Goal: Task Accomplishment & Management: Manage account settings

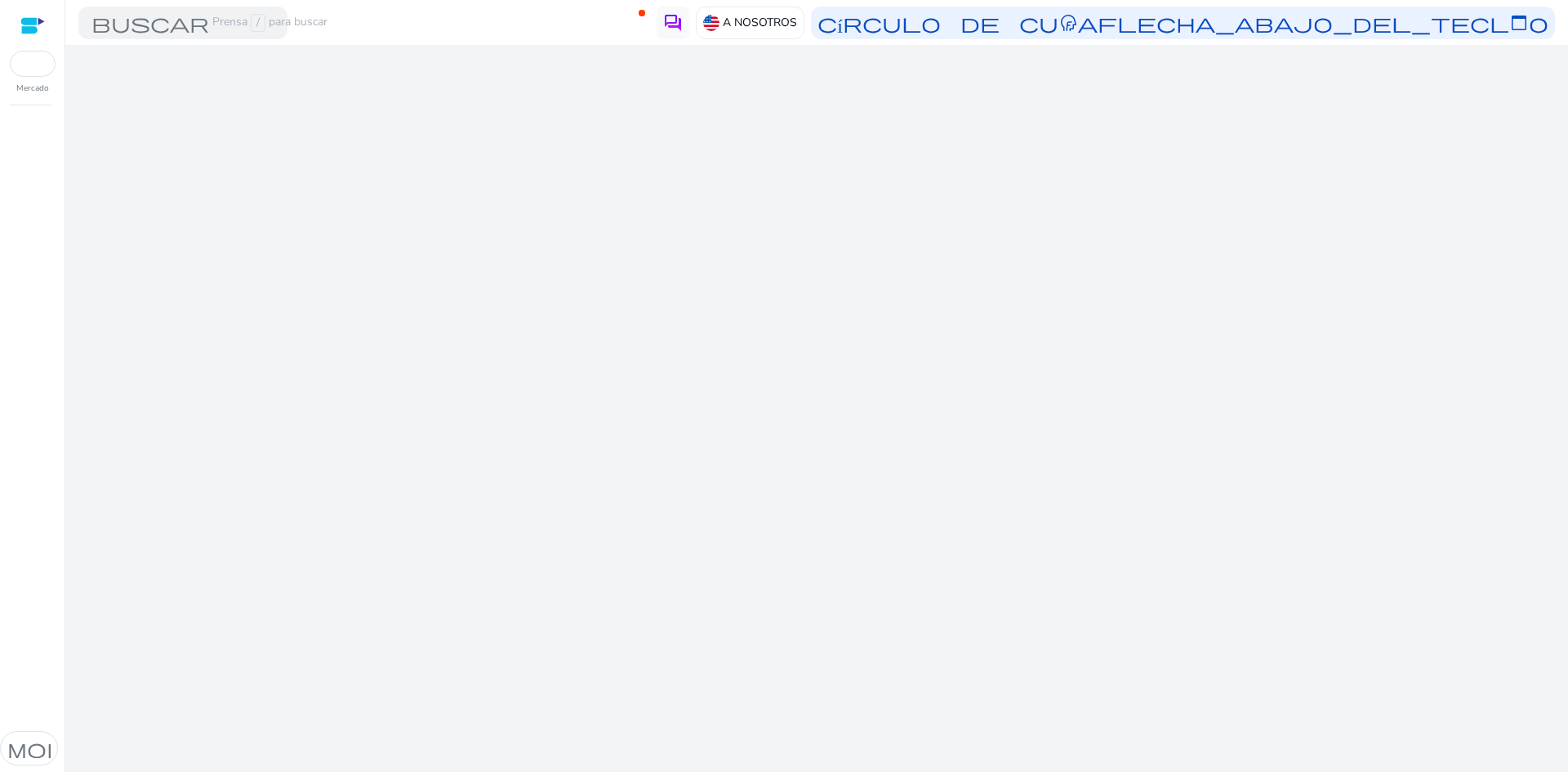
click at [999, 185] on div "Estamos preparando las cosas para ti..." at bounding box center [816, 408] width 1489 height 727
click at [743, 25] on font "A NOSOTROS" at bounding box center [760, 22] width 74 height 15
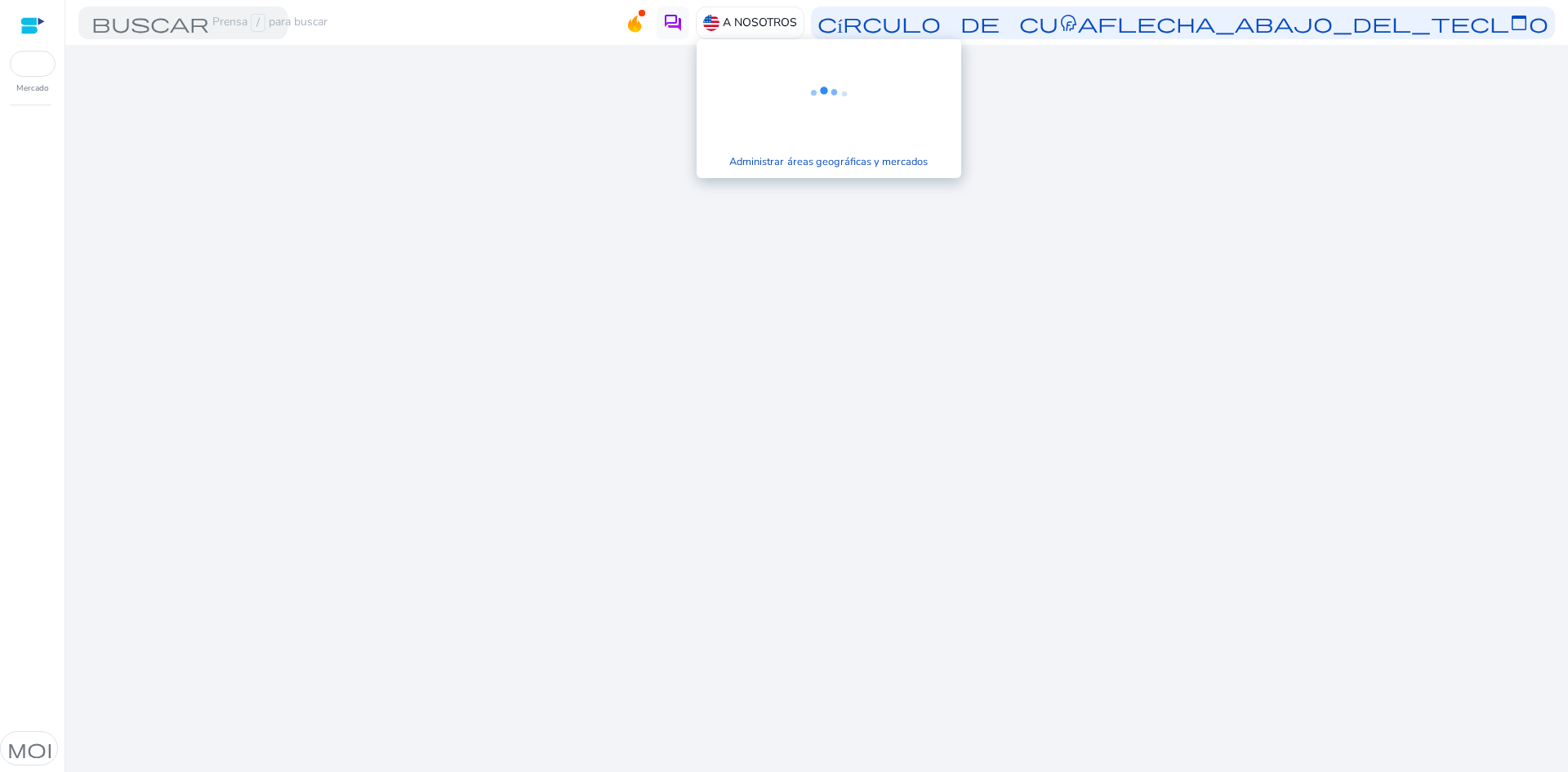
click at [625, 74] on div at bounding box center [784, 386] width 1568 height 772
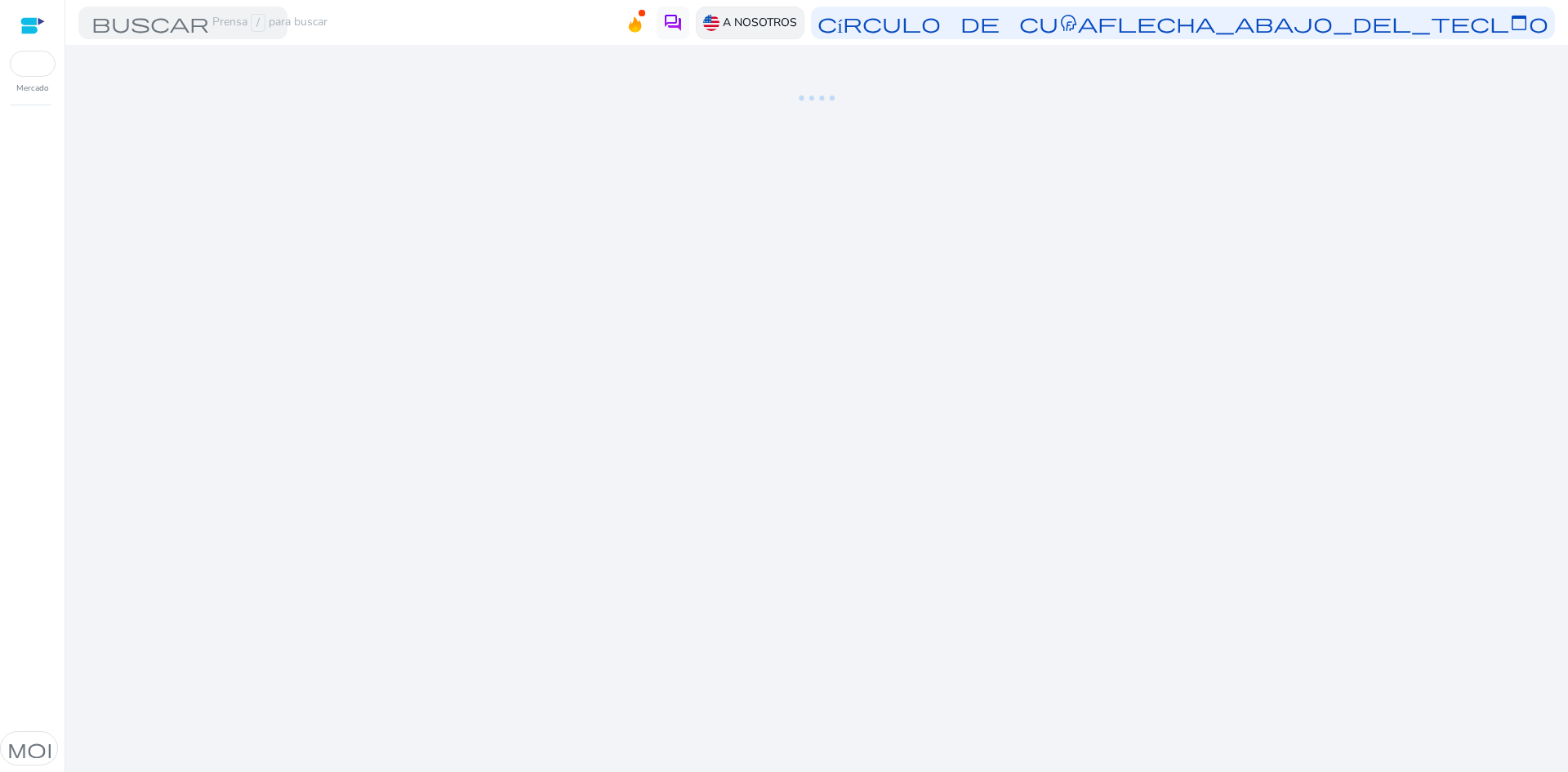
click at [760, 16] on font "A NOSOTROS" at bounding box center [760, 22] width 74 height 15
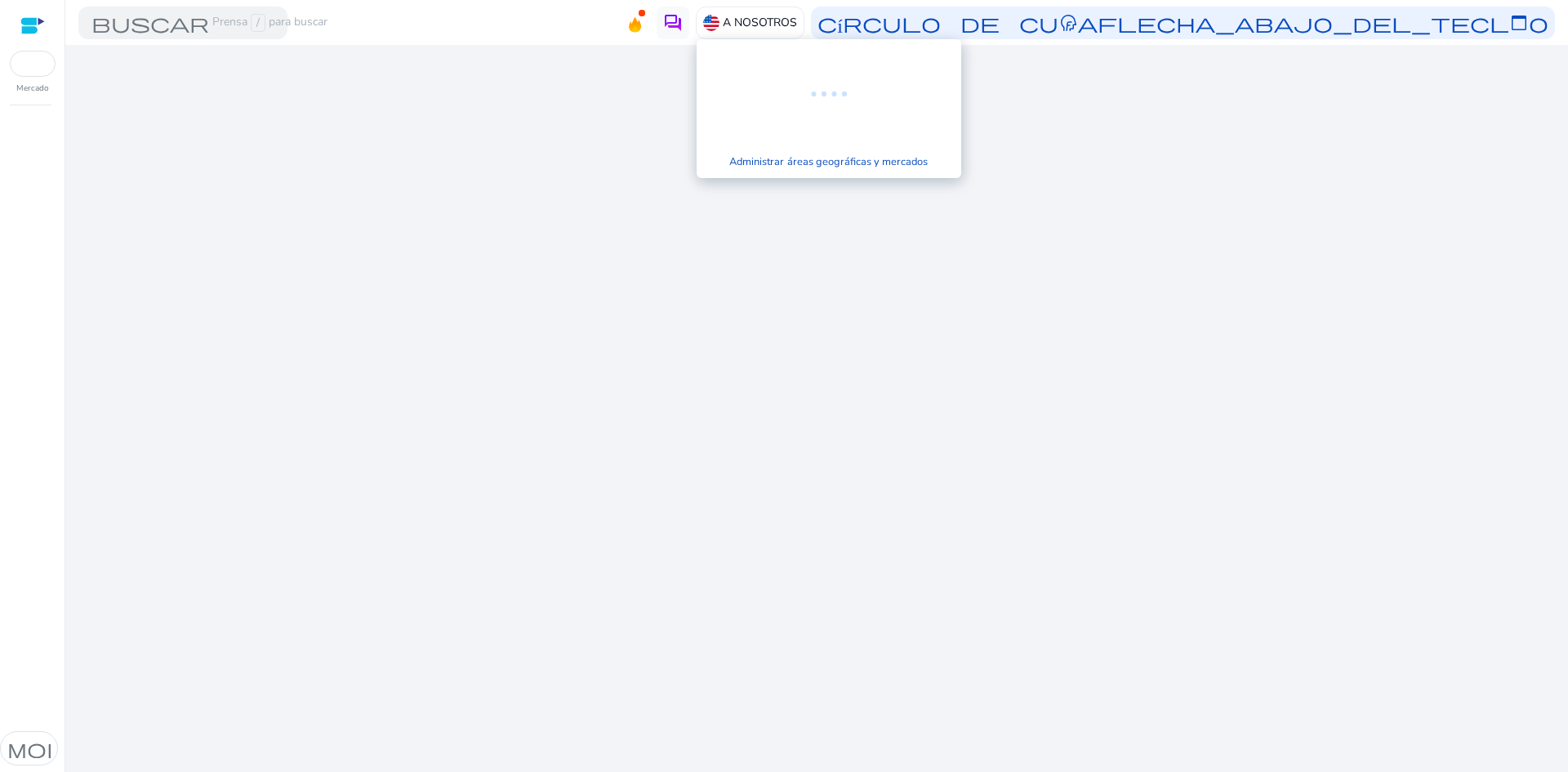
drag, startPoint x: 724, startPoint y: 229, endPoint x: 696, endPoint y: 234, distance: 28.4
click at [725, 229] on div at bounding box center [784, 386] width 1568 height 772
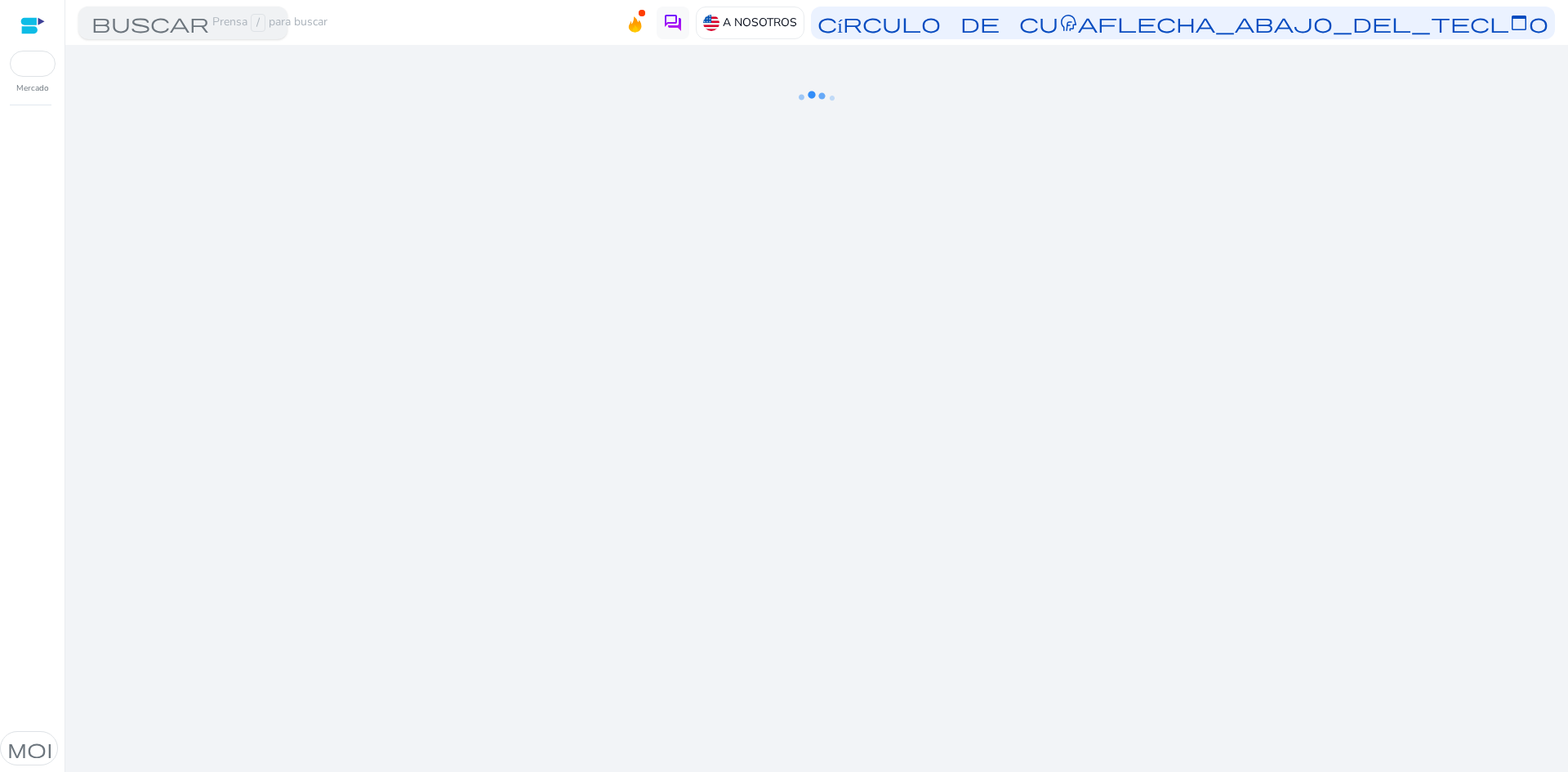
click at [167, 27] on font "buscar" at bounding box center [150, 23] width 117 height 23
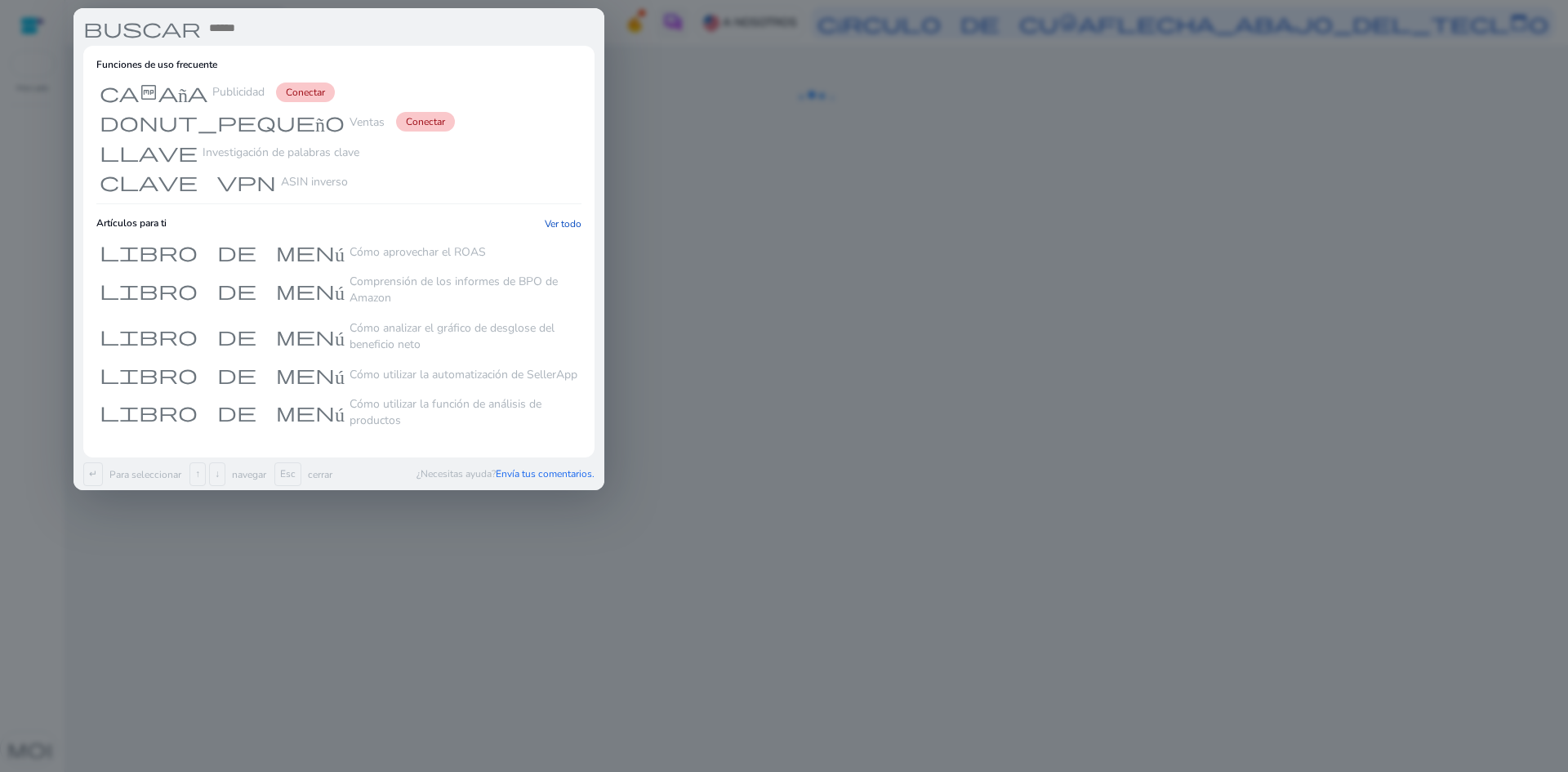
click at [46, 112] on div at bounding box center [784, 386] width 1568 height 772
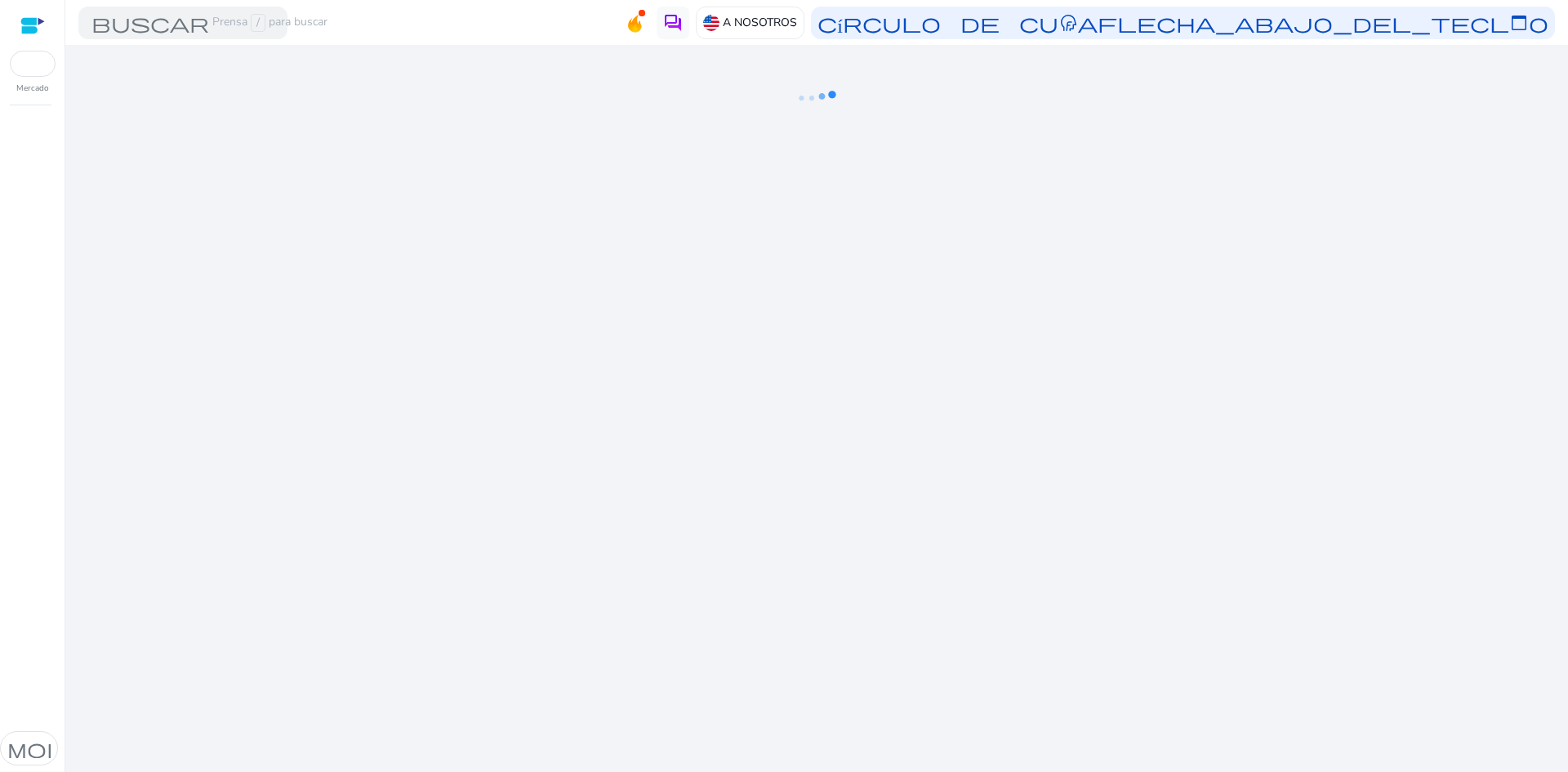
click at [29, 32] on div at bounding box center [33, 26] width 25 height 19
click at [716, 30] on img at bounding box center [711, 22] width 16 height 16
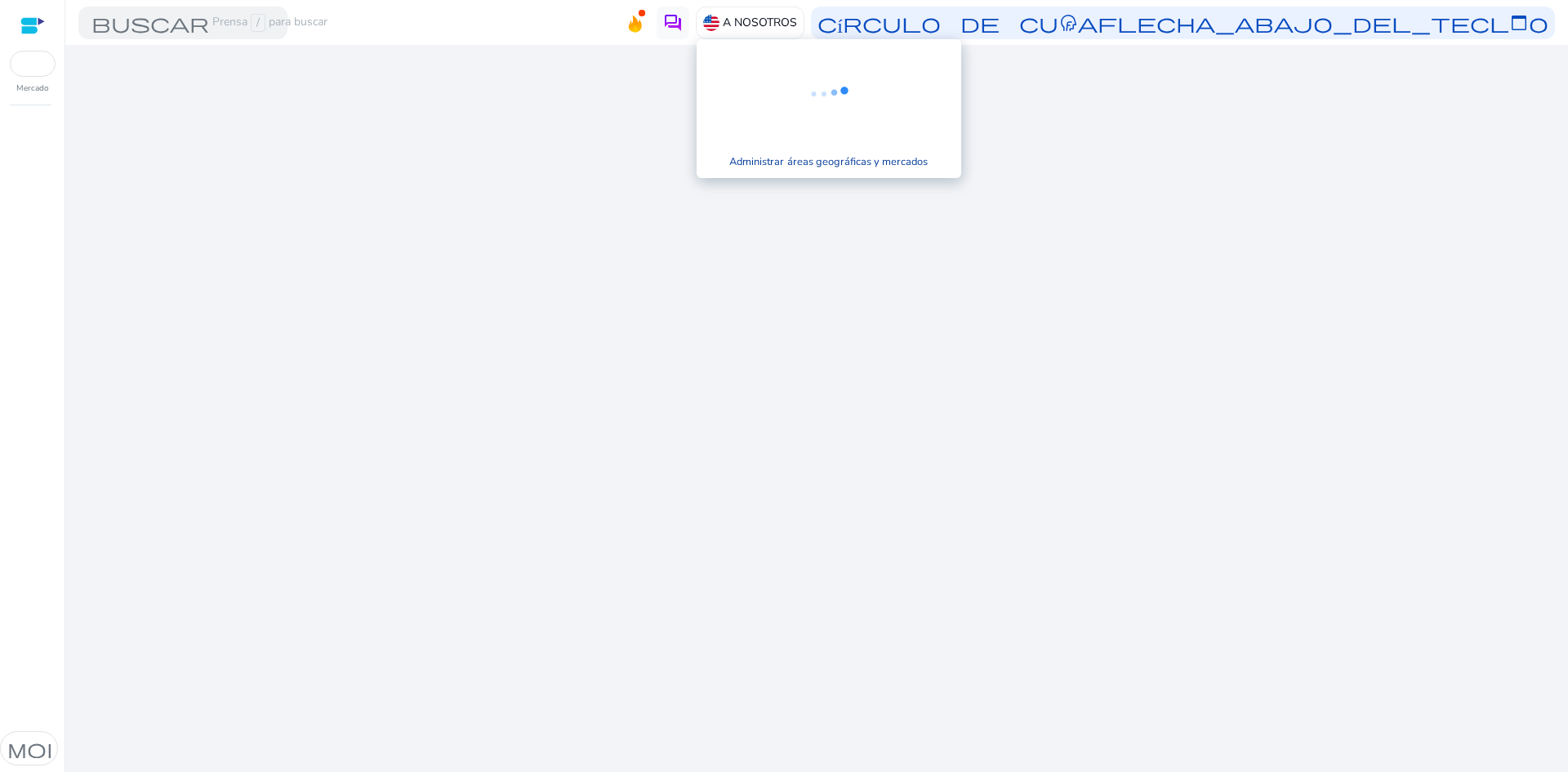
click at [810, 161] on font "áreas geográficas y mercados" at bounding box center [857, 161] width 140 height 14
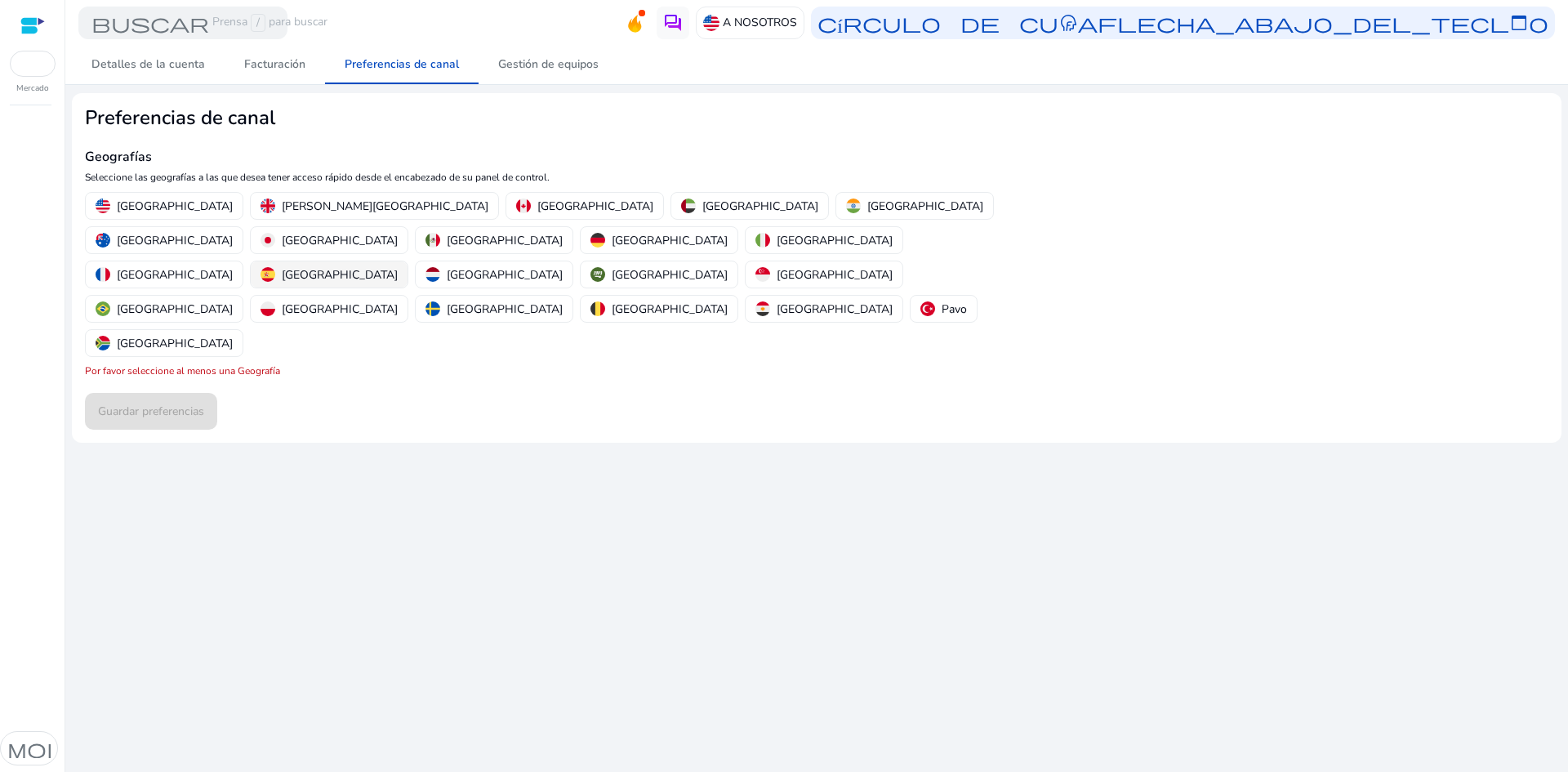
click at [265, 261] on button "[GEOGRAPHIC_DATA]" at bounding box center [328, 274] width 157 height 26
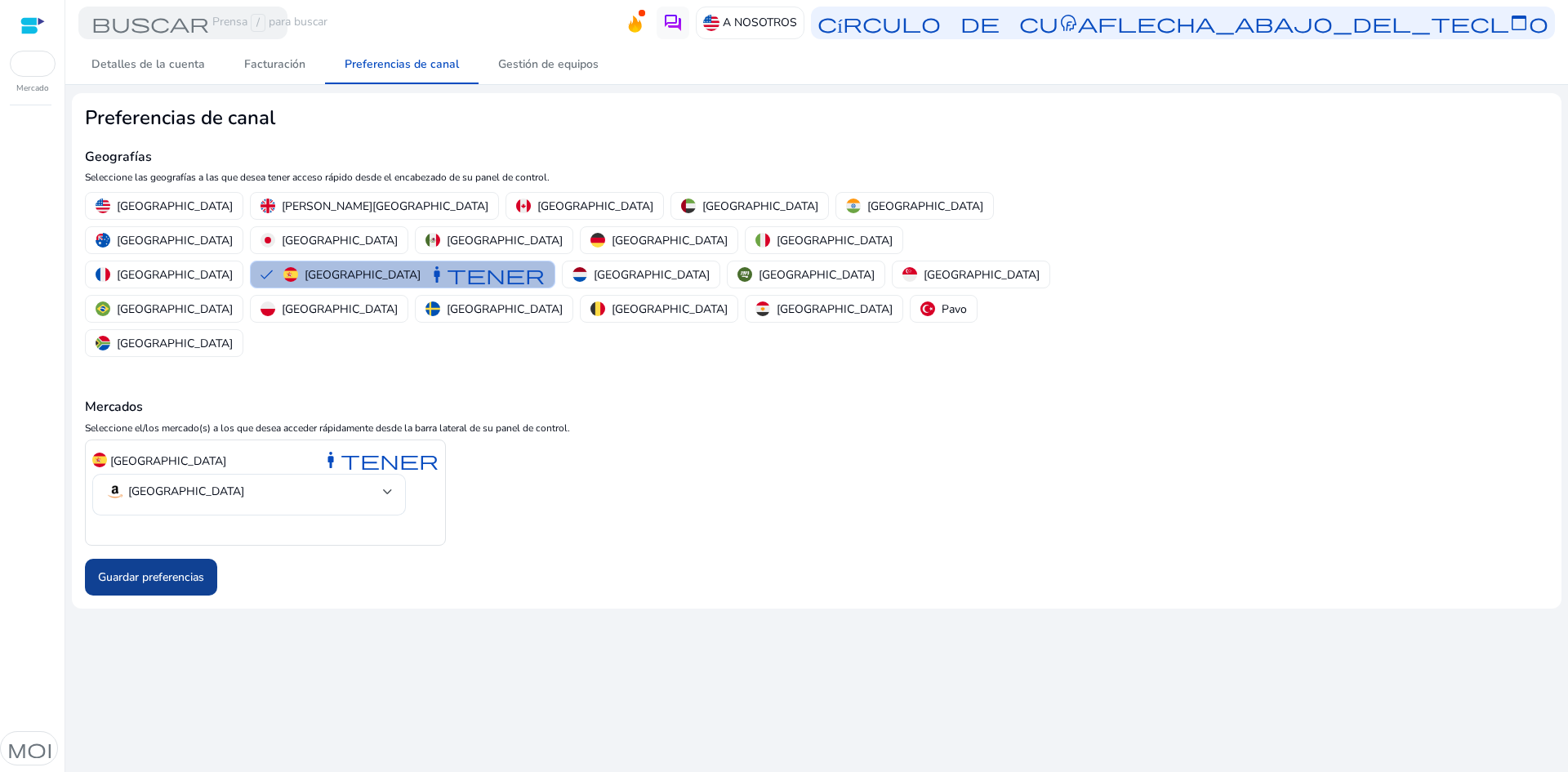
click at [159, 569] on font "Guardar preferencias" at bounding box center [151, 577] width 107 height 15
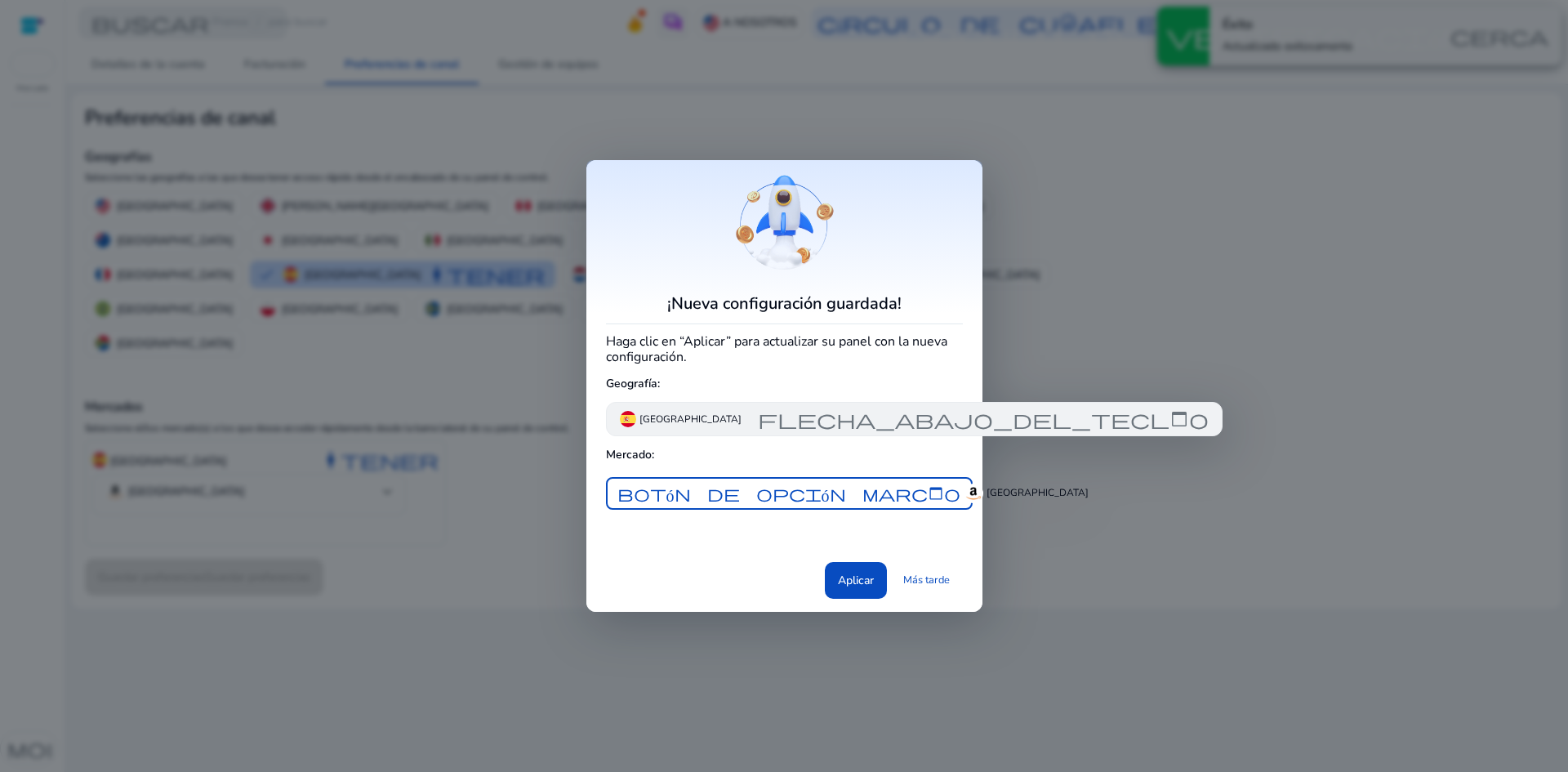
click at [758, 423] on font "flecha_abajo_del_teclado" at bounding box center [983, 419] width 451 height 23
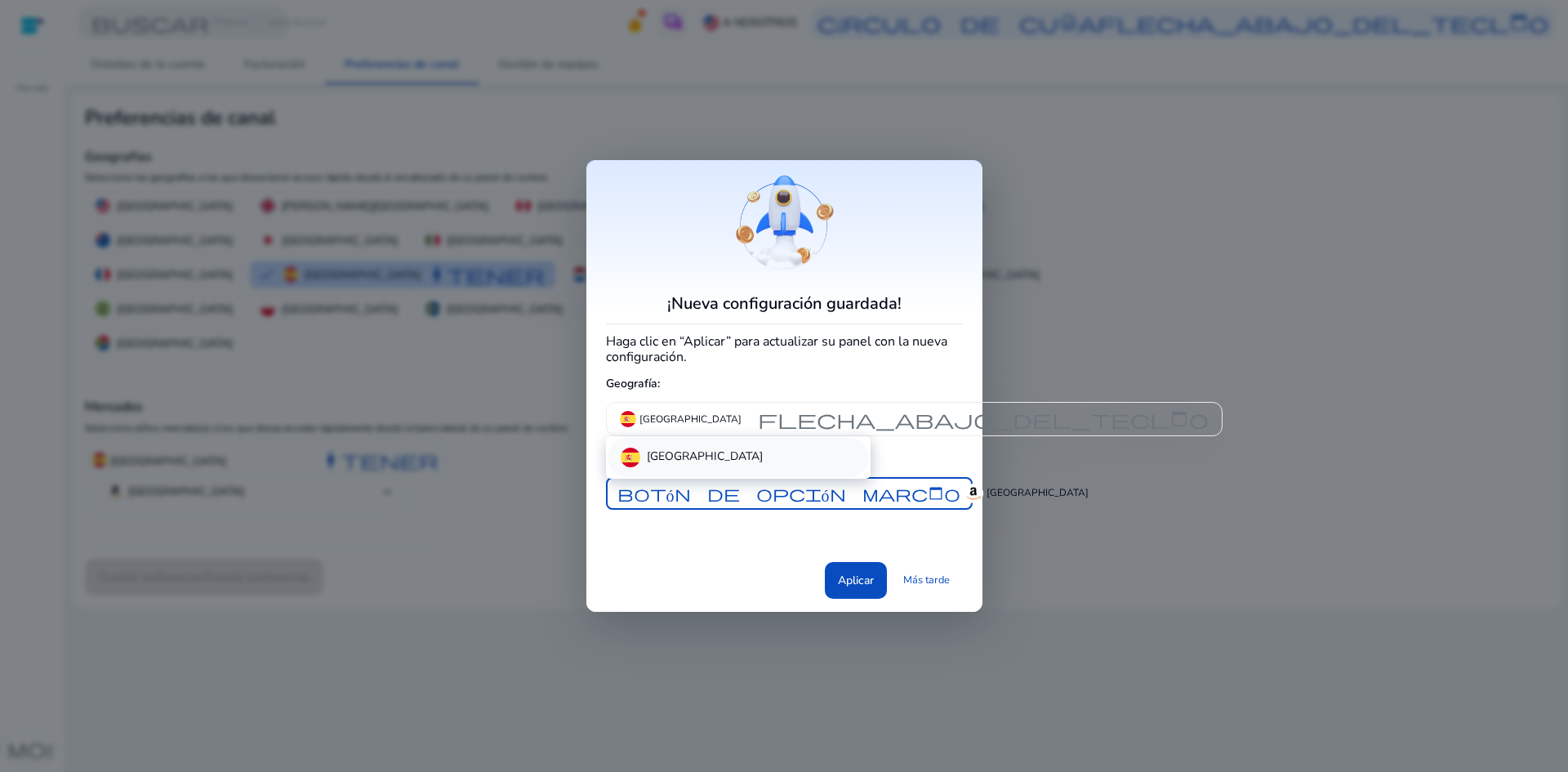
click at [691, 465] on div "[GEOGRAPHIC_DATA]" at bounding box center [738, 457] width 261 height 39
click at [845, 495] on font "botón de opción marcado" at bounding box center [788, 494] width 343 height 19
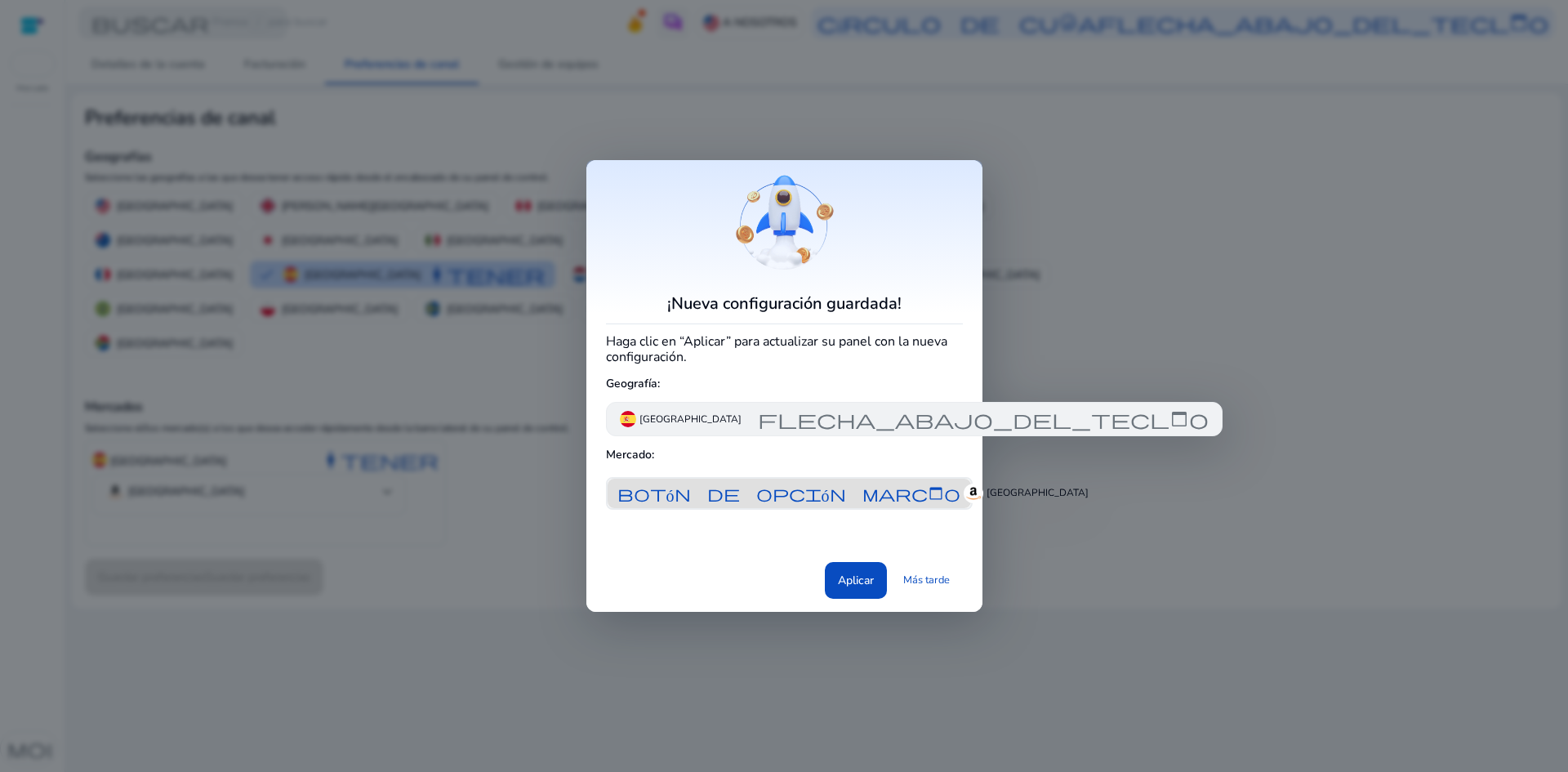
click at [761, 425] on font "flecha_abajo_del_teclado" at bounding box center [983, 419] width 451 height 23
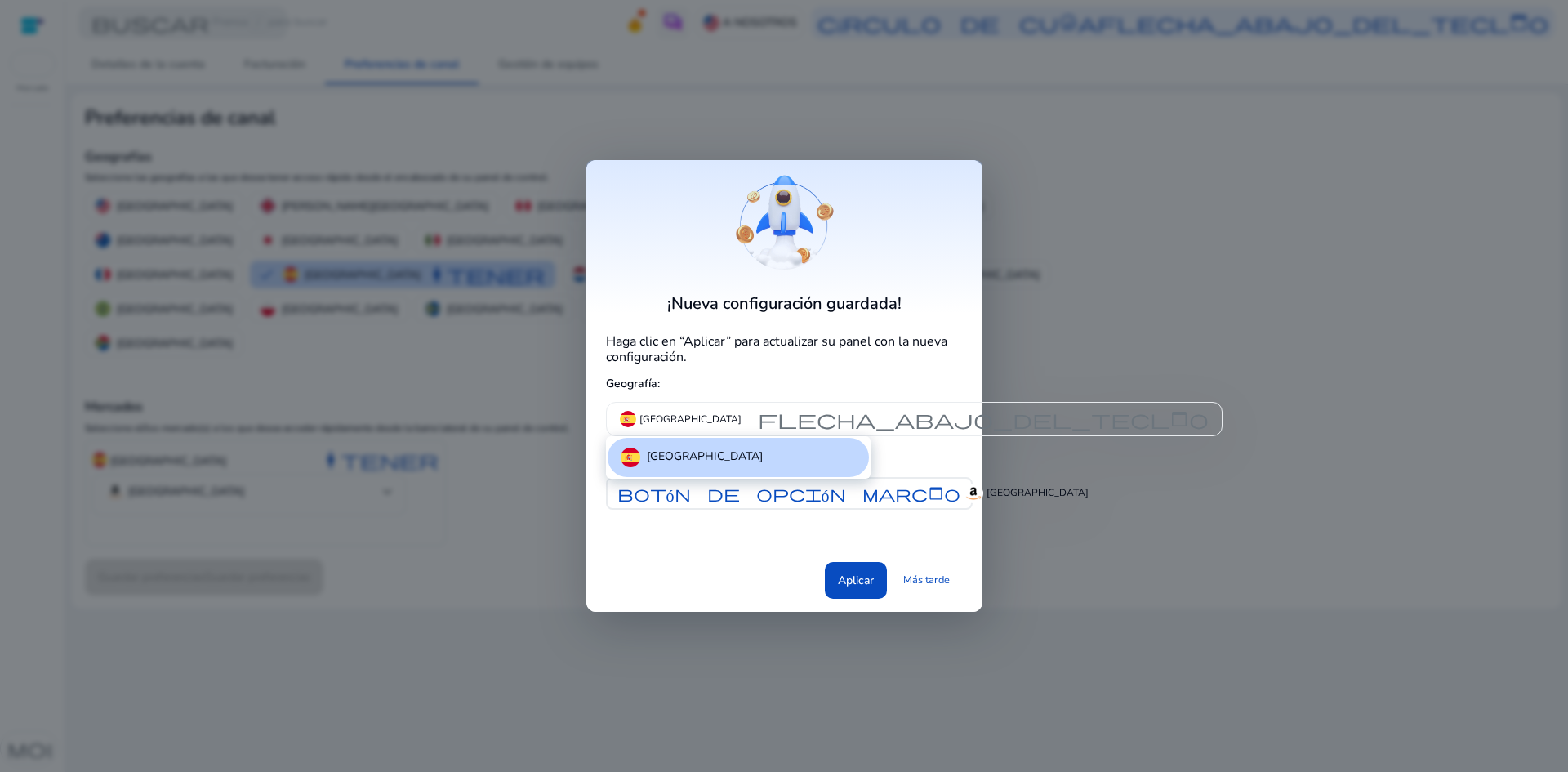
click at [733, 449] on div "[GEOGRAPHIC_DATA]" at bounding box center [738, 457] width 261 height 39
click at [758, 369] on div "¡Nueva configuración guardada! Haga clic en “Aplicar” para actualizar su panel …" at bounding box center [784, 385] width 357 height 424
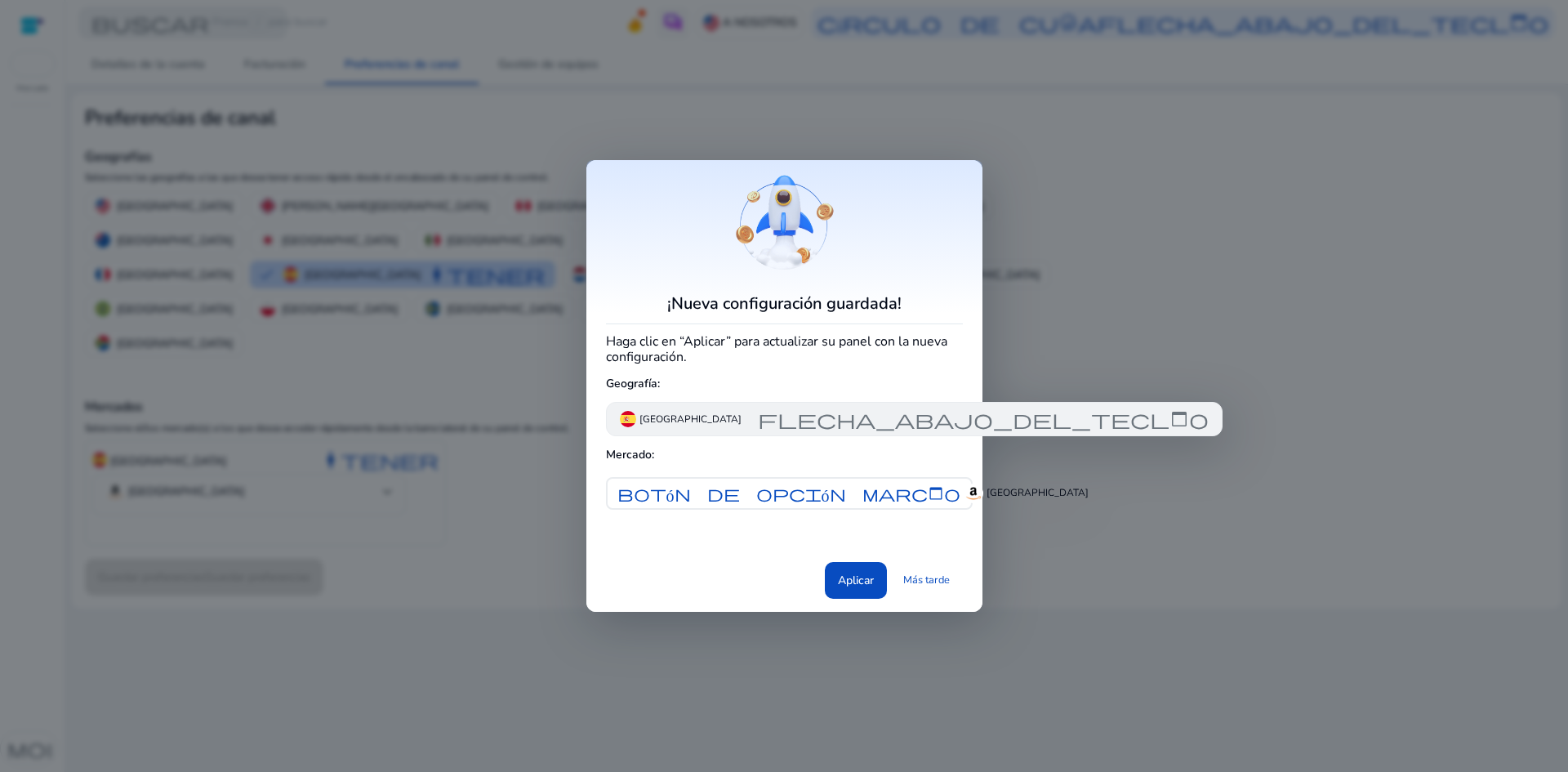
click at [758, 427] on font "flecha_abajo_del_teclado" at bounding box center [983, 419] width 451 height 23
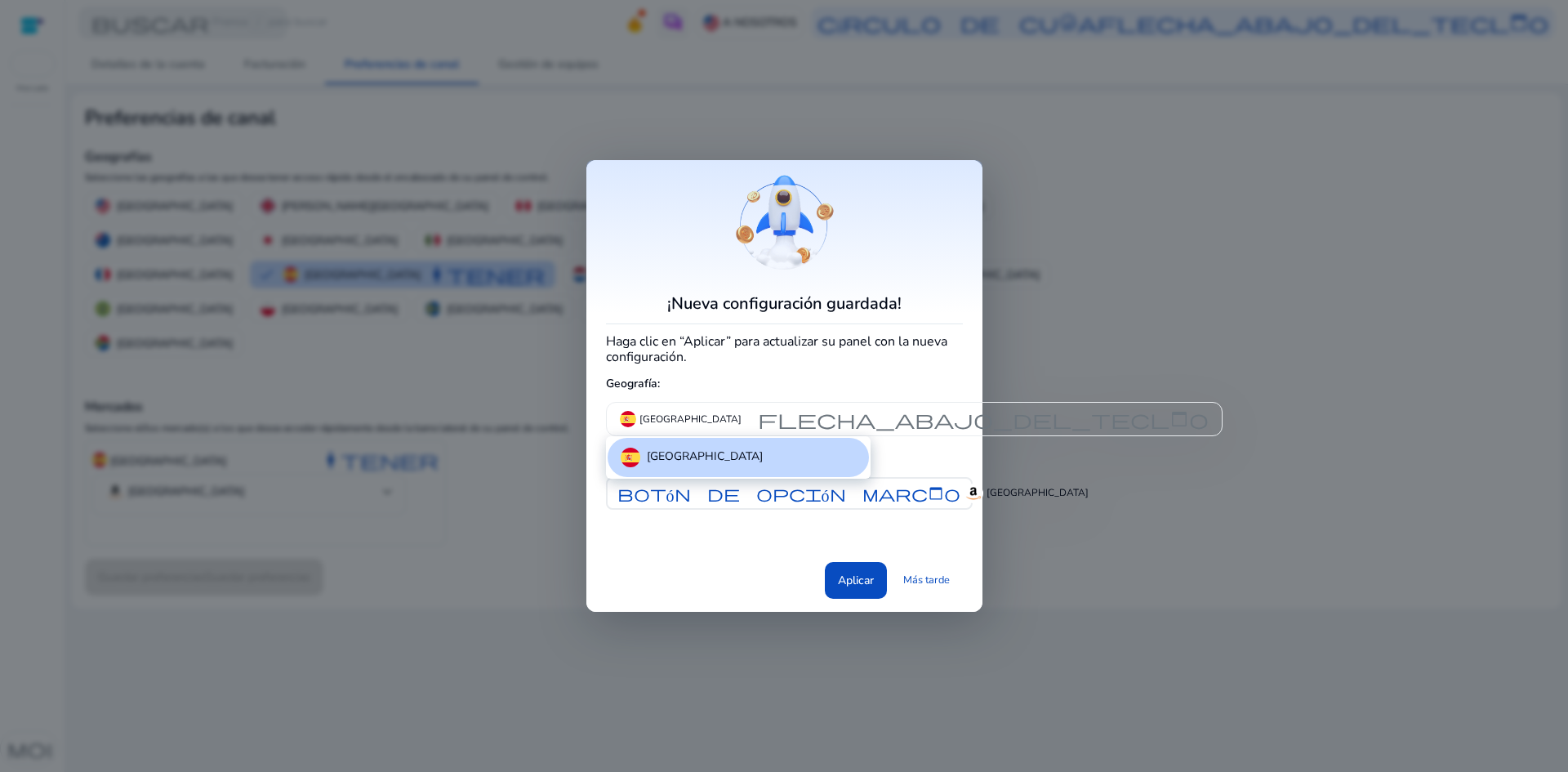
click at [702, 454] on div "[GEOGRAPHIC_DATA]" at bounding box center [738, 457] width 261 height 39
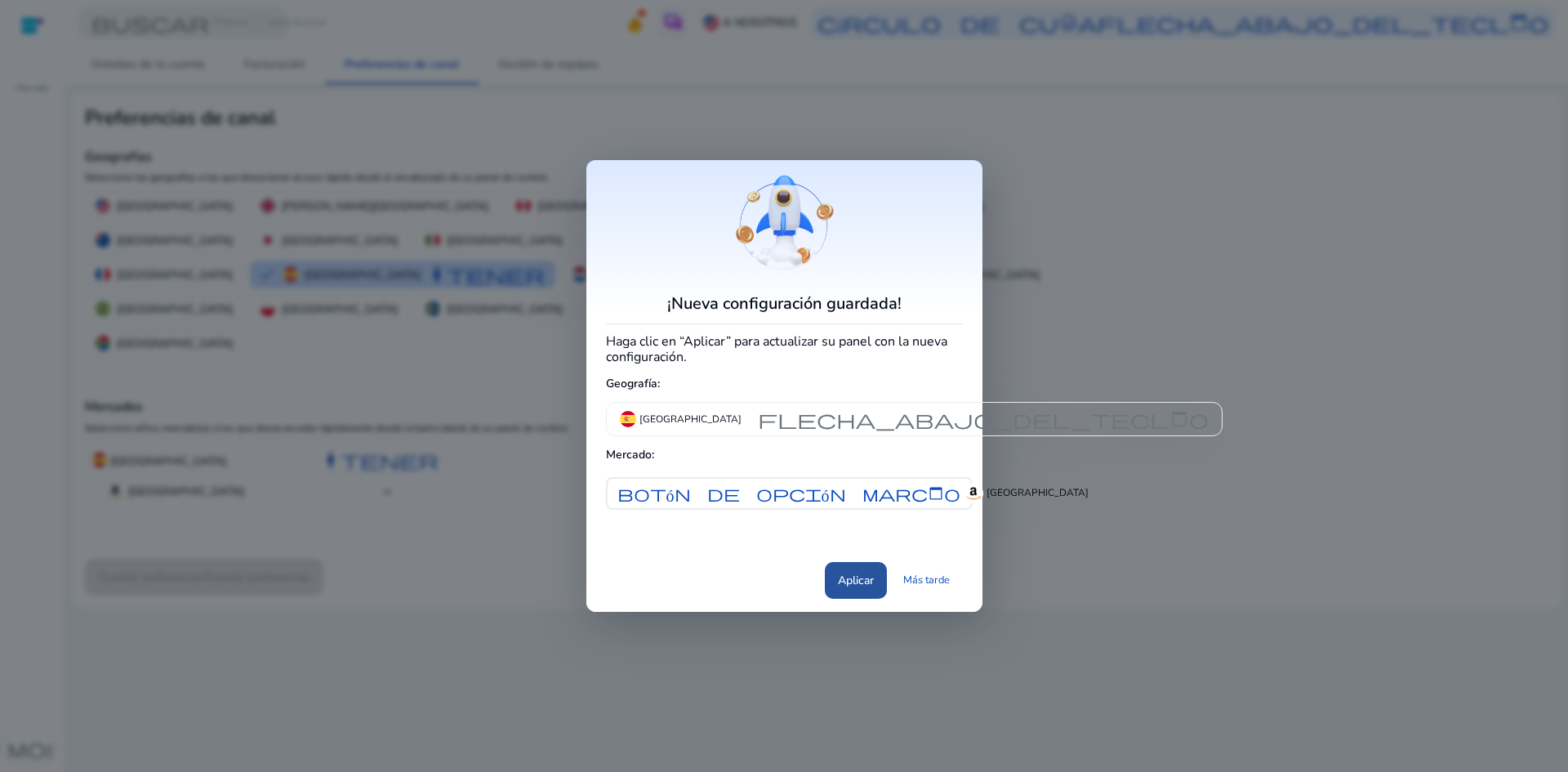
click at [851, 586] on font "Aplicar" at bounding box center [856, 580] width 36 height 15
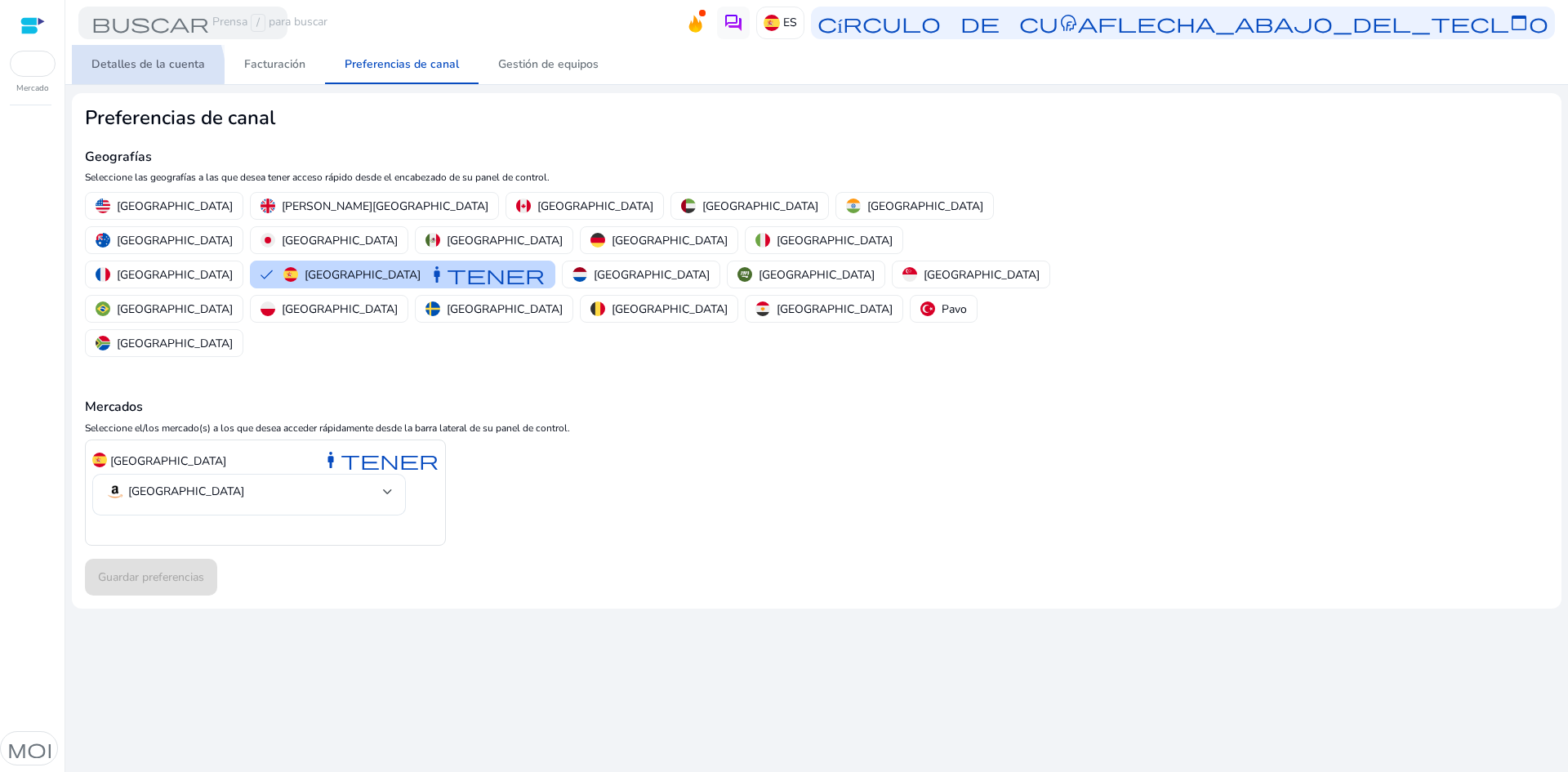
click at [142, 71] on font "Detalles de la cuenta" at bounding box center [148, 64] width 113 height 15
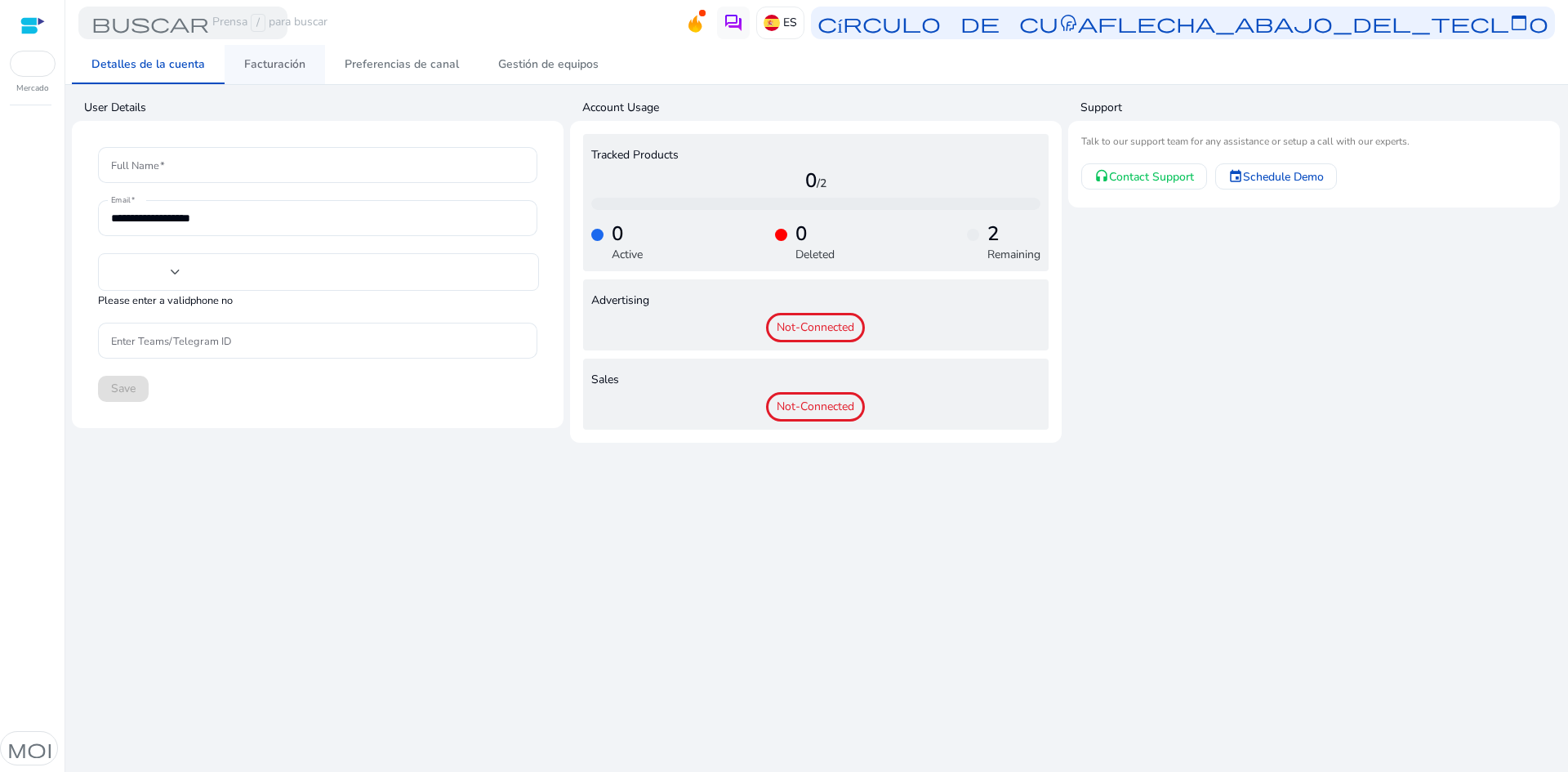
type input "***"
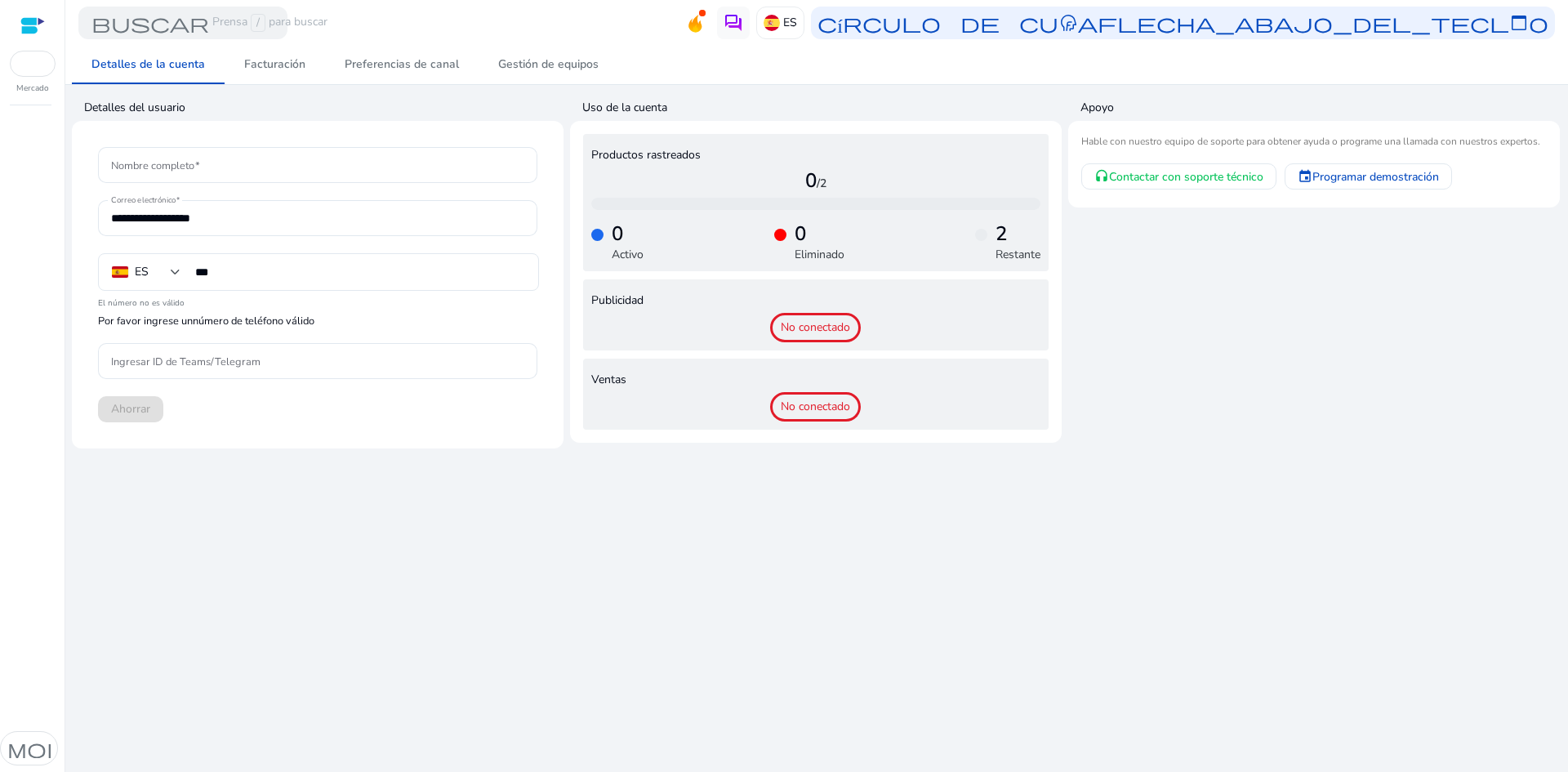
click at [36, 25] on div at bounding box center [33, 26] width 25 height 19
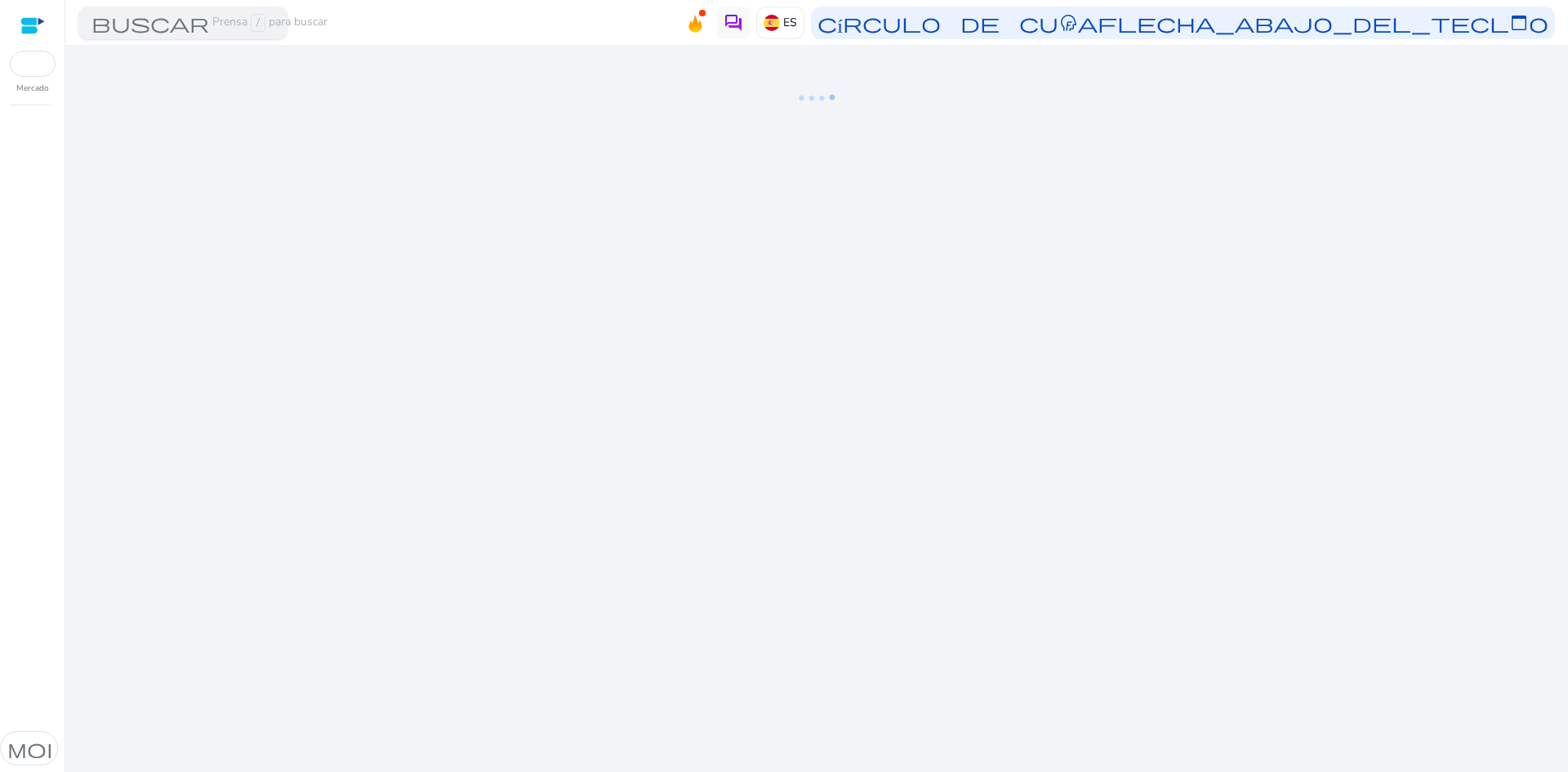
click at [94, 12] on font "buscar" at bounding box center [150, 23] width 117 height 23
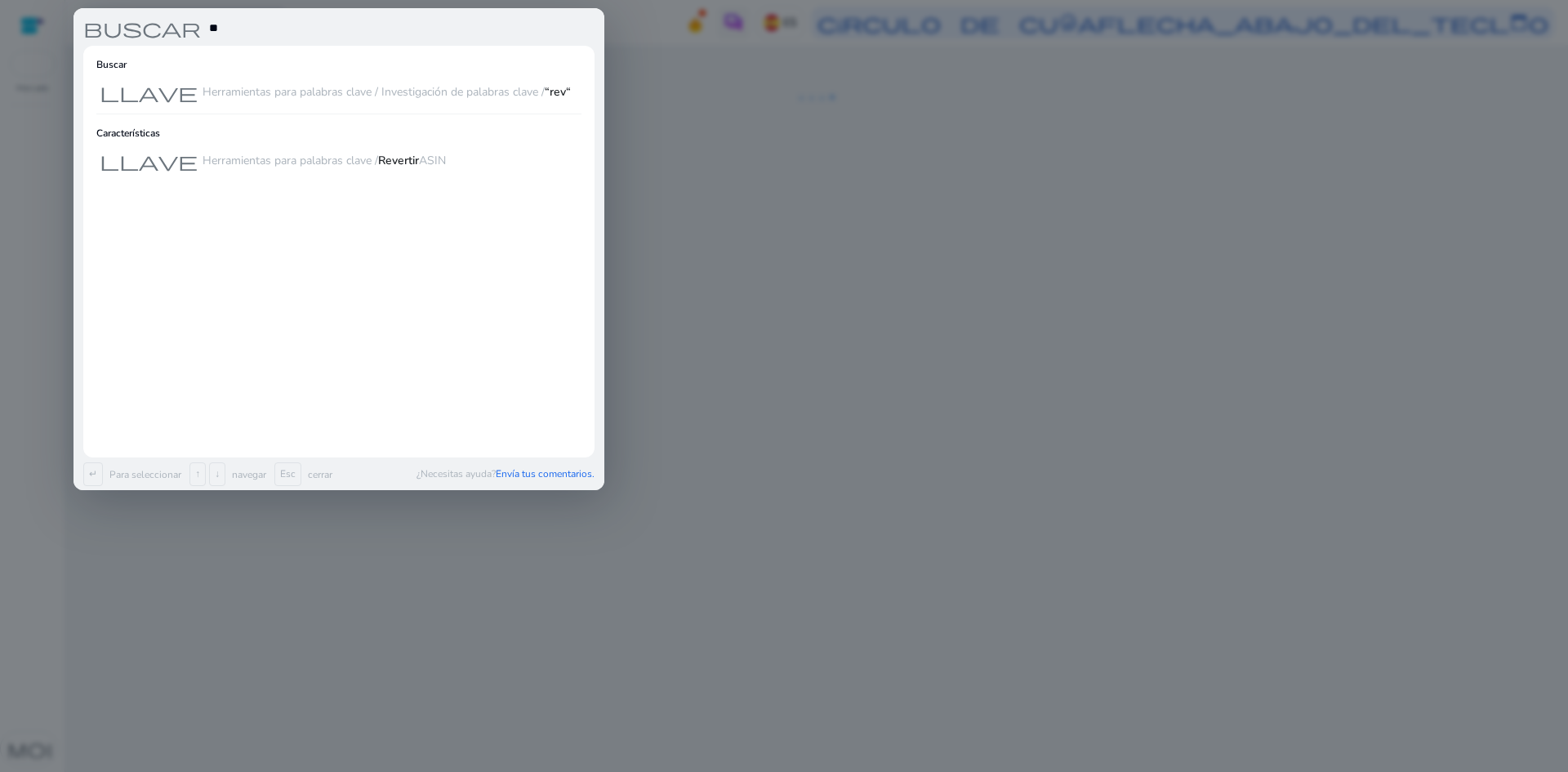
type input "*"
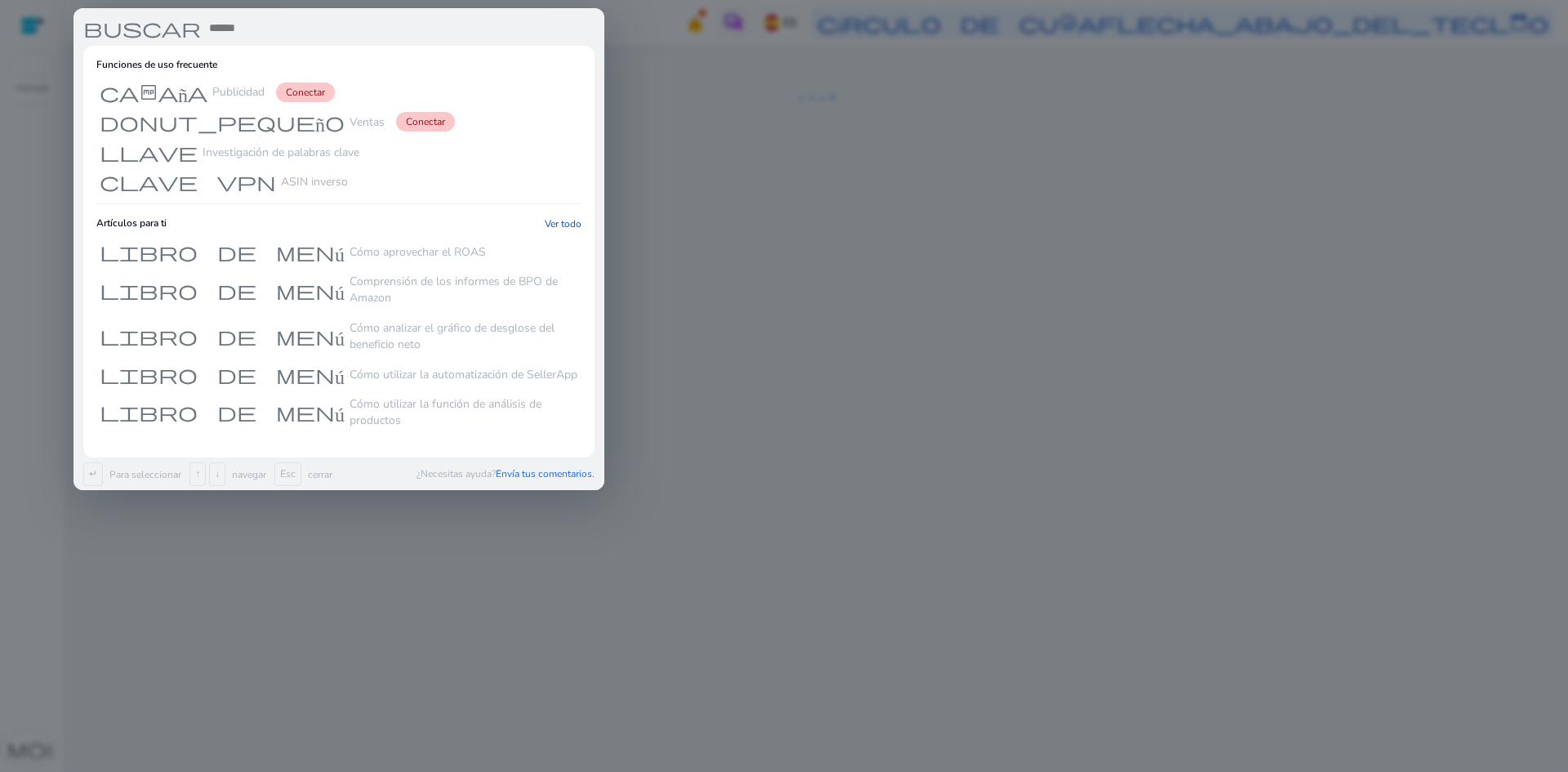
click at [746, 268] on div at bounding box center [784, 386] width 1568 height 772
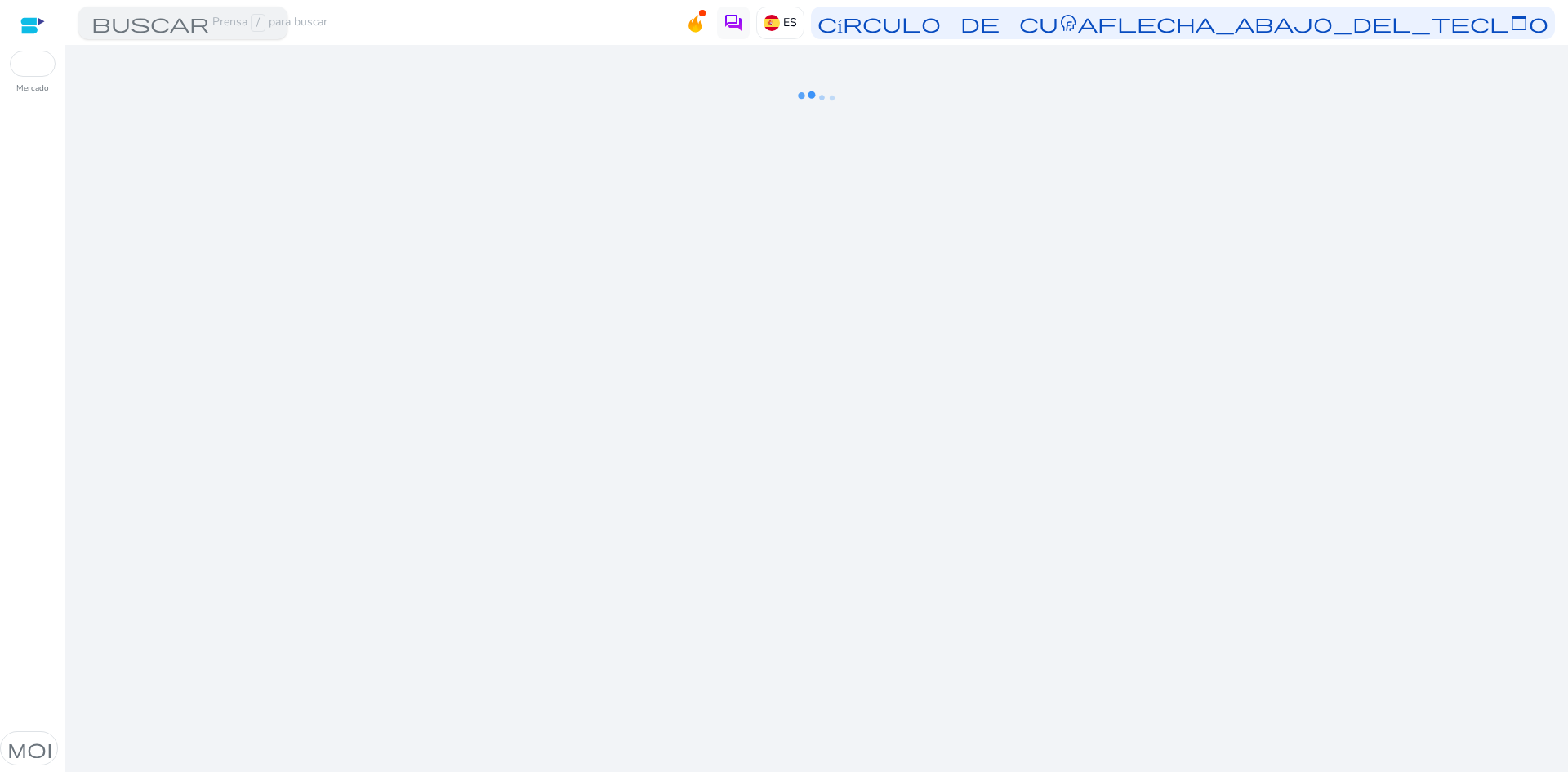
click at [216, 21] on font "Prensa" at bounding box center [229, 21] width 36 height 15
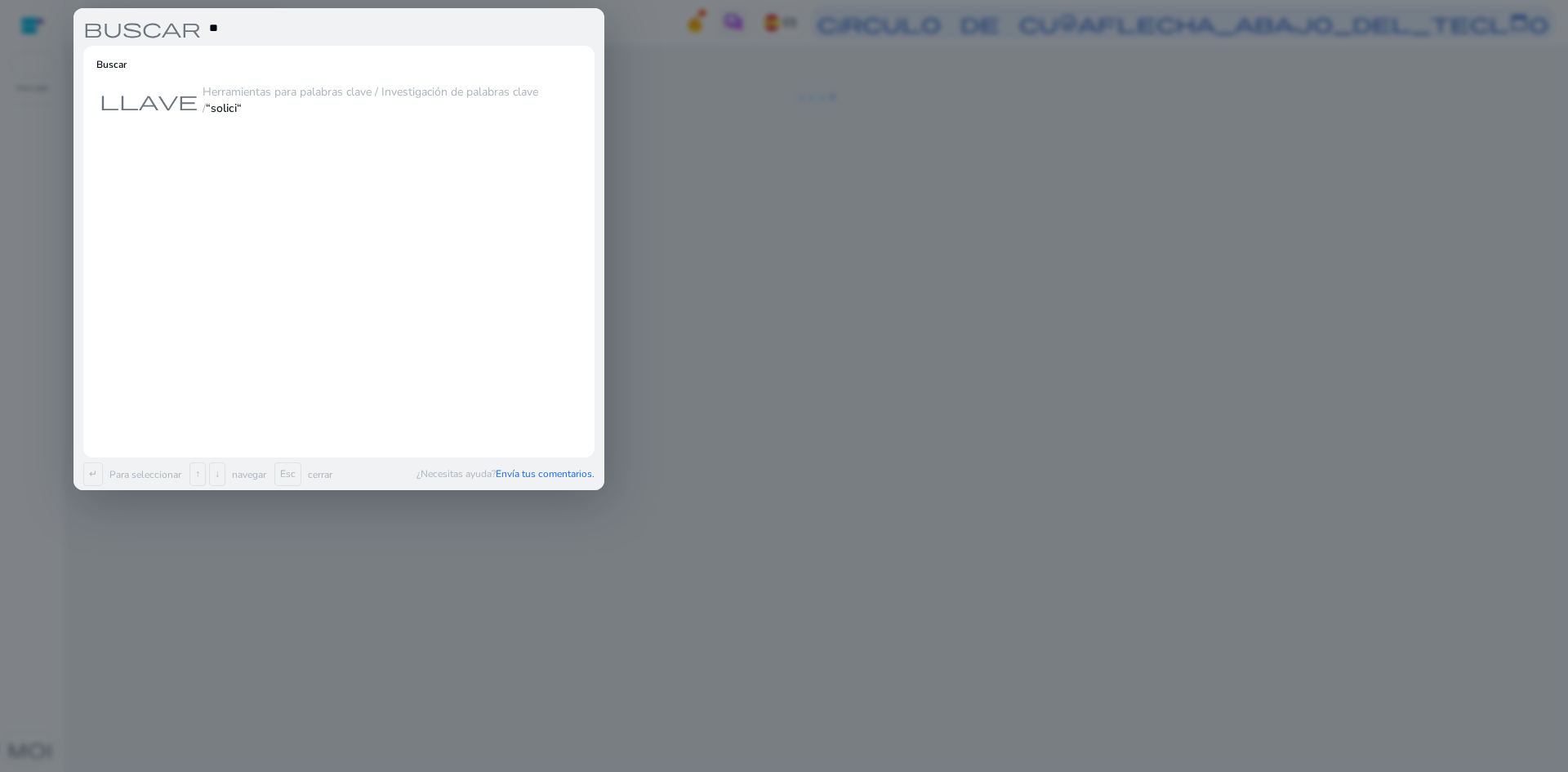
type input "*"
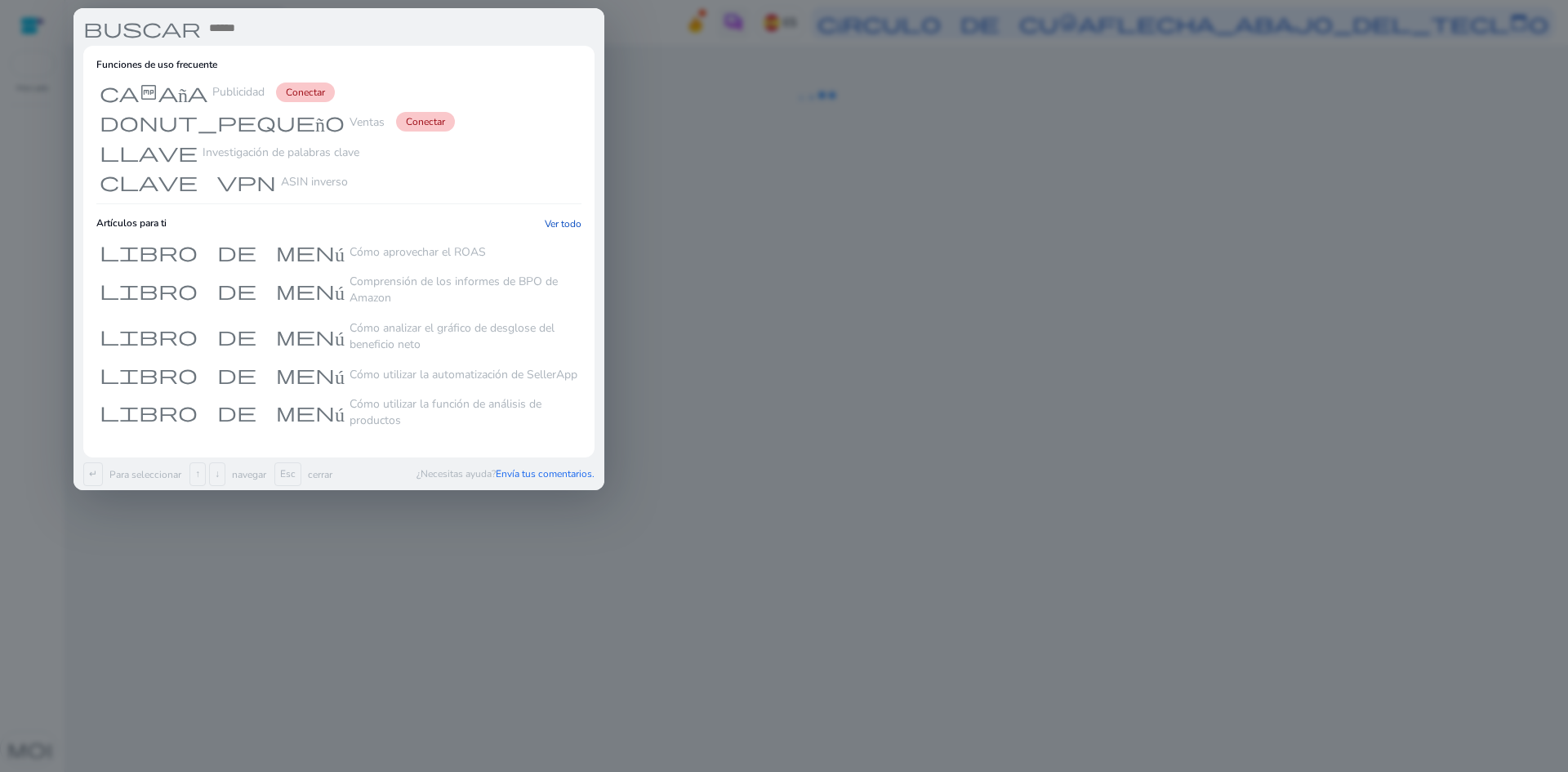
click at [779, 174] on div at bounding box center [784, 386] width 1568 height 772
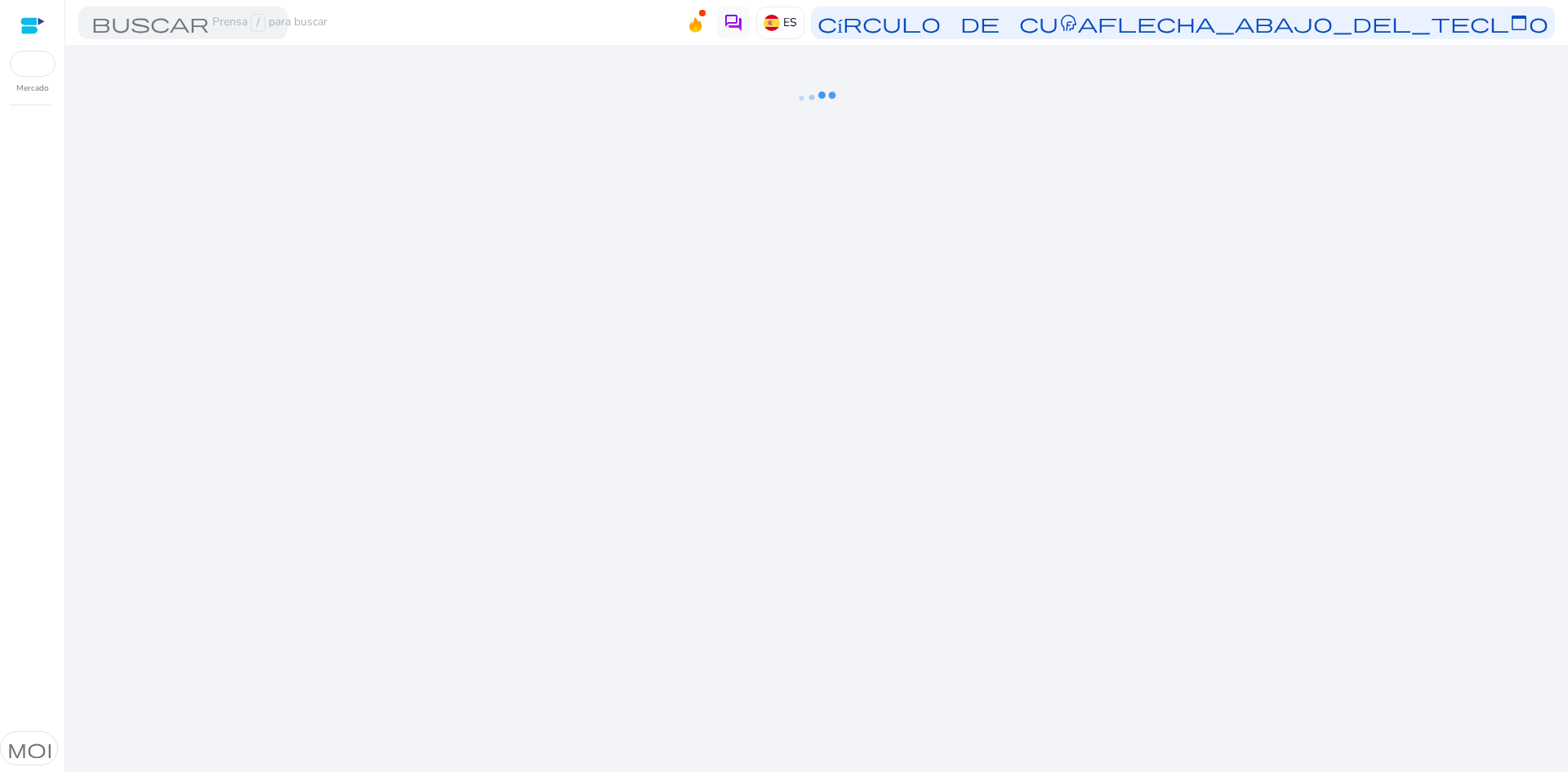
click at [33, 28] on div at bounding box center [33, 26] width 25 height 19
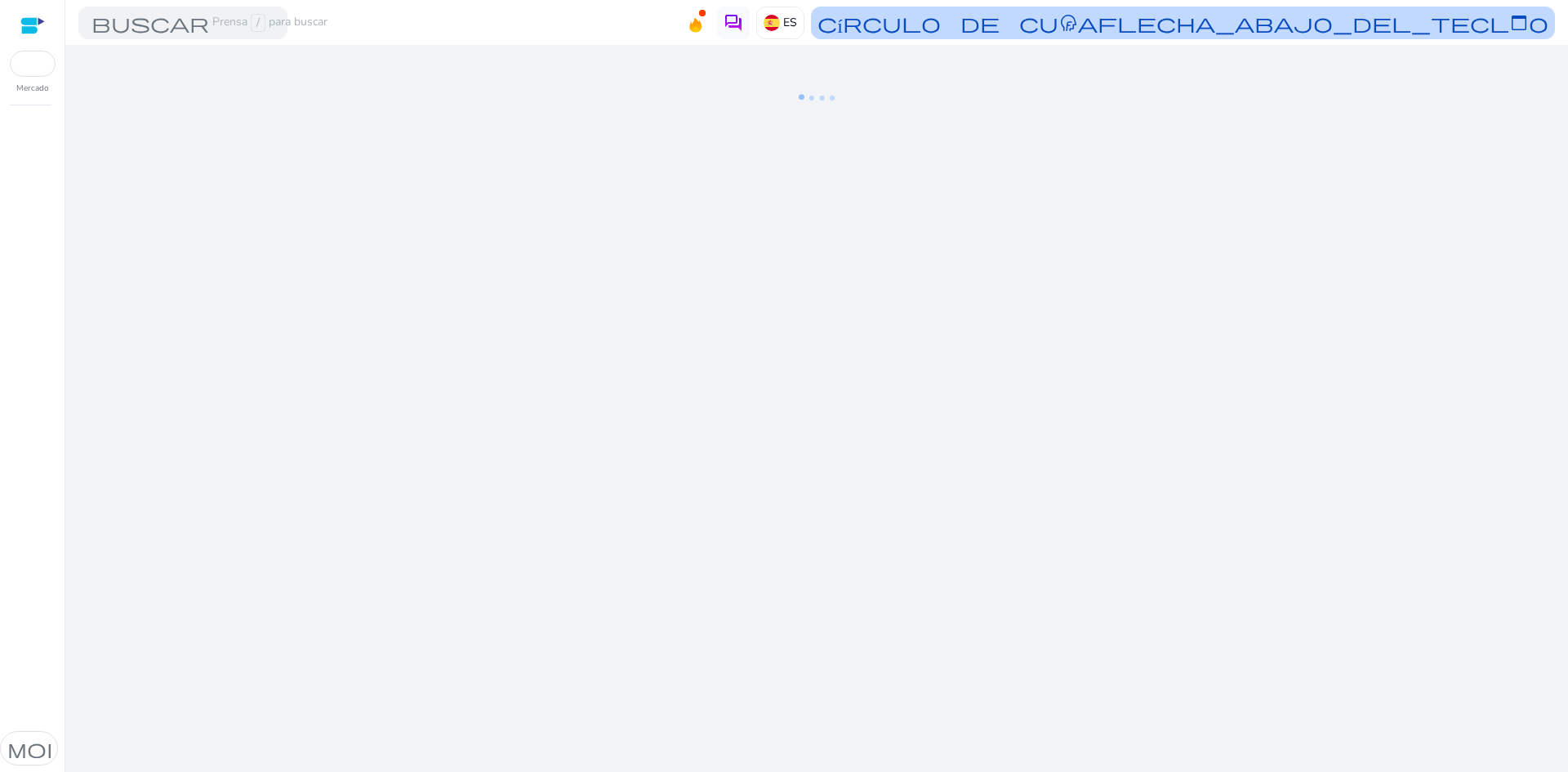
click at [874, 30] on font "círculo de cuenta" at bounding box center [957, 23] width 280 height 23
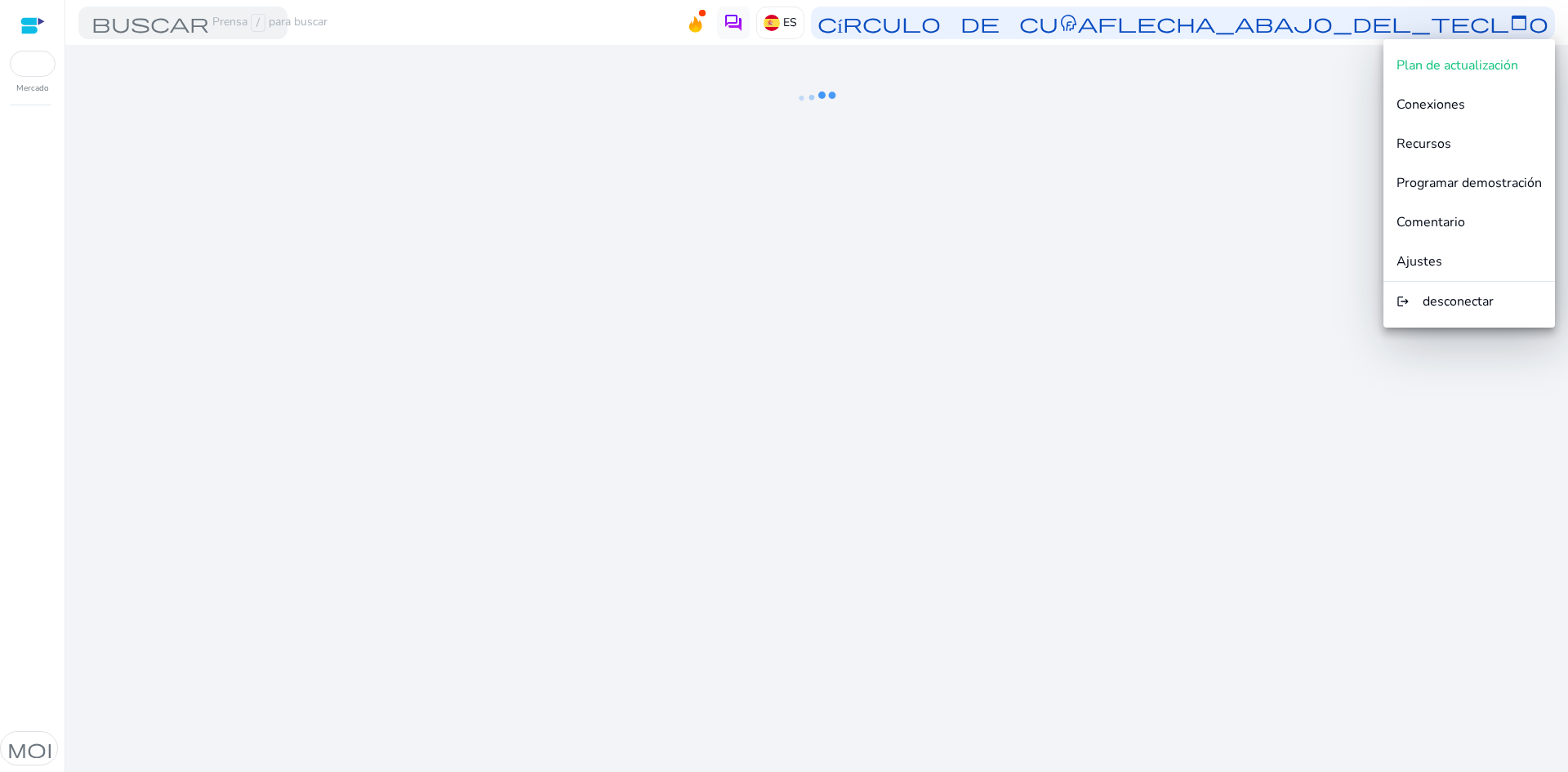
click at [205, 27] on div at bounding box center [784, 386] width 1568 height 772
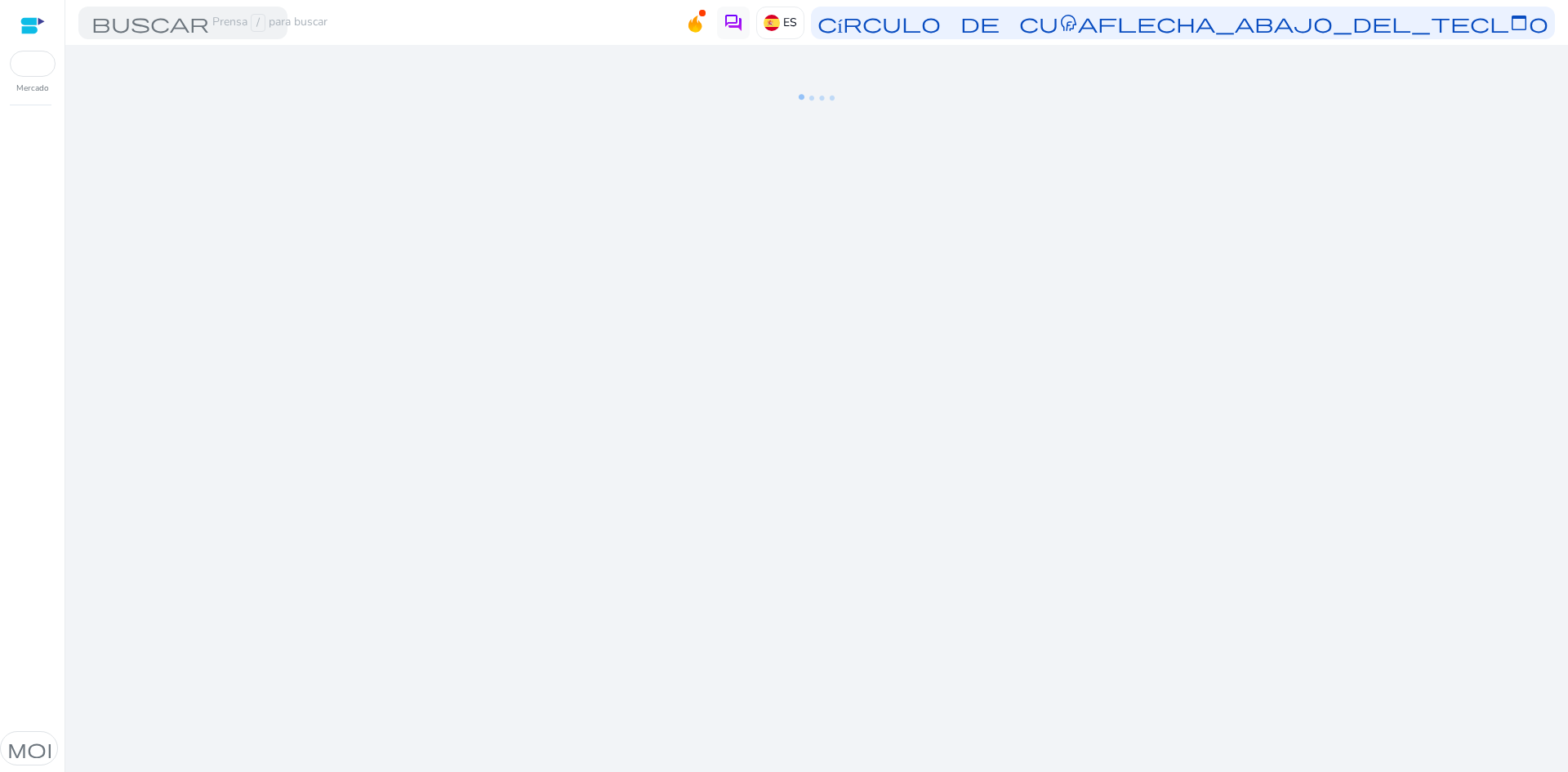
drag, startPoint x: 46, startPoint y: 31, endPoint x: 36, endPoint y: 31, distance: 10.0
click at [46, 30] on div "Mercado" at bounding box center [32, 47] width 64 height 95
drag, startPoint x: 25, startPoint y: 32, endPoint x: 25, endPoint y: 41, distance: 9.0
click at [25, 33] on div at bounding box center [33, 26] width 25 height 19
click at [788, 15] on font "ES" at bounding box center [790, 22] width 13 height 15
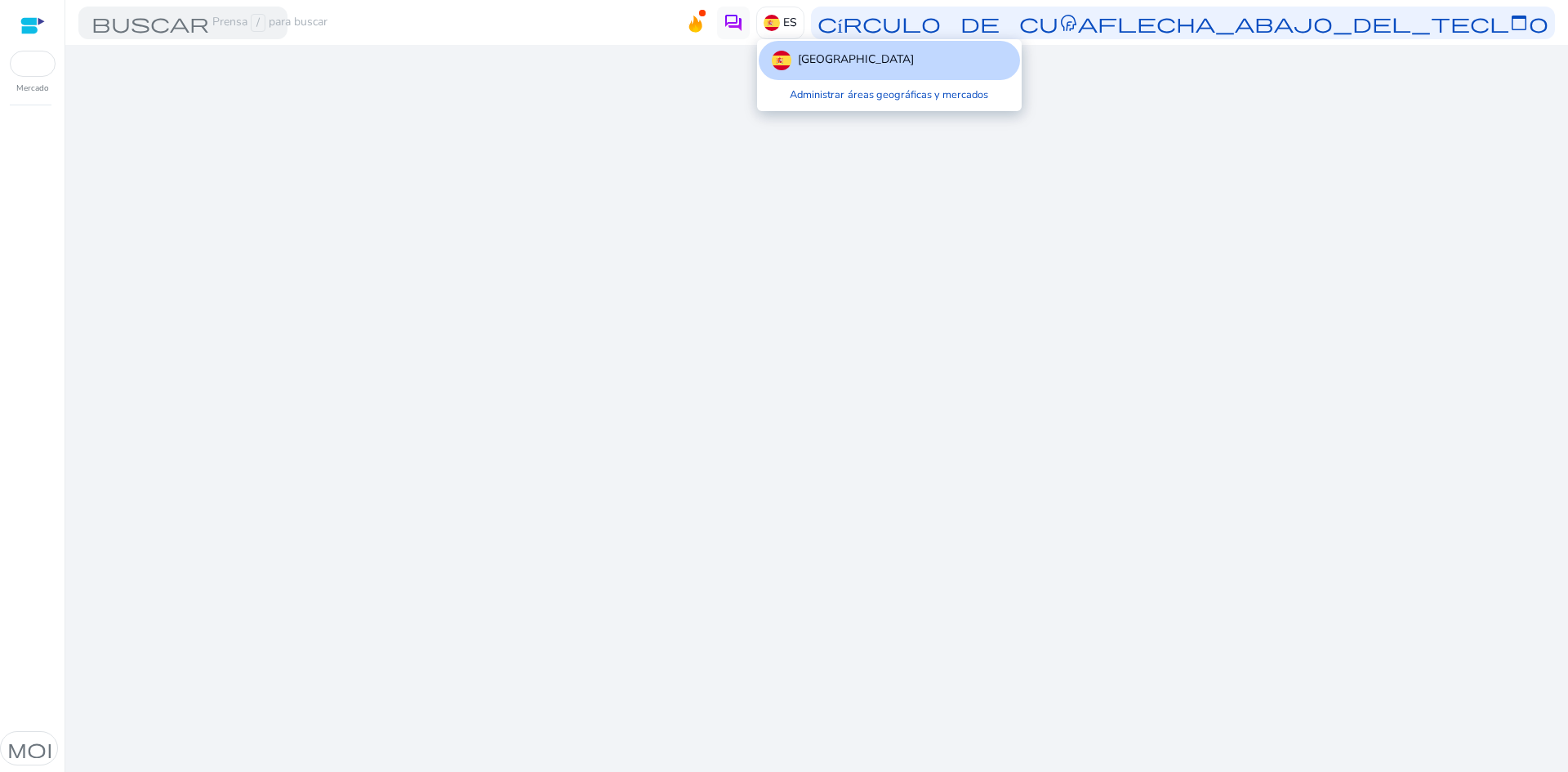
click at [808, 53] on font "[GEOGRAPHIC_DATA]" at bounding box center [856, 60] width 116 height 15
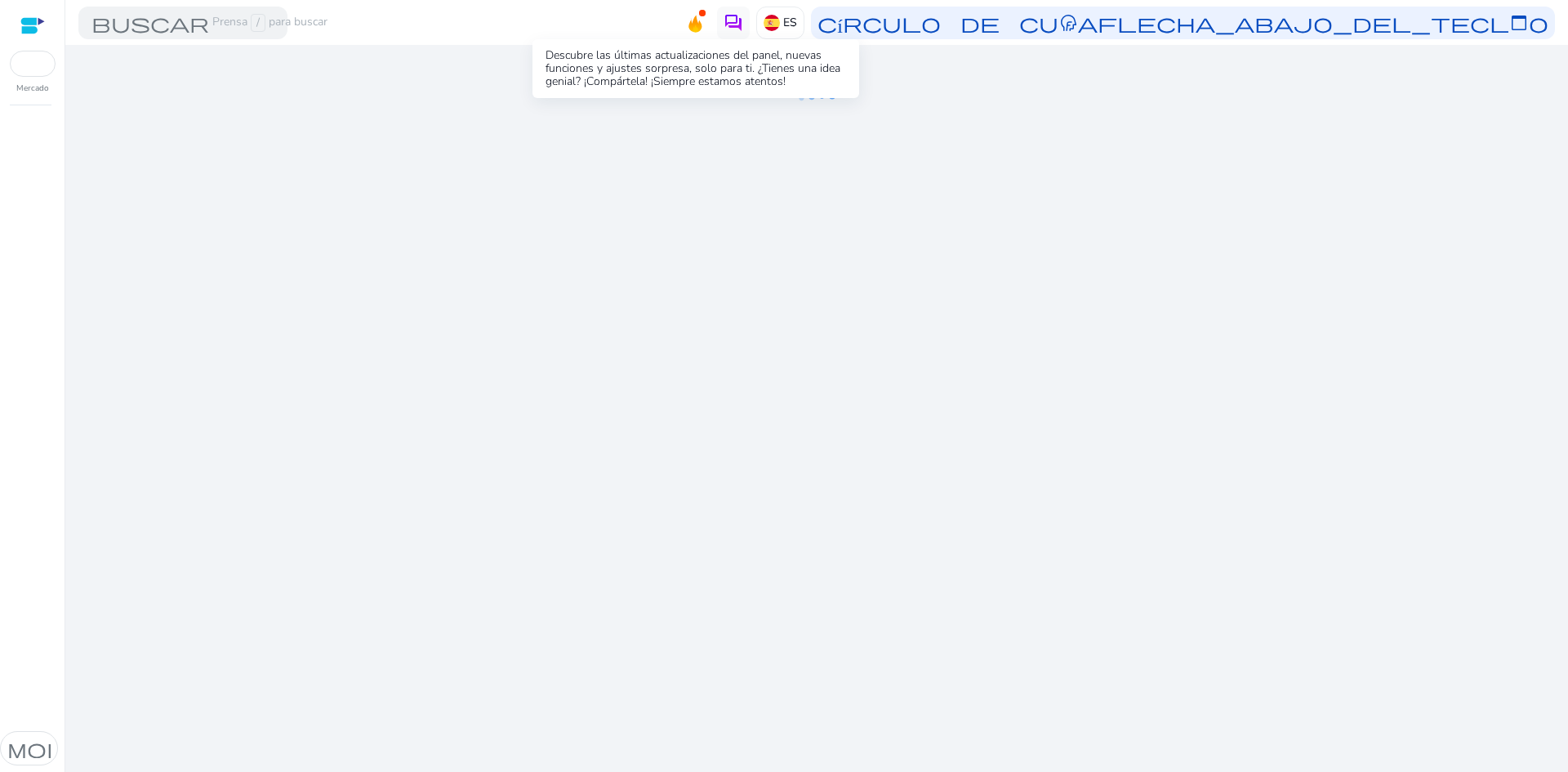
click at [697, 30] on icon at bounding box center [695, 29] width 5 height 8
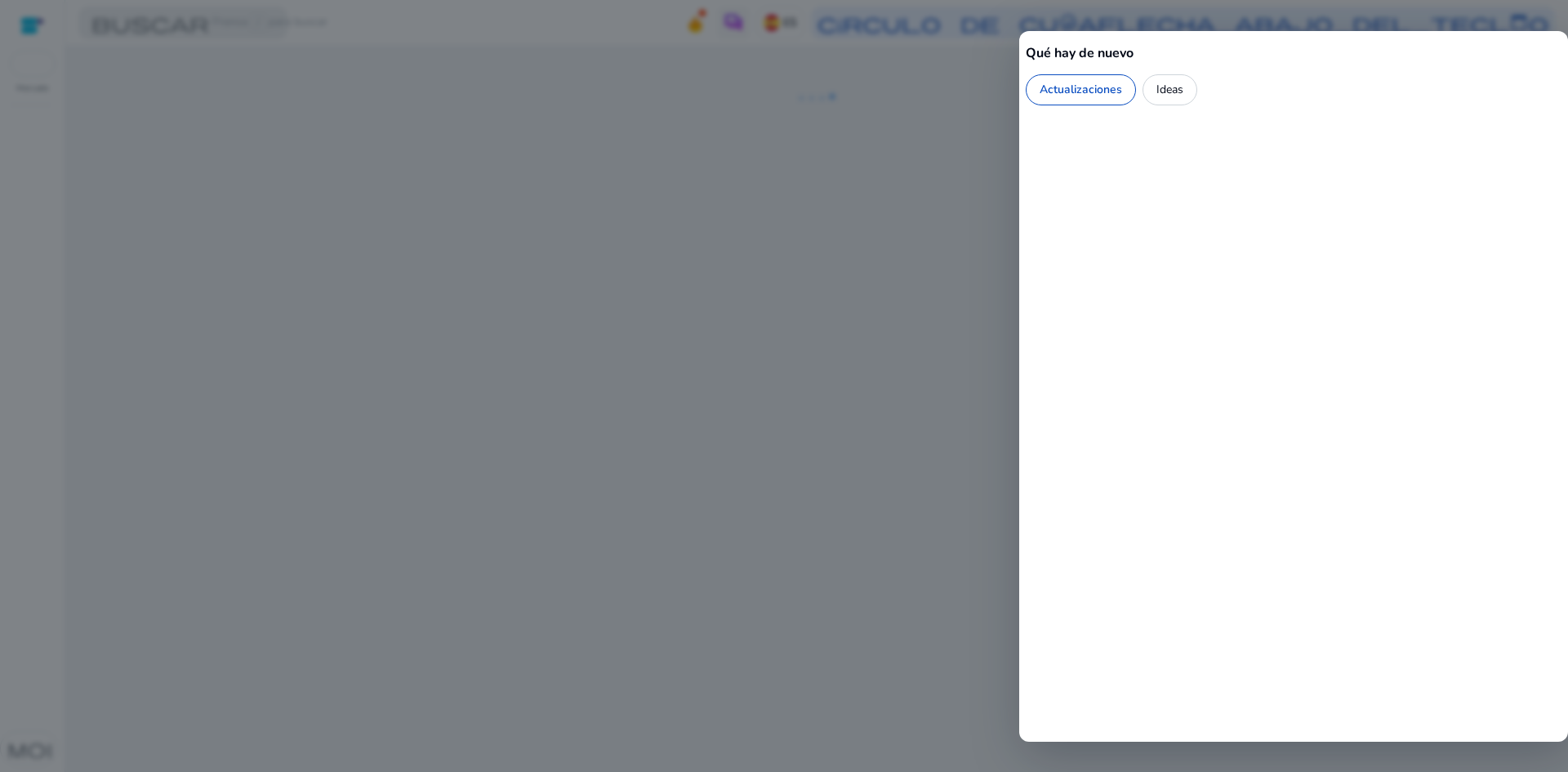
click at [780, 113] on div at bounding box center [784, 386] width 1568 height 772
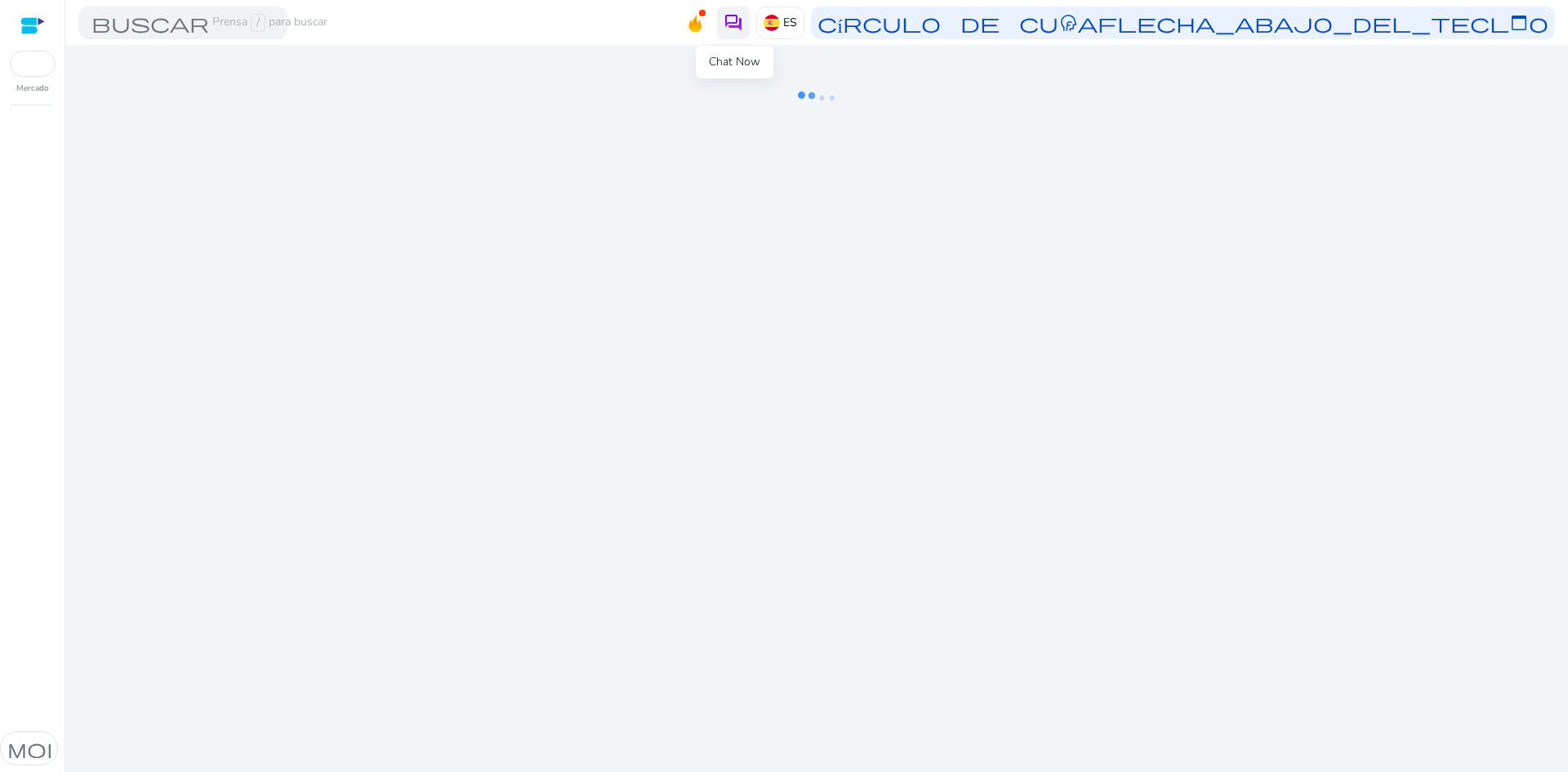
click at [740, 37] on button at bounding box center [734, 23] width 33 height 33
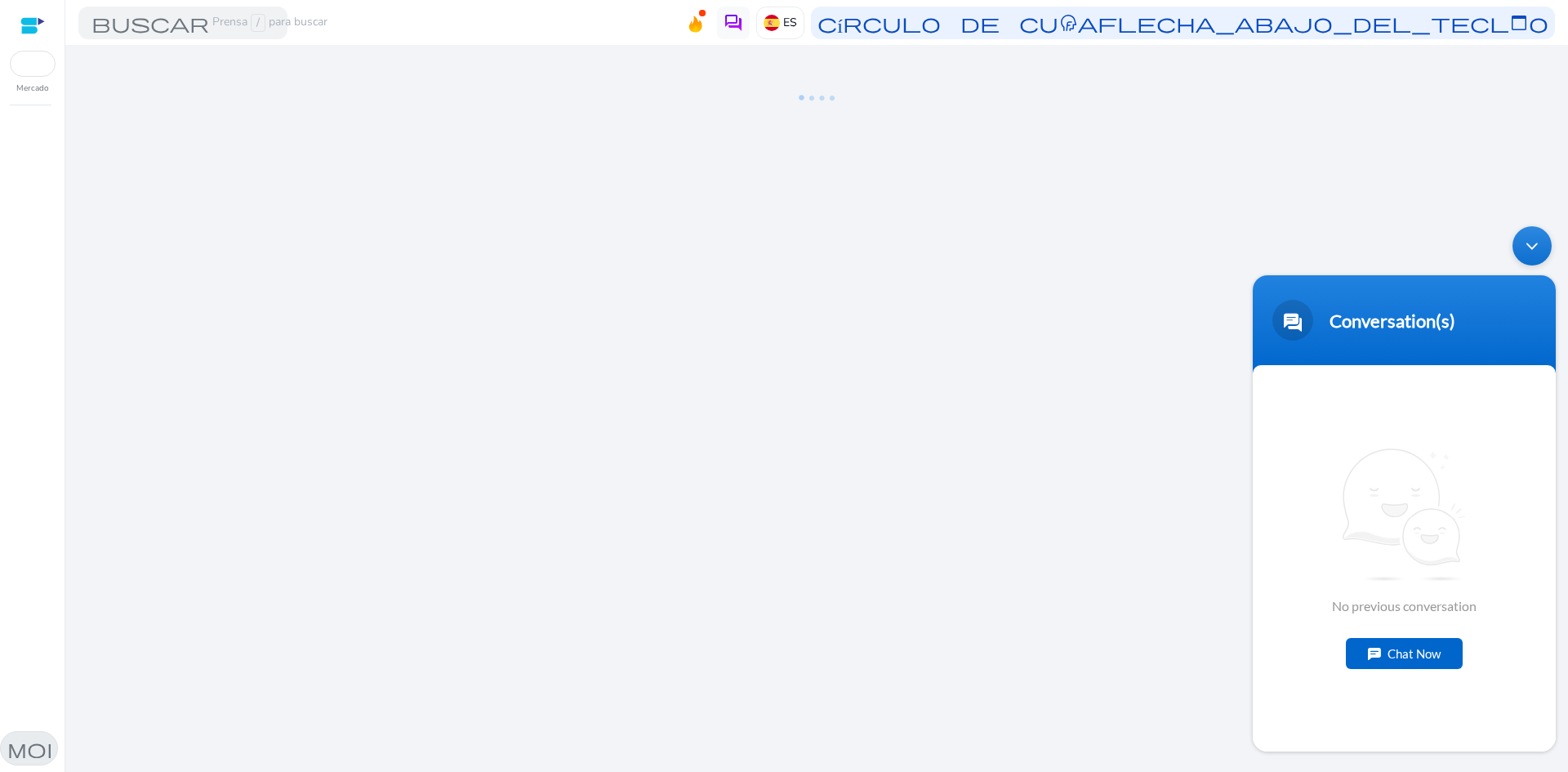
click at [32, 745] on font "modo oscuro" at bounding box center [115, 748] width 216 height 23
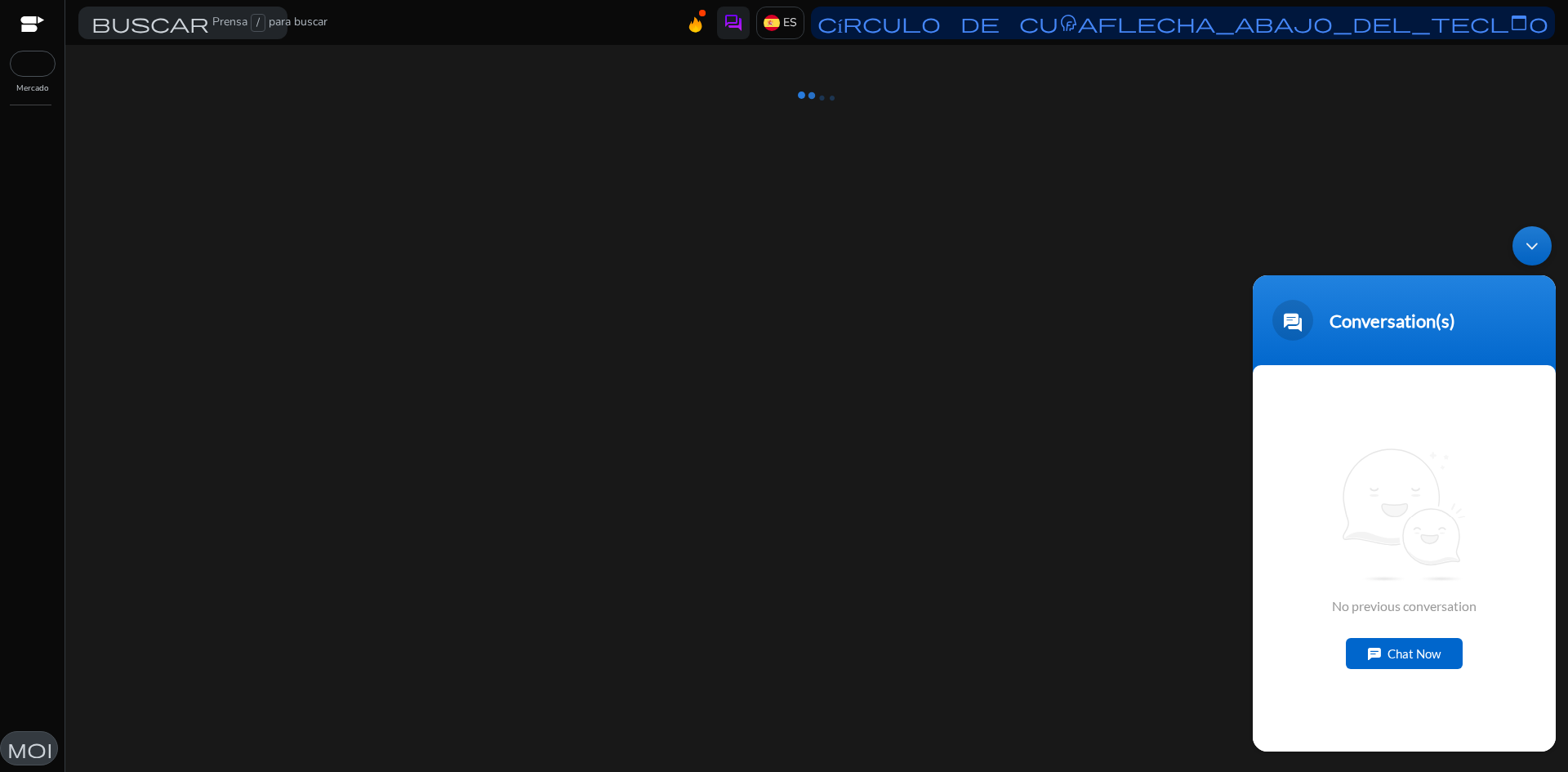
click at [22, 744] on font "modo oscuro" at bounding box center [115, 748] width 216 height 23
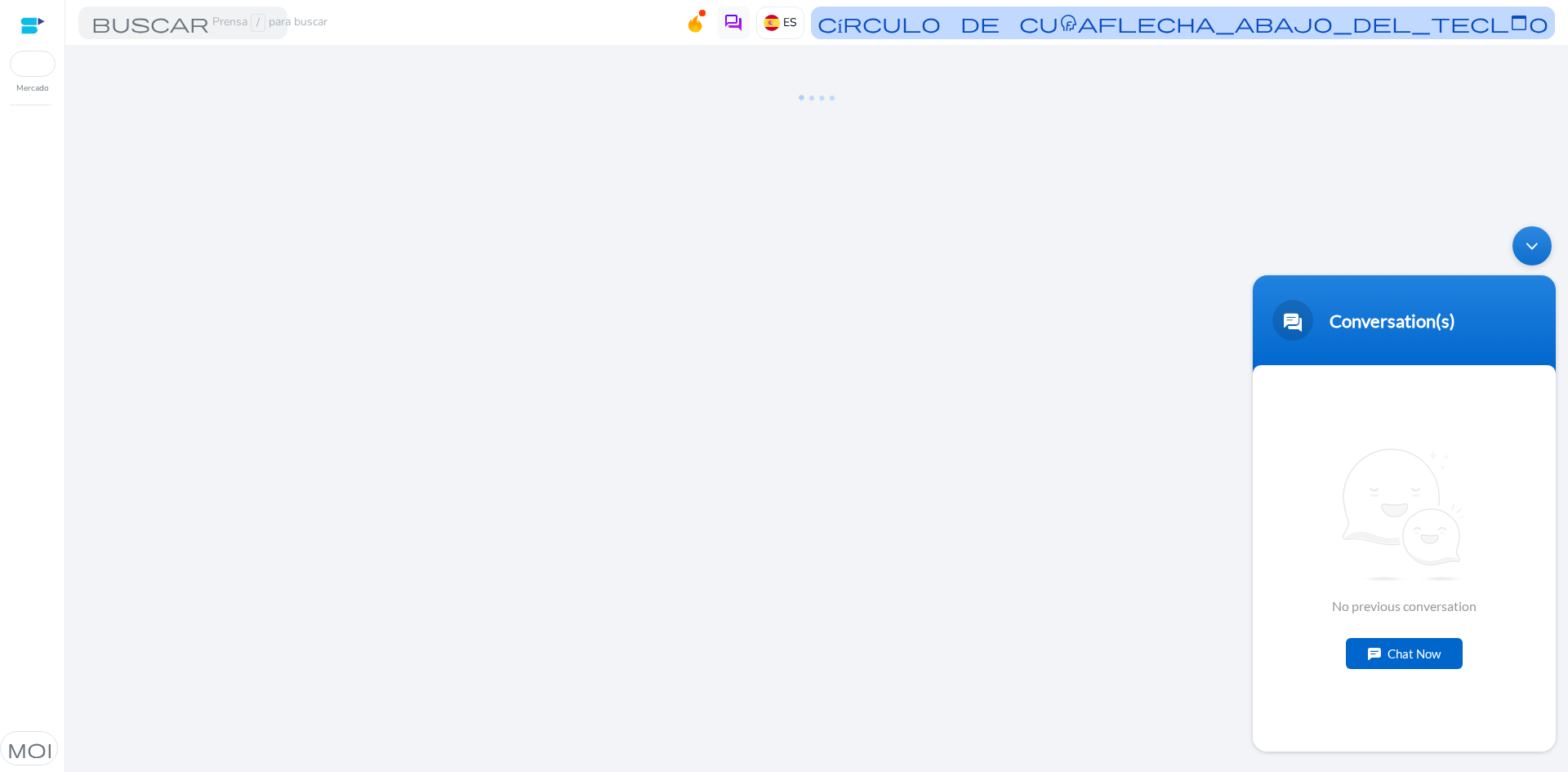
click at [1058, 28] on font "círculo de cuenta" at bounding box center [957, 23] width 280 height 23
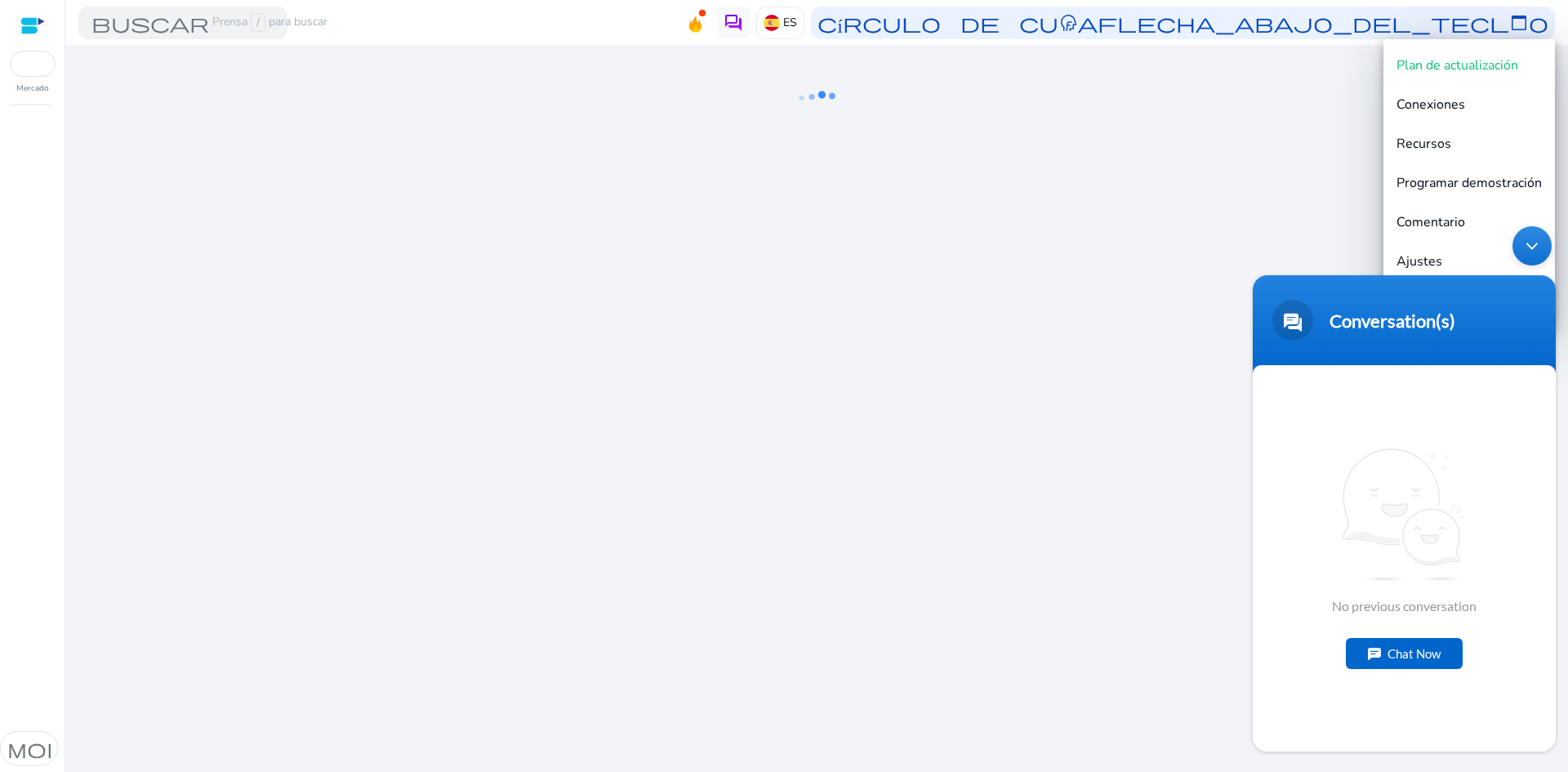
click at [1129, 190] on div at bounding box center [784, 386] width 1568 height 772
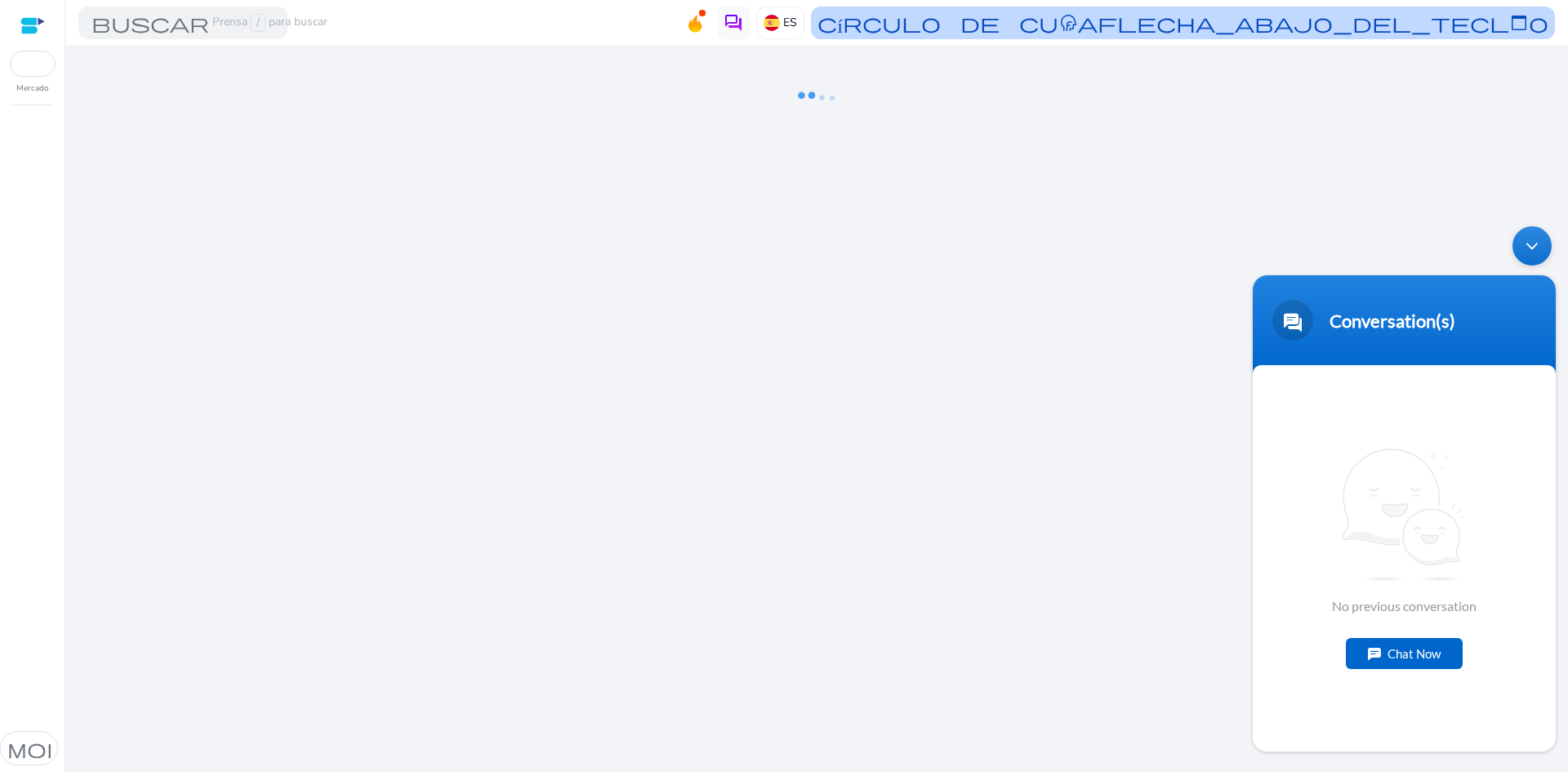
click at [822, 30] on font "círculo de cuenta" at bounding box center [957, 23] width 280 height 23
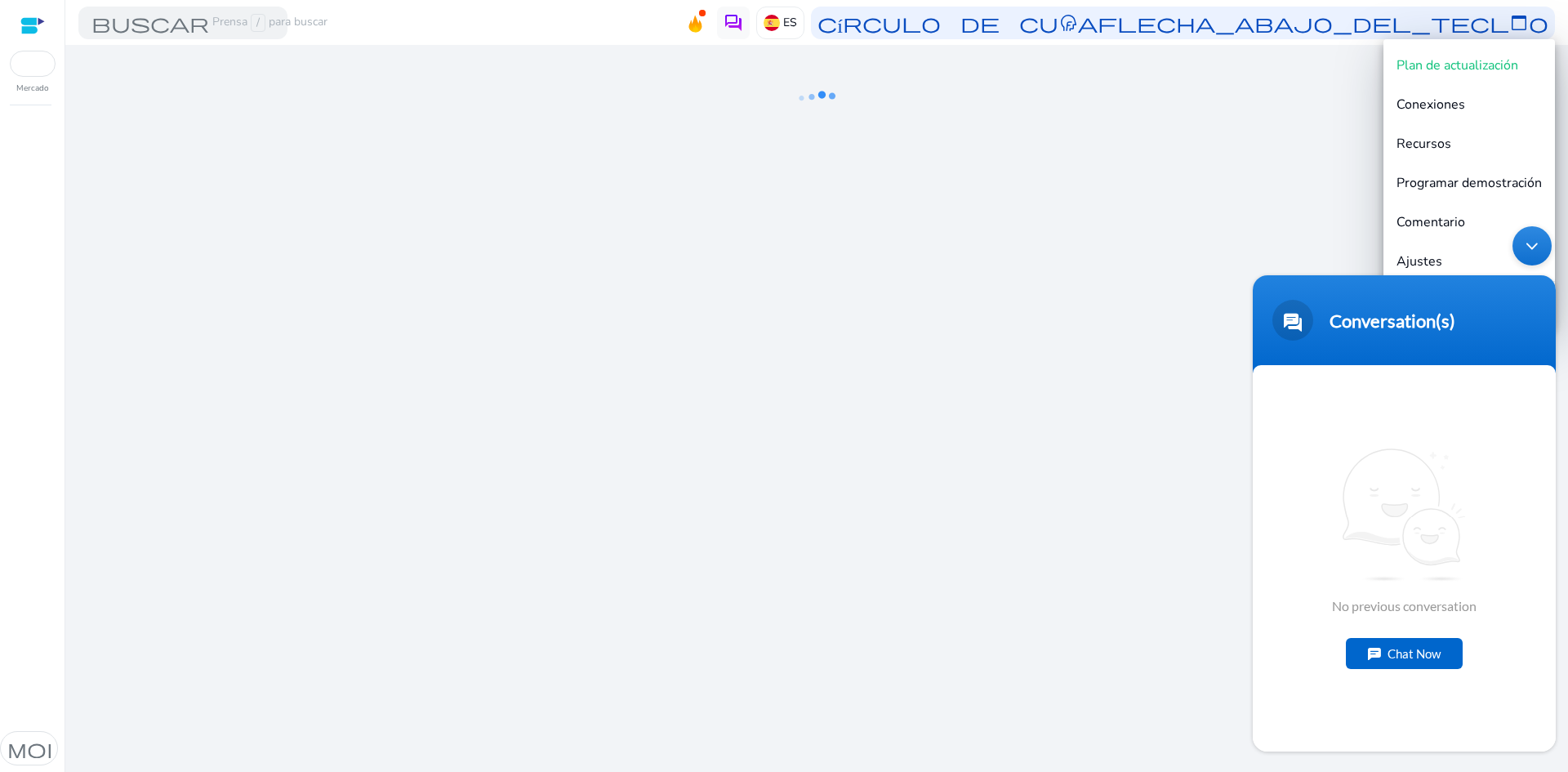
click at [1523, 243] on div "Minimizar la ventana de chat en vivo" at bounding box center [1532, 246] width 39 height 39
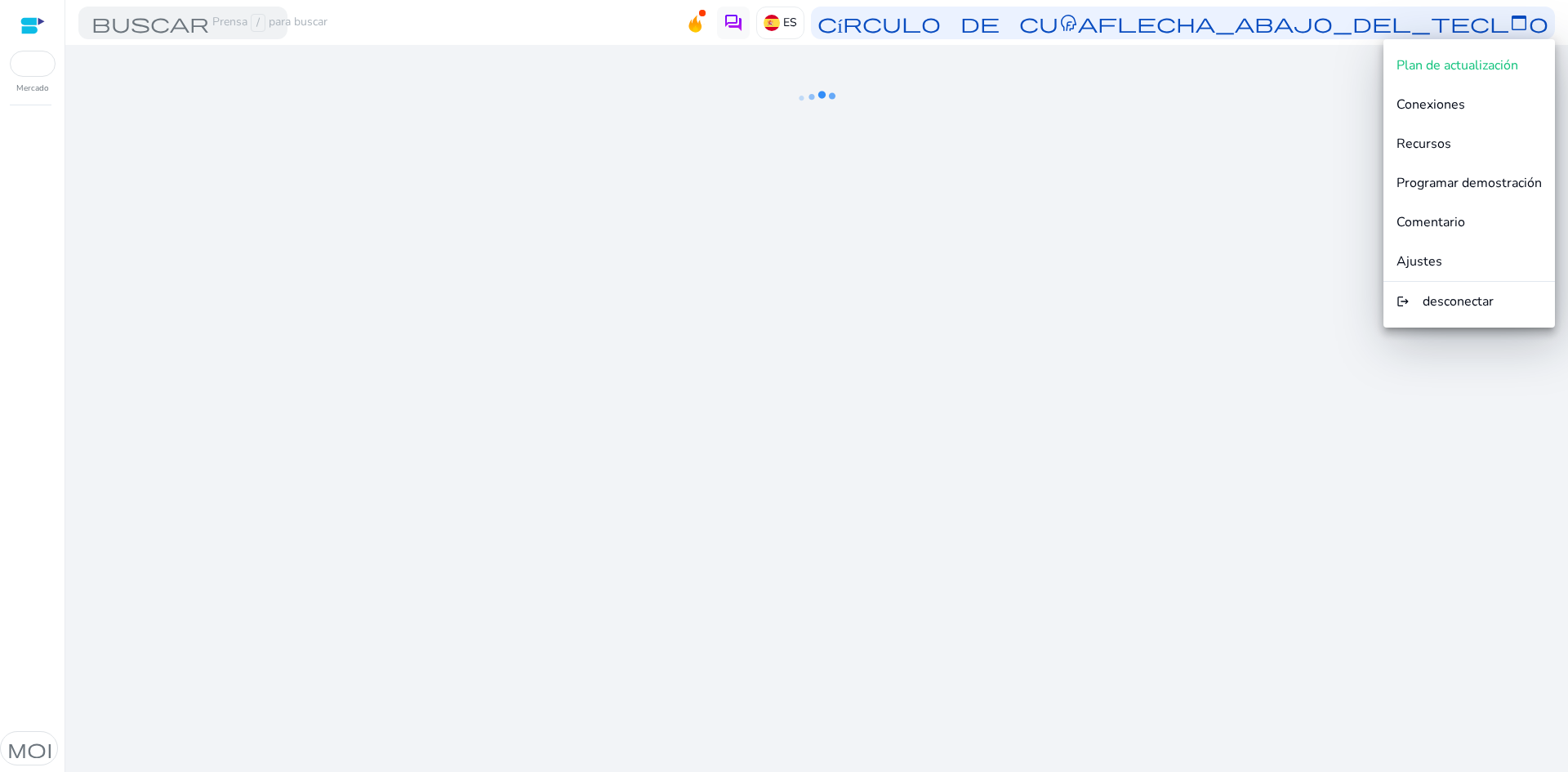
click at [117, 17] on div at bounding box center [784, 386] width 1568 height 772
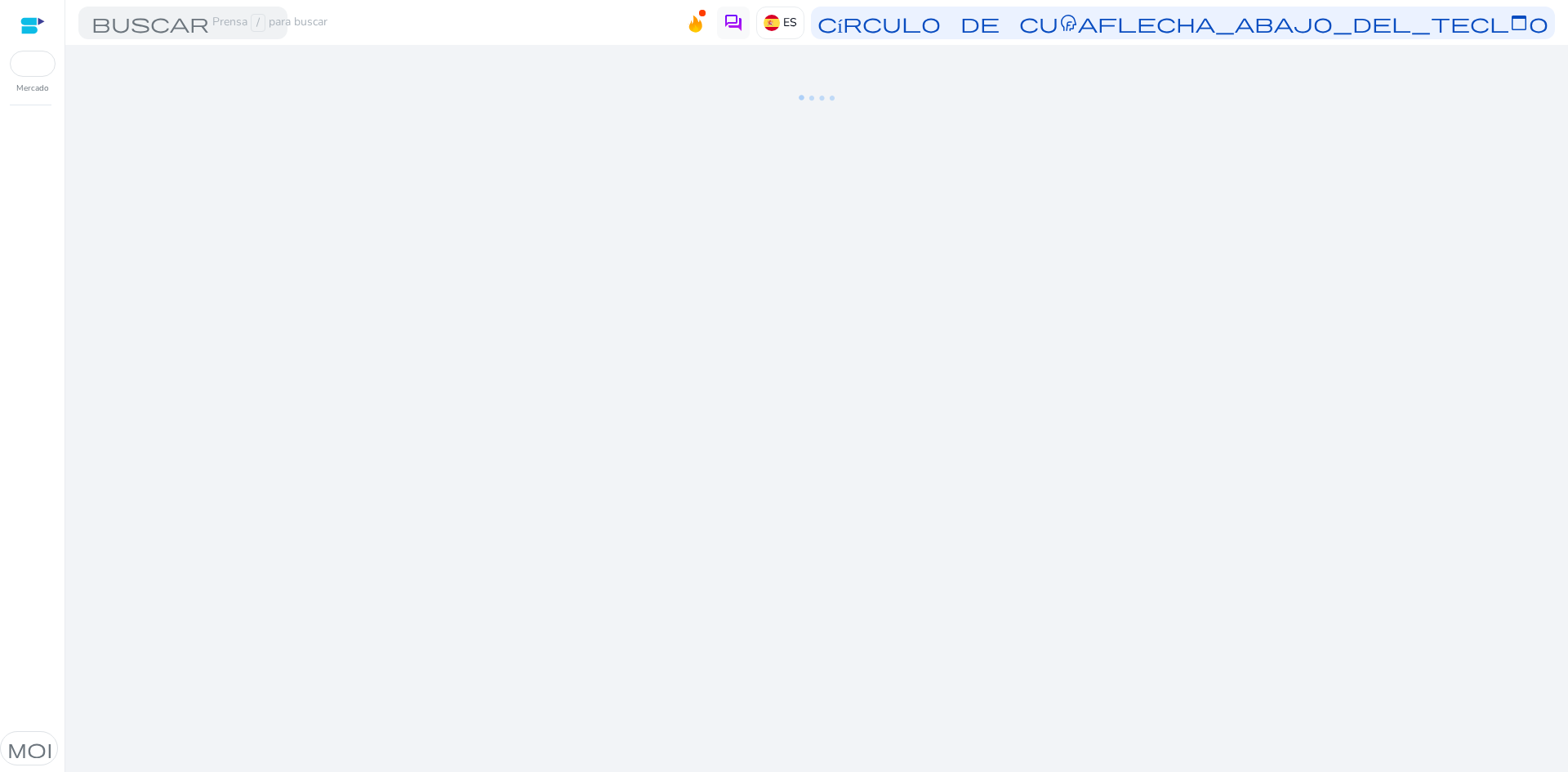
click at [31, 23] on div at bounding box center [33, 26] width 25 height 19
click at [162, 23] on font "buscar" at bounding box center [150, 23] width 117 height 23
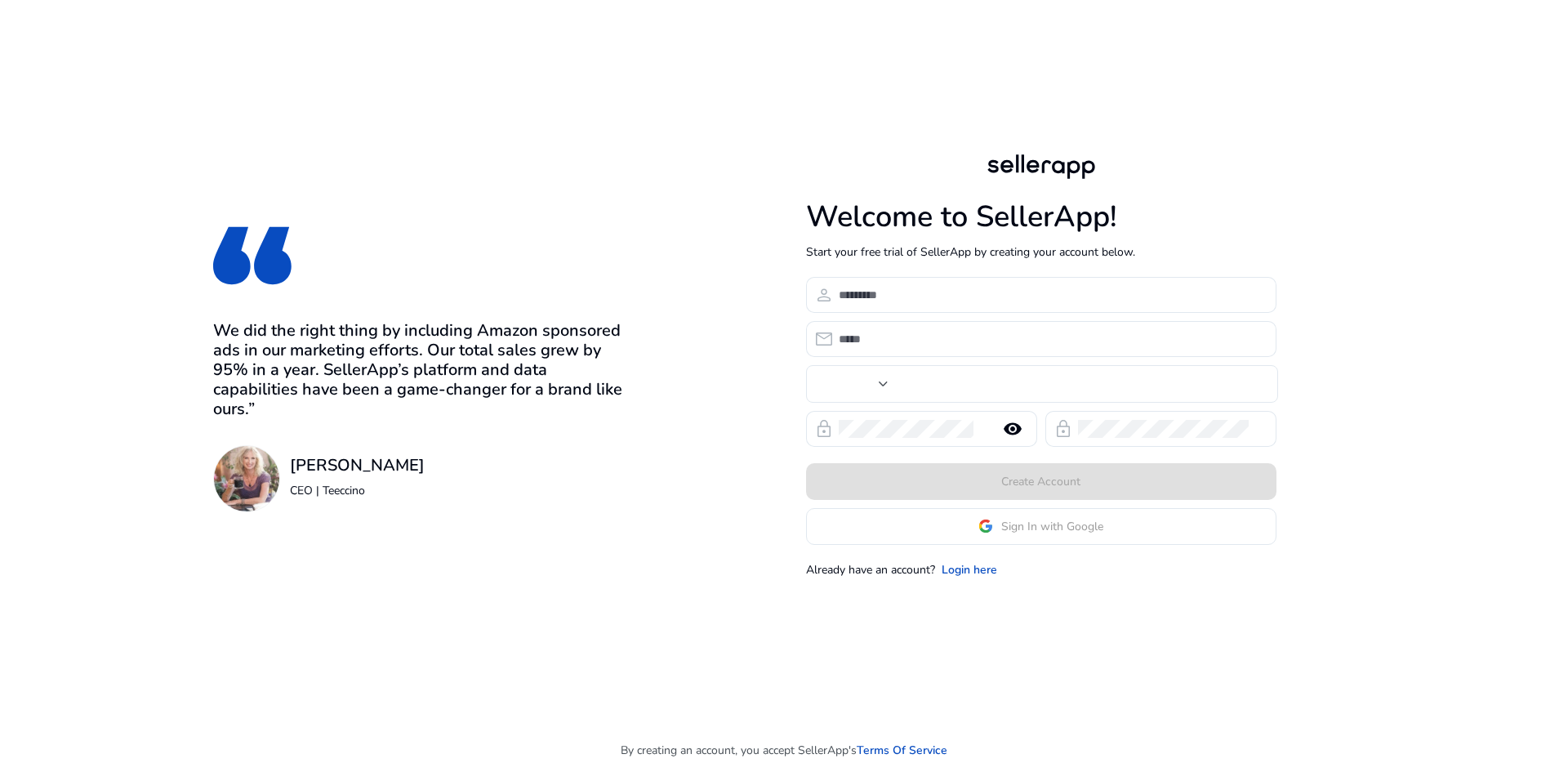
type input "***"
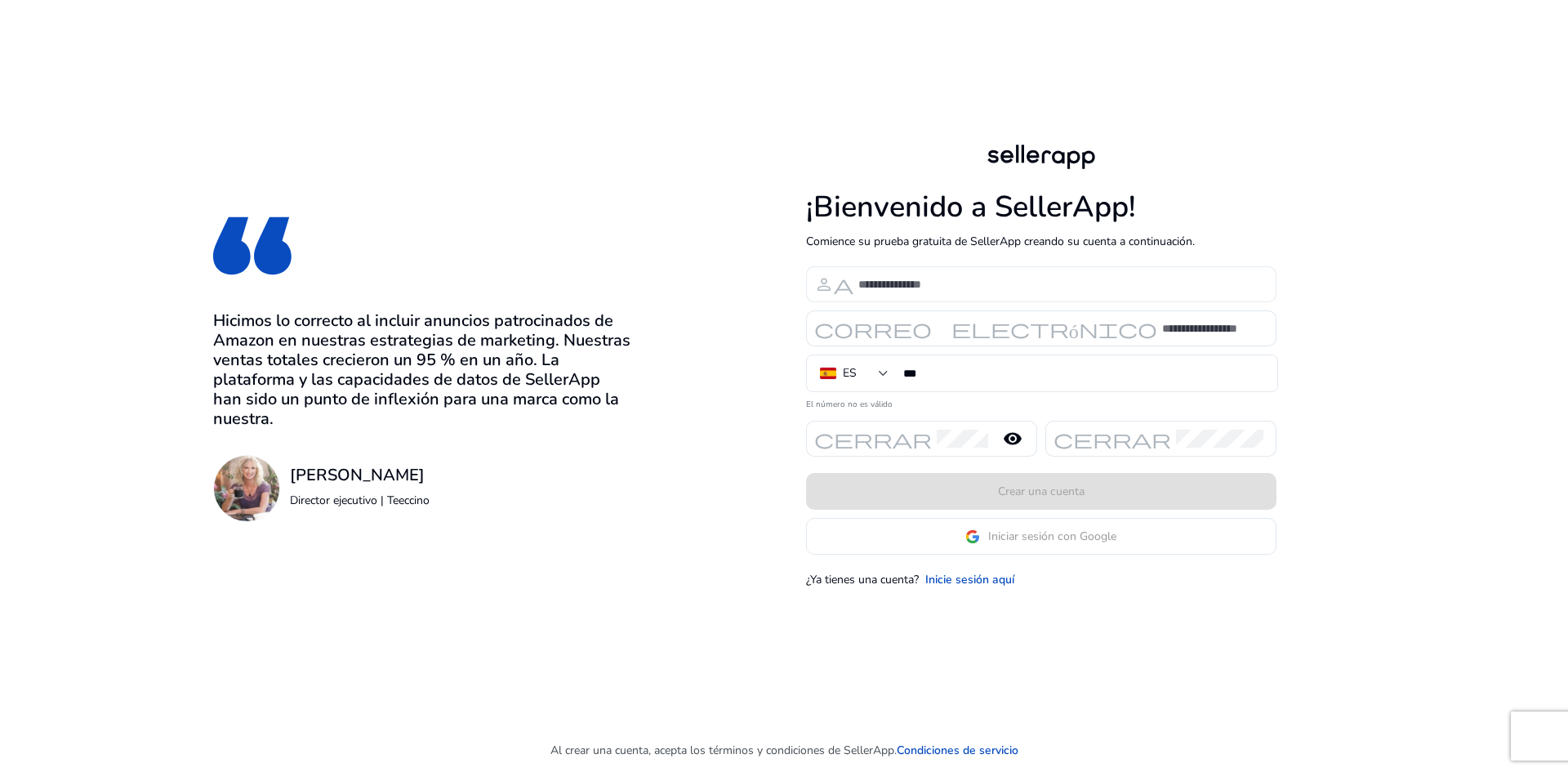
click at [944, 281] on input at bounding box center [1061, 284] width 405 height 18
click at [943, 302] on mat-form-field "persona" at bounding box center [1042, 283] width 470 height 36
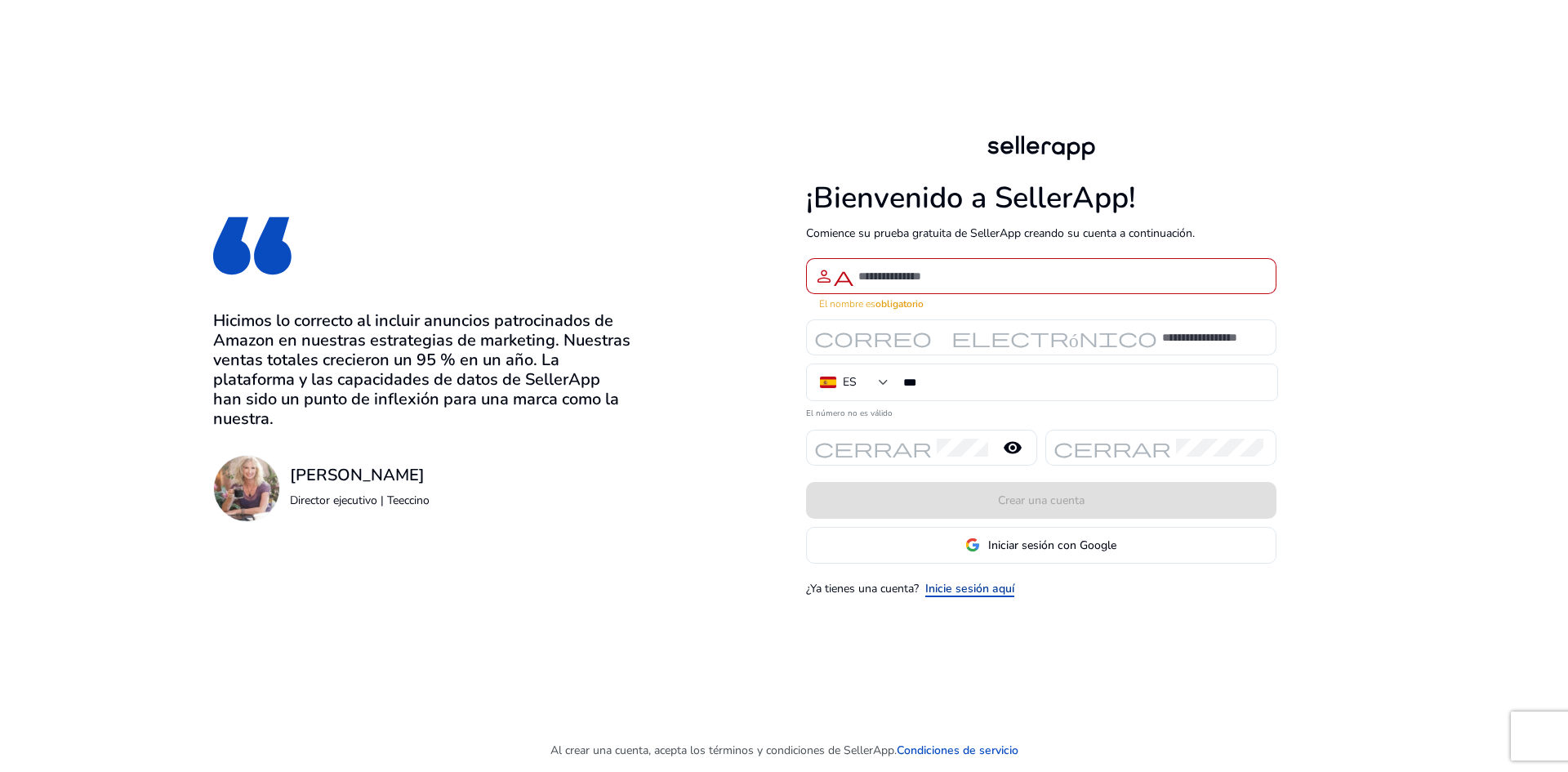
click at [993, 591] on font "Inicie sesión aquí" at bounding box center [970, 589] width 89 height 15
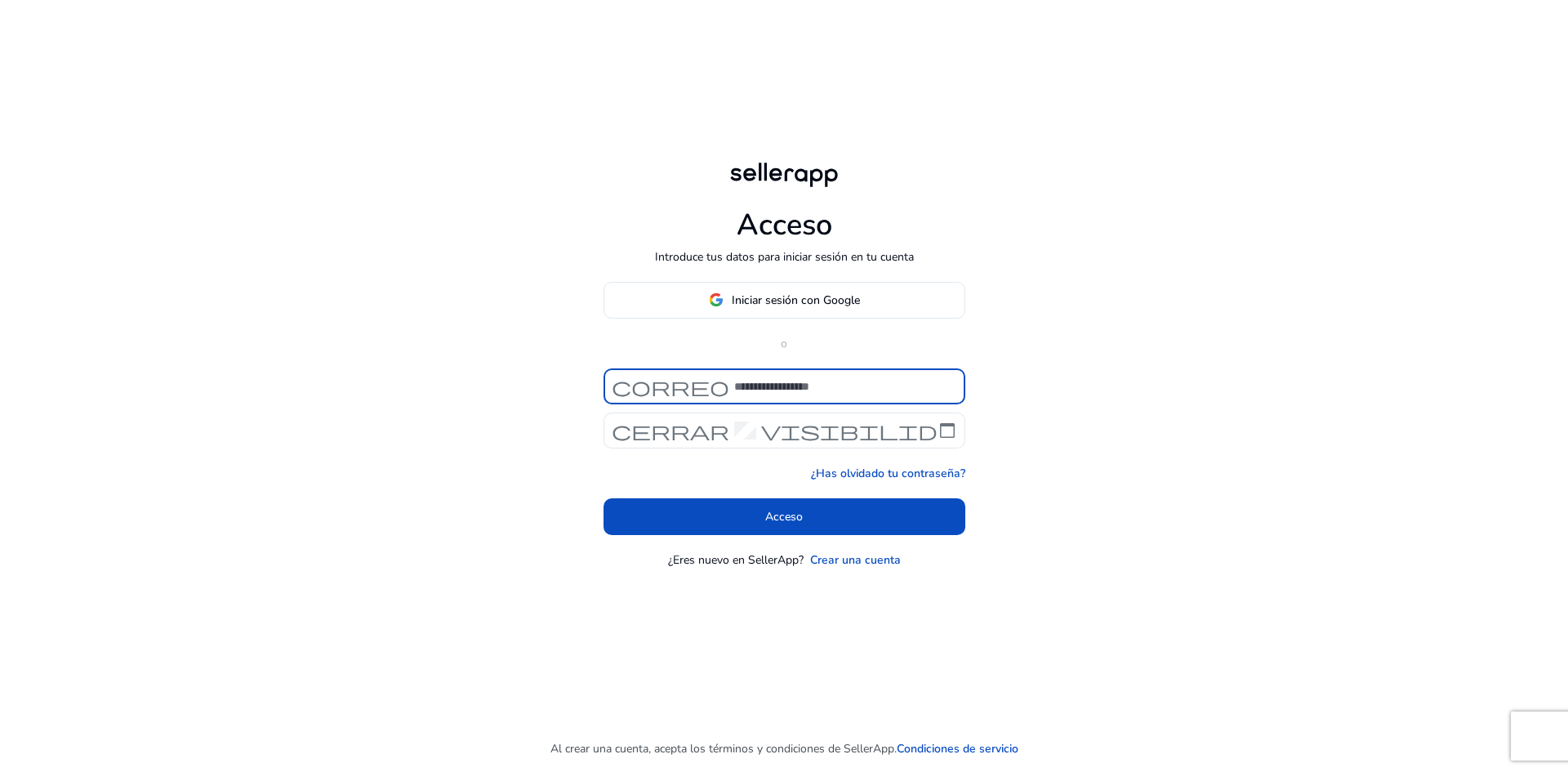
type input "**********"
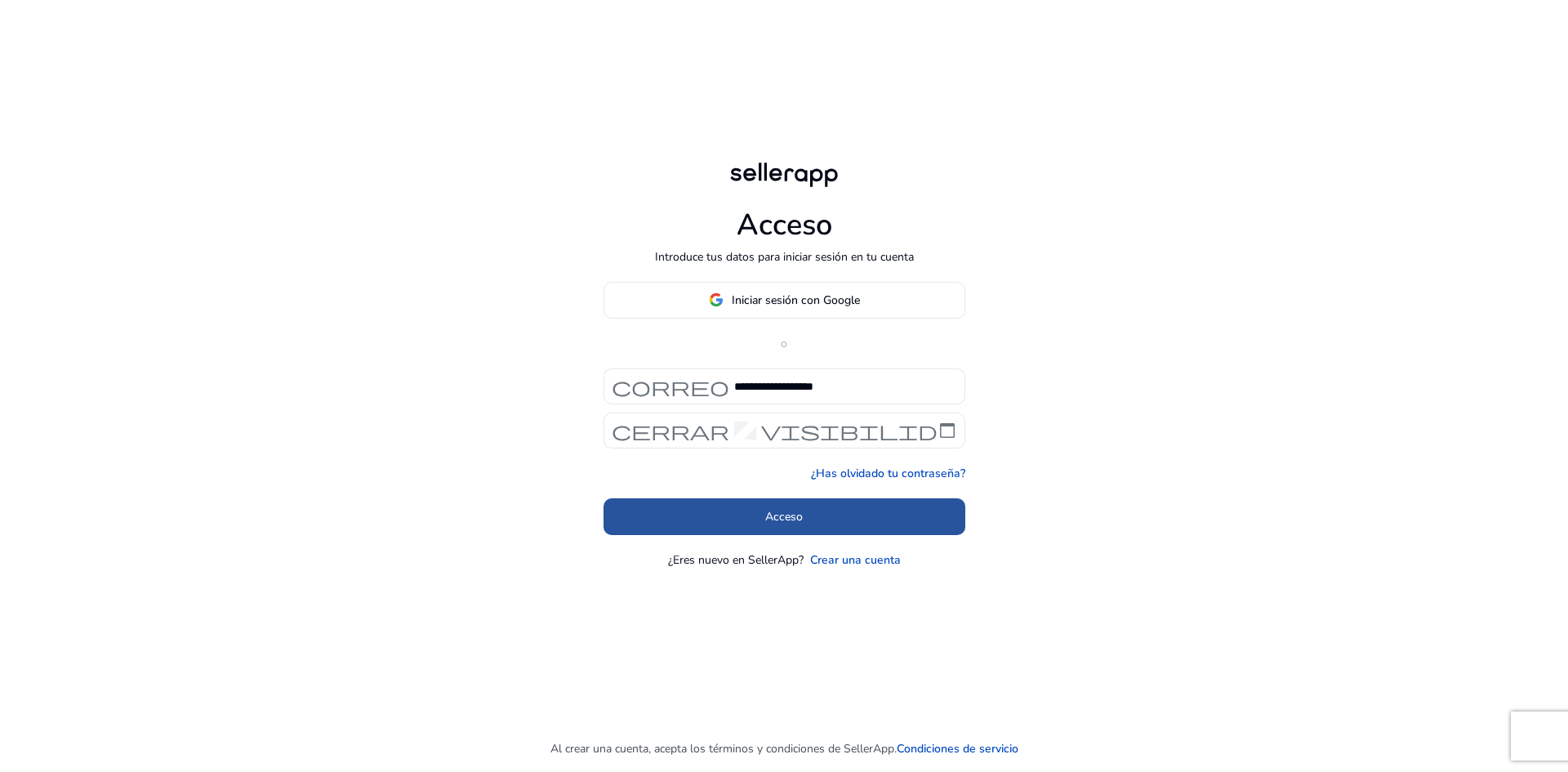
click at [784, 520] on font "Acceso" at bounding box center [784, 517] width 37 height 15
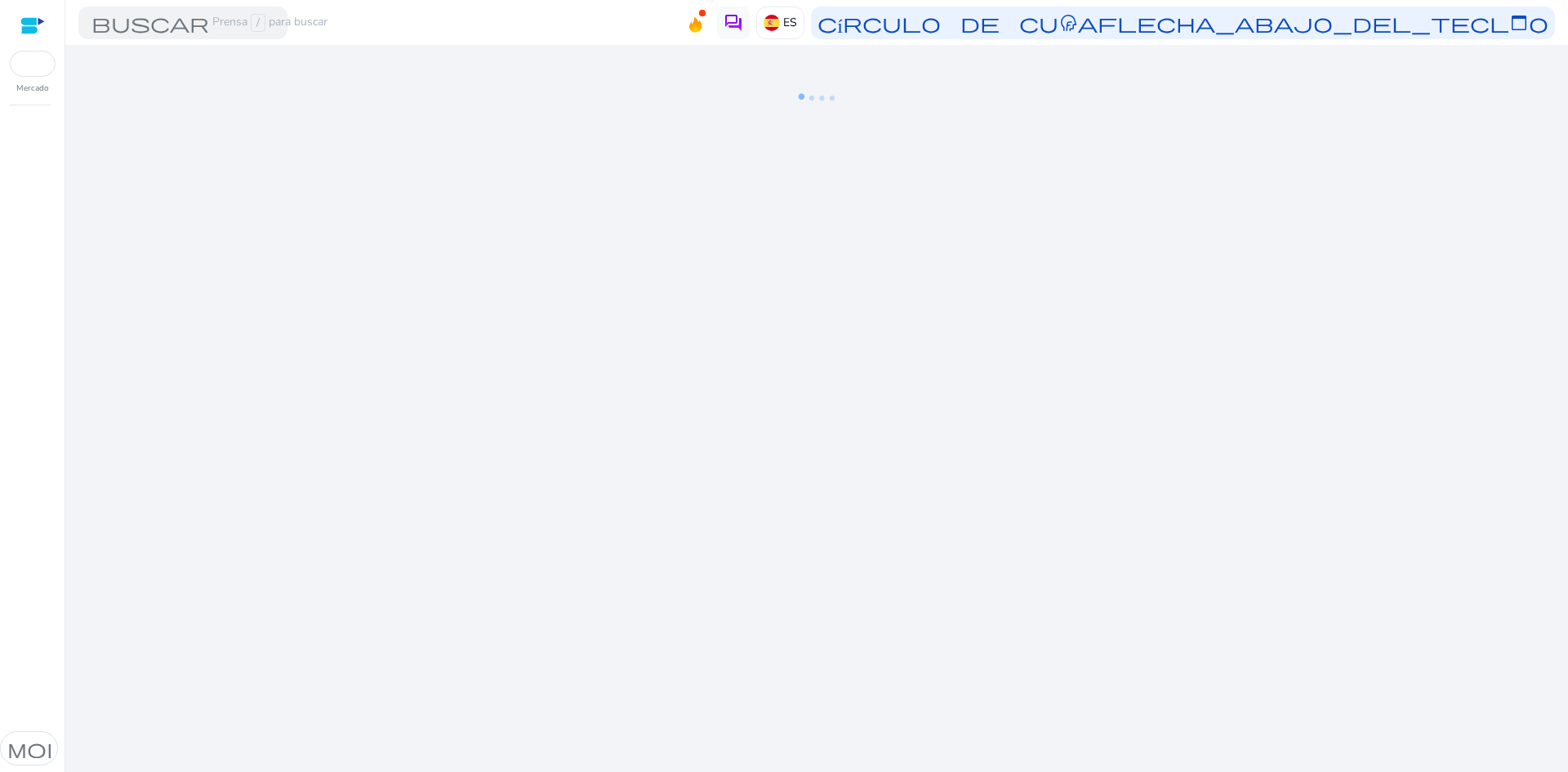
drag, startPoint x: 759, startPoint y: 359, endPoint x: 669, endPoint y: 364, distance: 90.1
click at [669, 364] on div "Estamos preparando las cosas para ti..." at bounding box center [816, 408] width 1489 height 727
drag, startPoint x: 423, startPoint y: 153, endPoint x: 424, endPoint y: 144, distance: 9.1
click at [424, 148] on div "Estamos preparando las cosas para ti..." at bounding box center [816, 408] width 1489 height 727
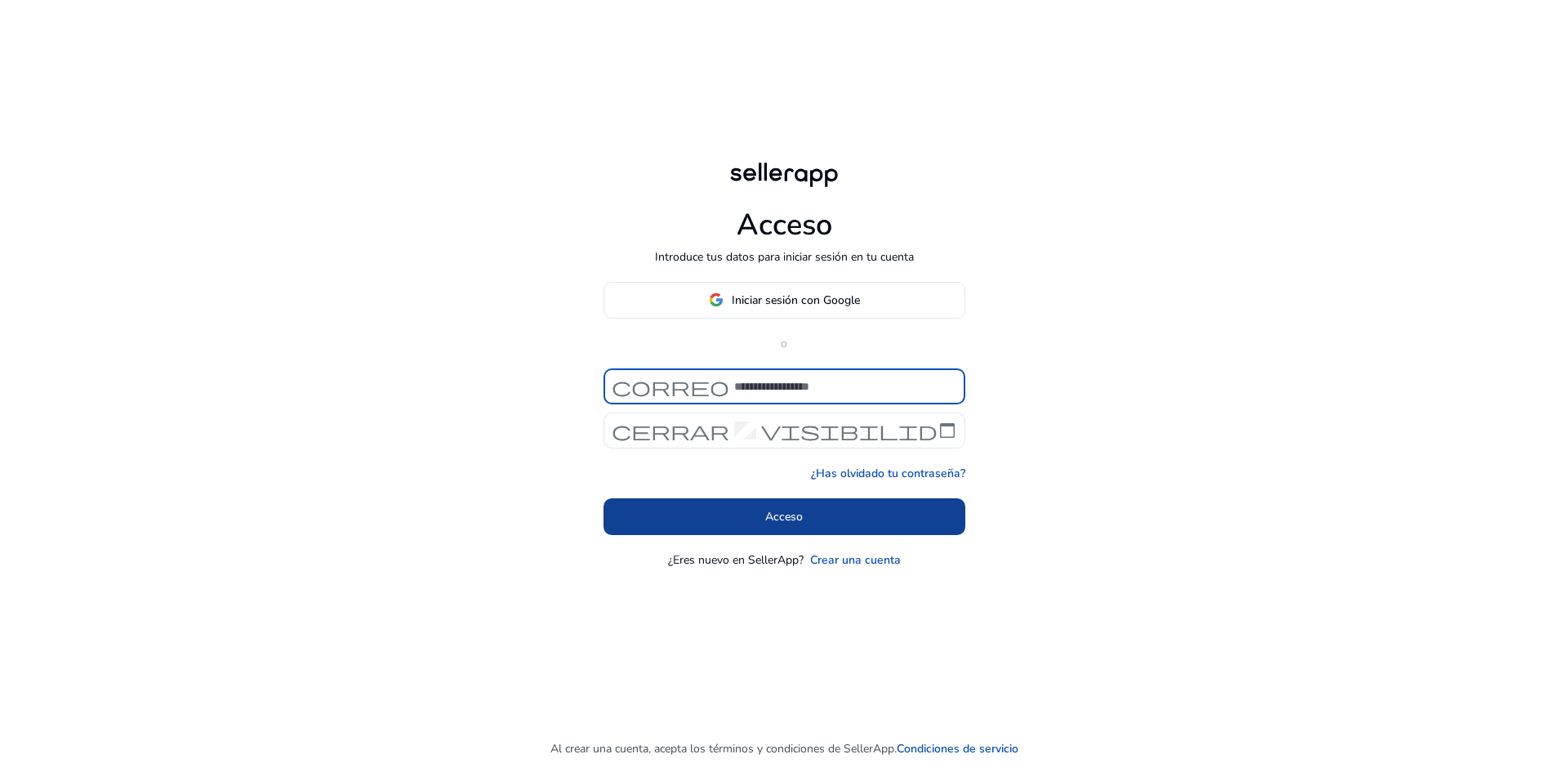
type input "**********"
click at [842, 519] on span at bounding box center [784, 516] width 362 height 39
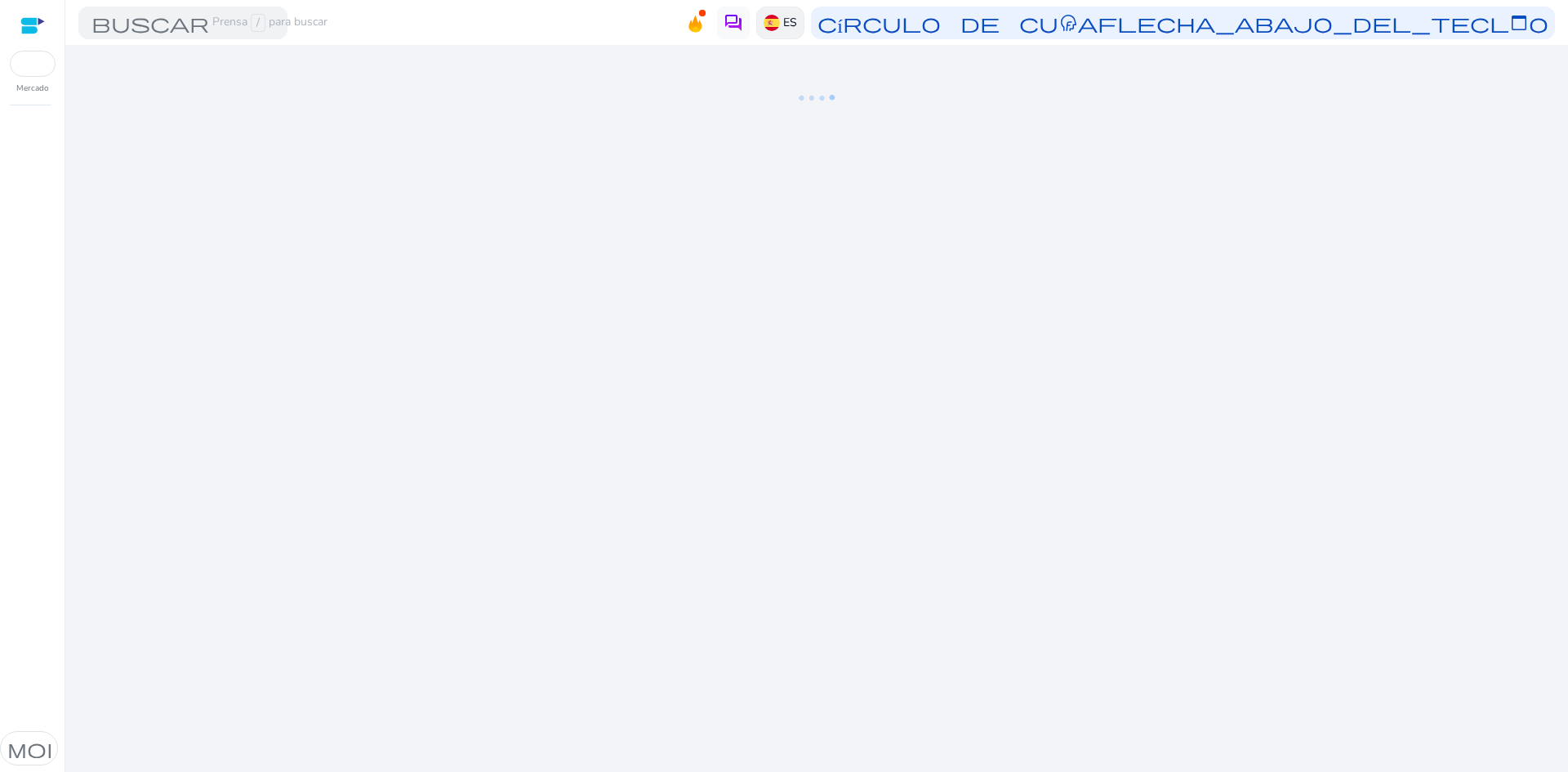
click at [784, 21] on font "ES" at bounding box center [790, 22] width 13 height 15
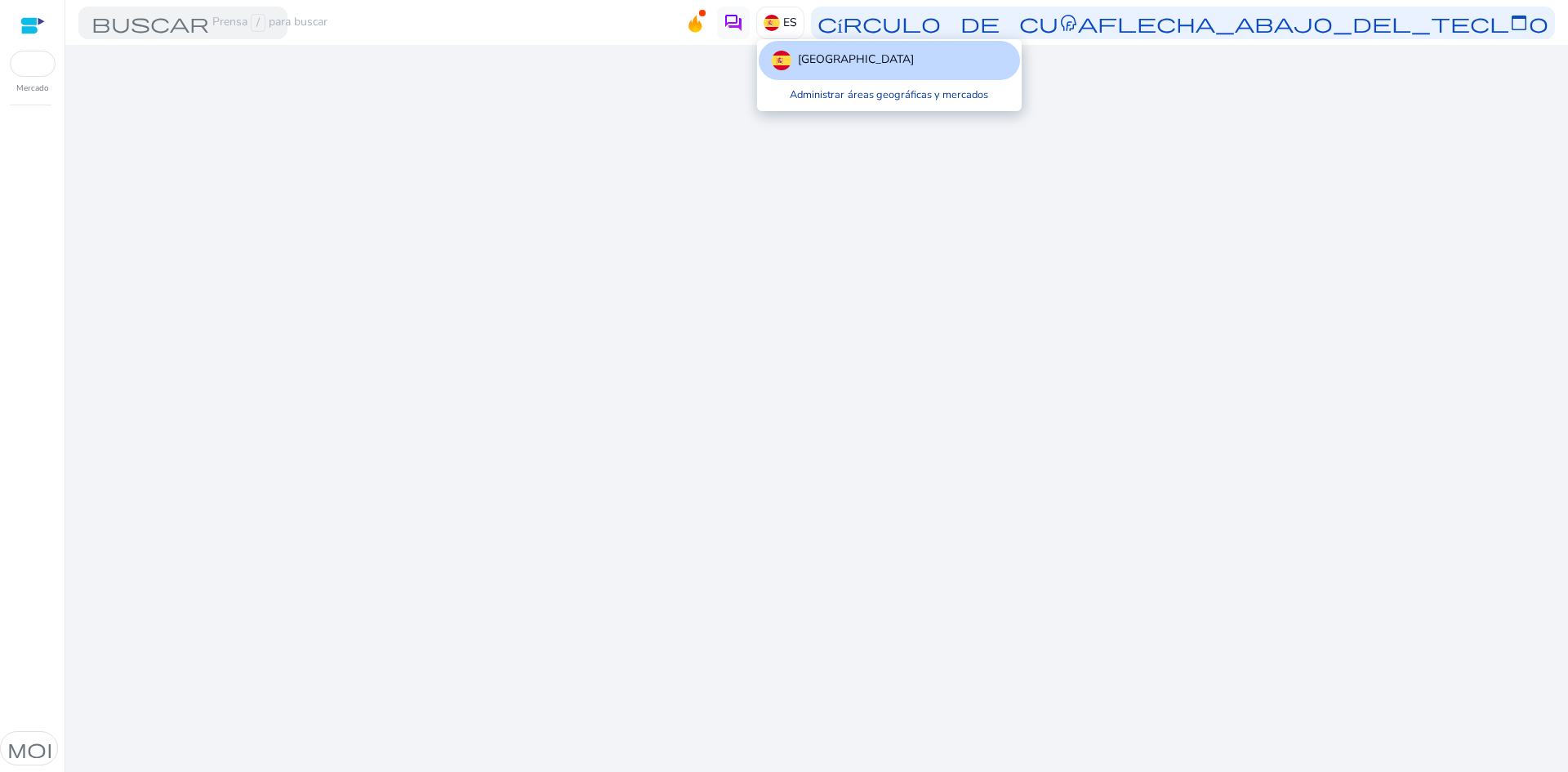
click at [839, 91] on font "Administrar" at bounding box center [817, 94] width 55 height 14
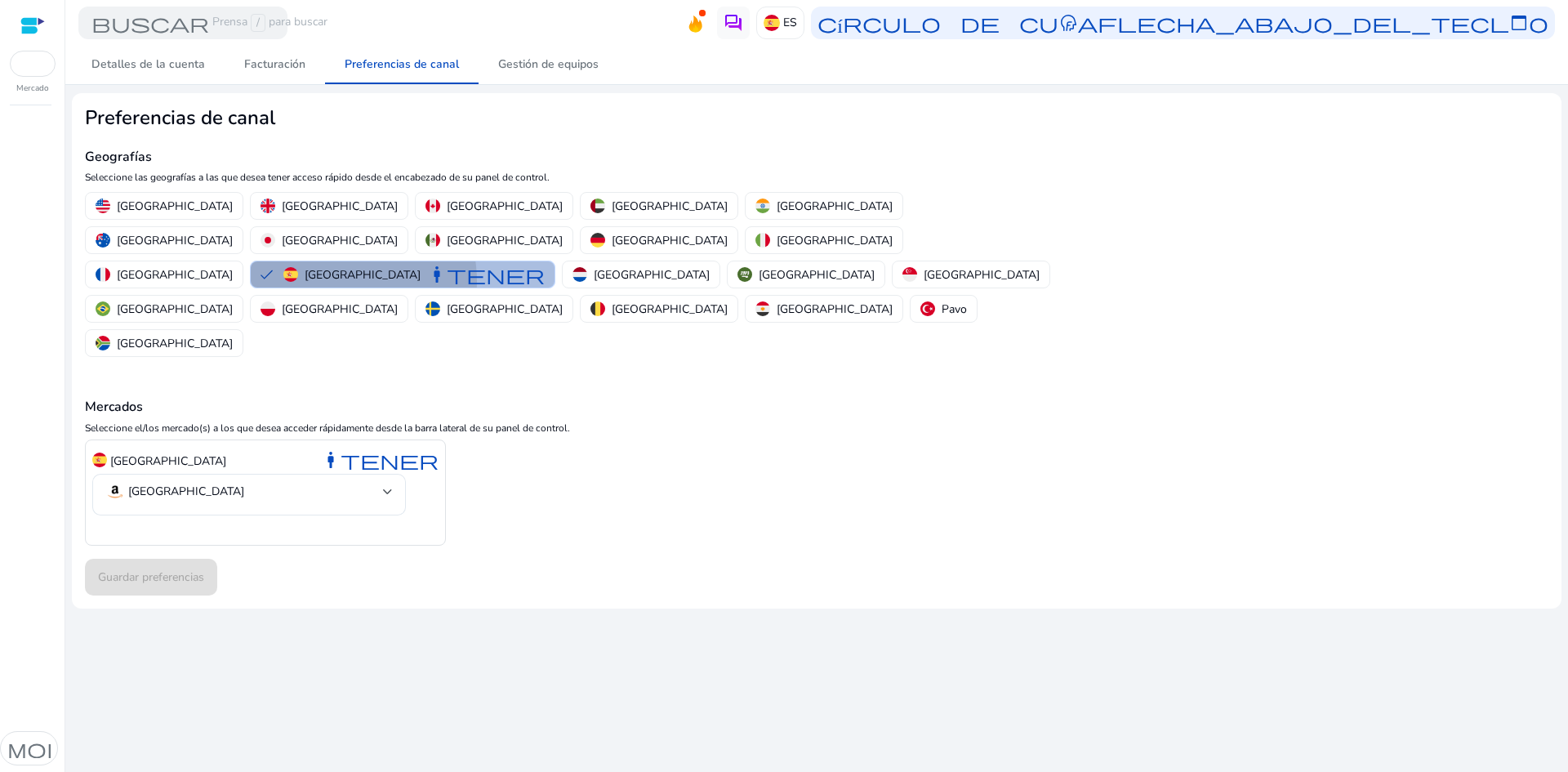
click at [315, 267] on font "[GEOGRAPHIC_DATA]" at bounding box center [362, 275] width 116 height 15
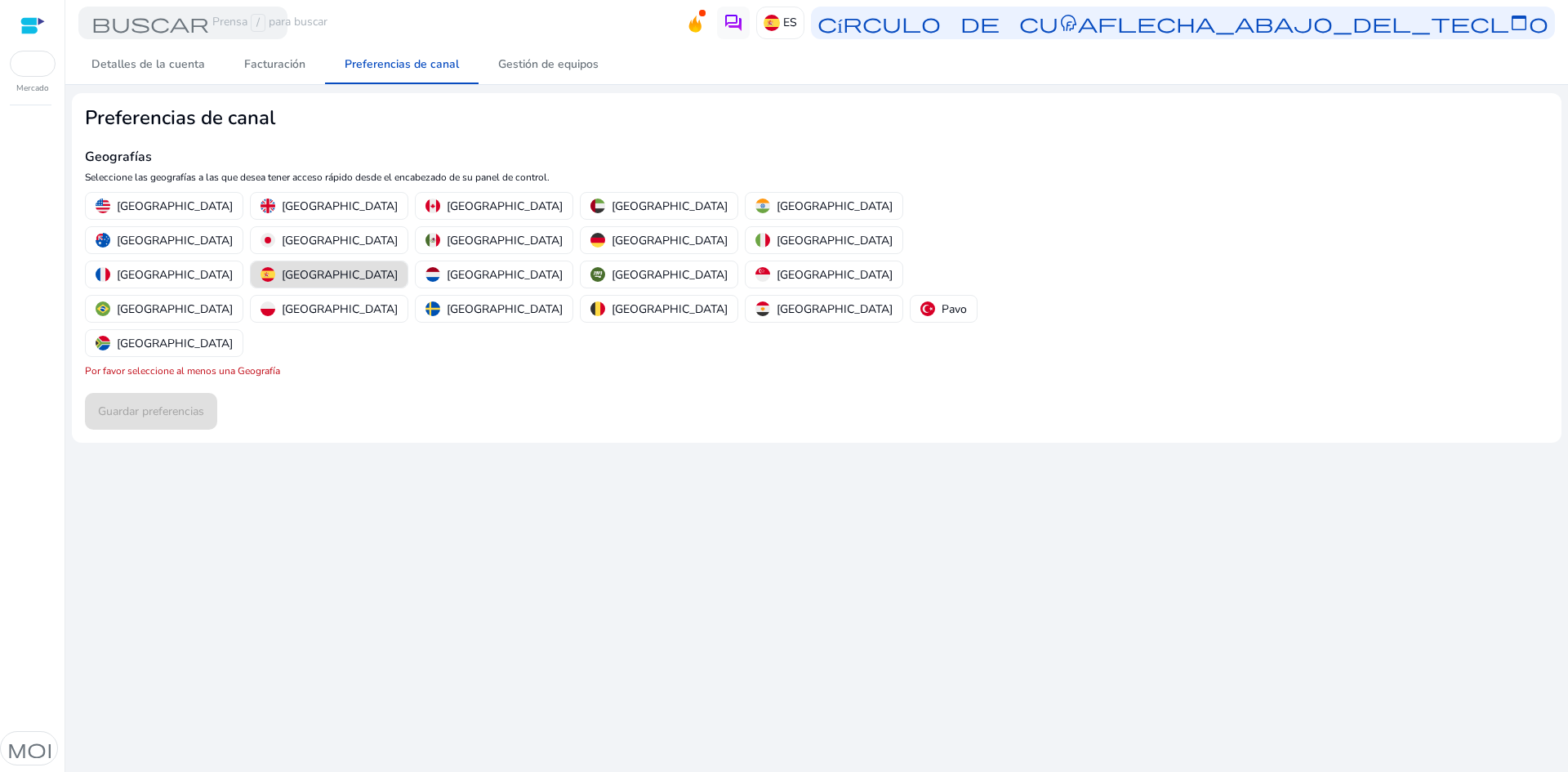
click at [281, 267] on font "[GEOGRAPHIC_DATA]" at bounding box center [339, 275] width 116 height 15
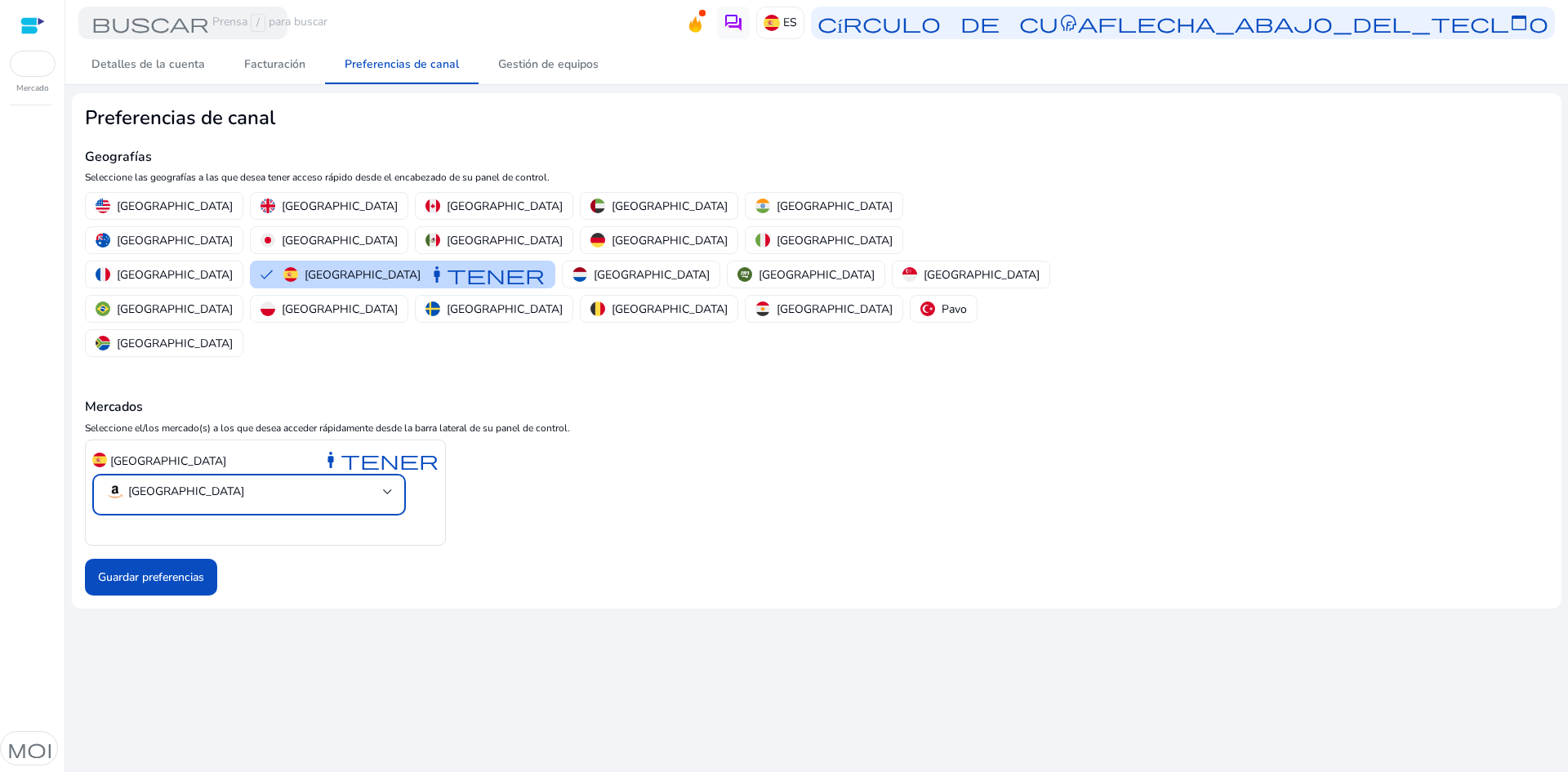
click at [197, 482] on mat-select-trigger "[GEOGRAPHIC_DATA]" at bounding box center [244, 492] width 277 height 19
click at [181, 481] on p "[GEOGRAPHIC_DATA]" at bounding box center [212, 472] width 116 height 18
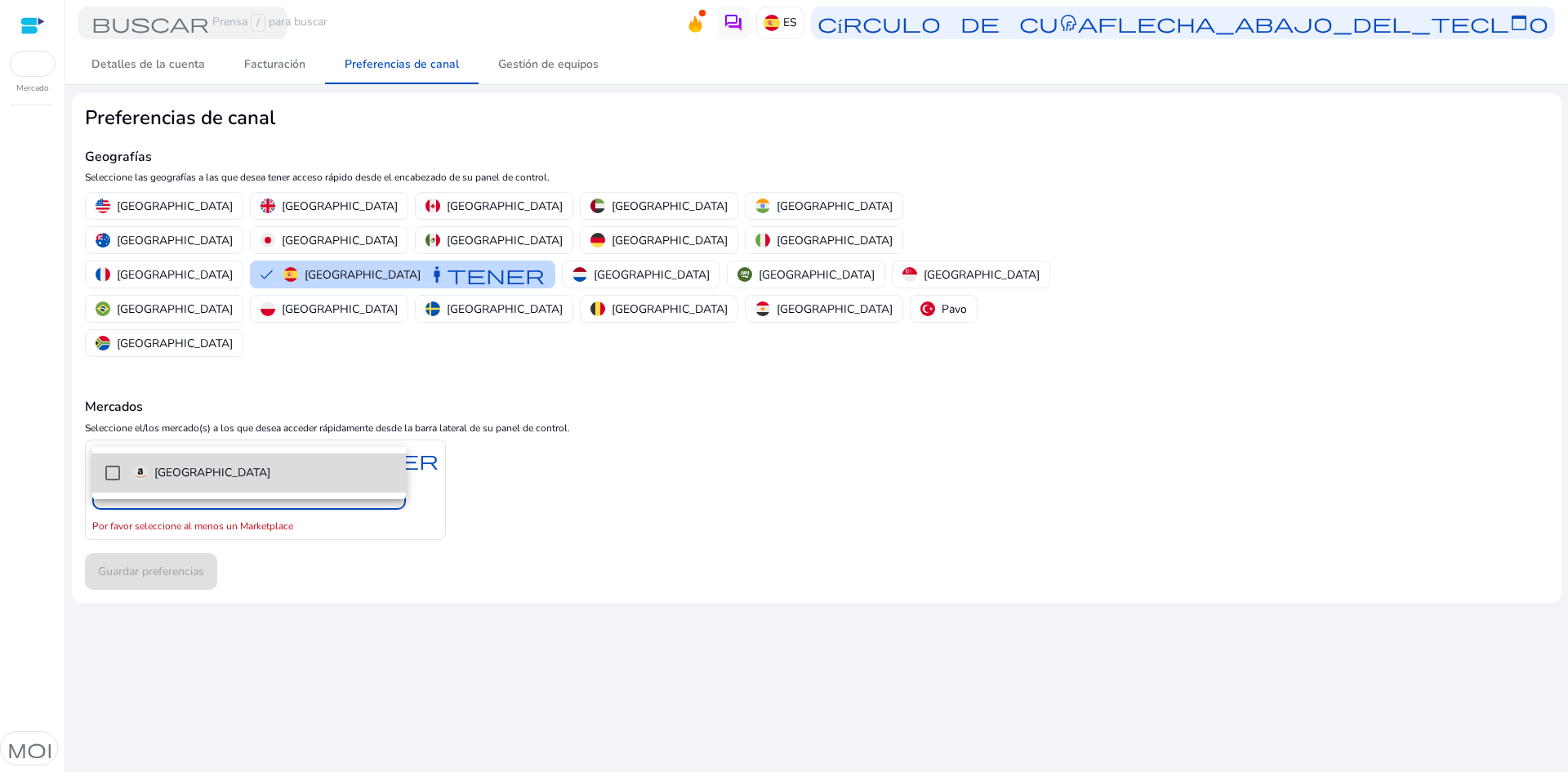
click at [158, 486] on mat-option "[GEOGRAPHIC_DATA]" at bounding box center [249, 472] width 314 height 39
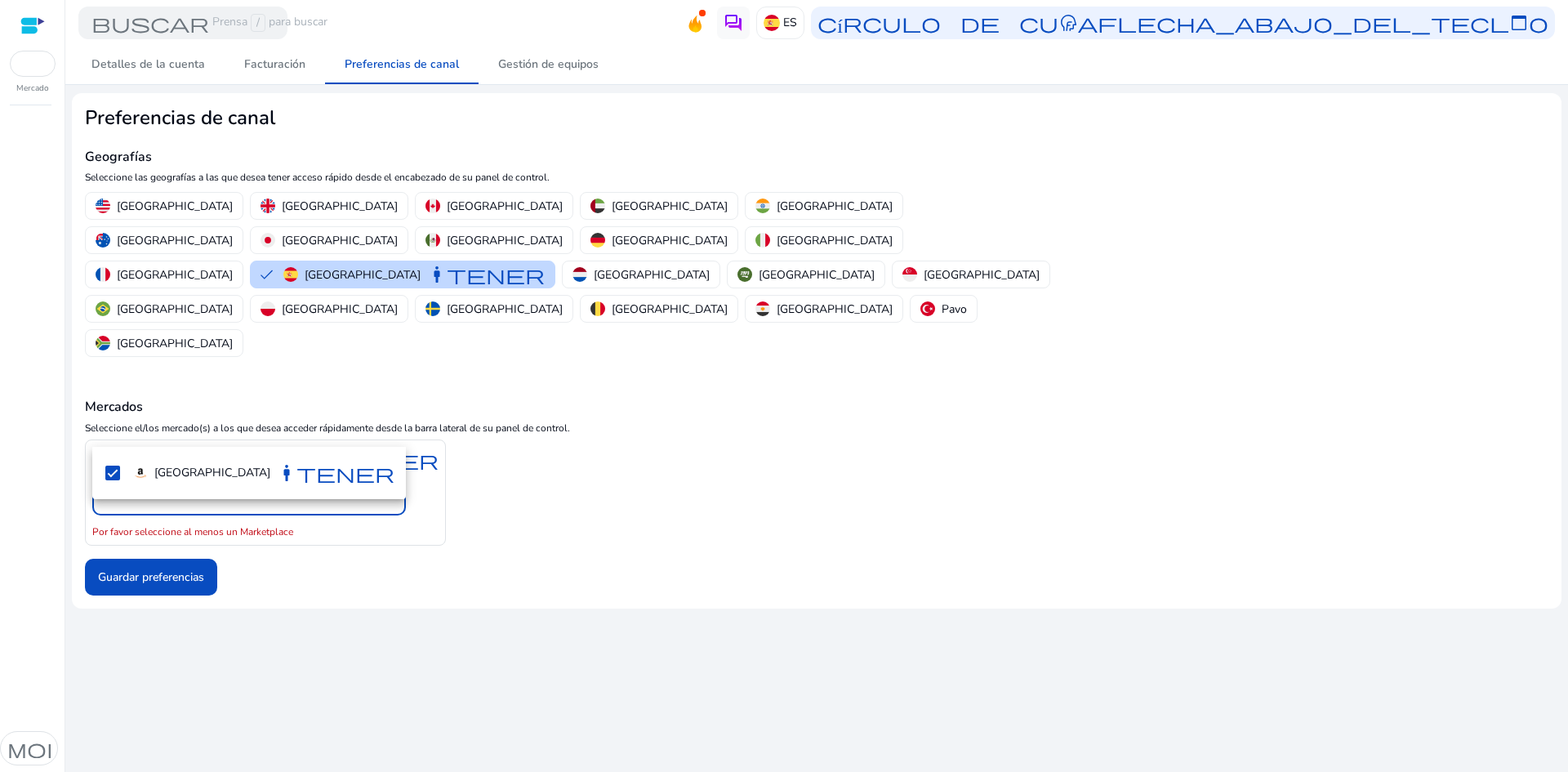
click at [127, 522] on div at bounding box center [784, 386] width 1568 height 772
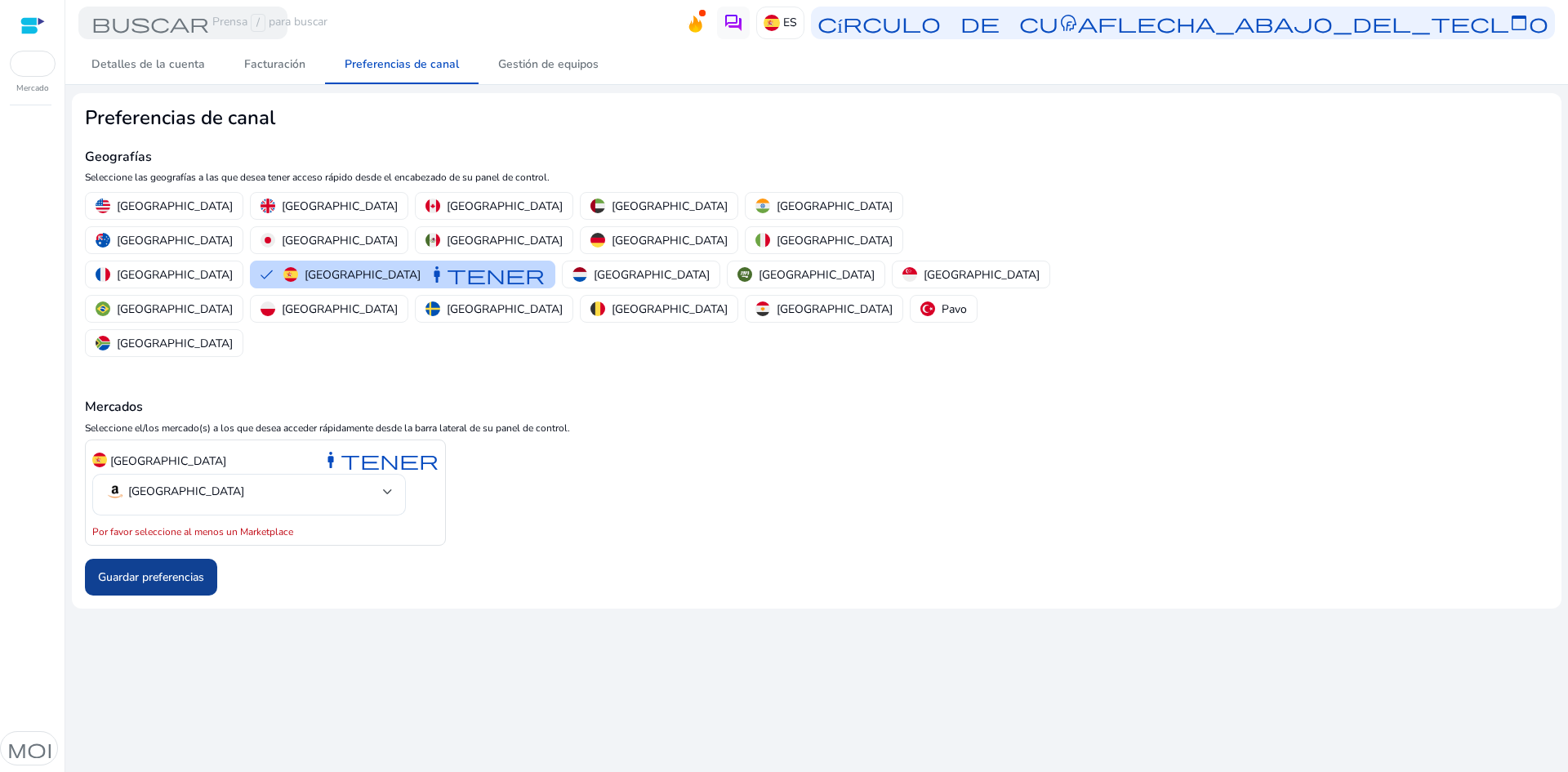
click at [139, 569] on font "Guardar preferencias" at bounding box center [151, 577] width 107 height 15
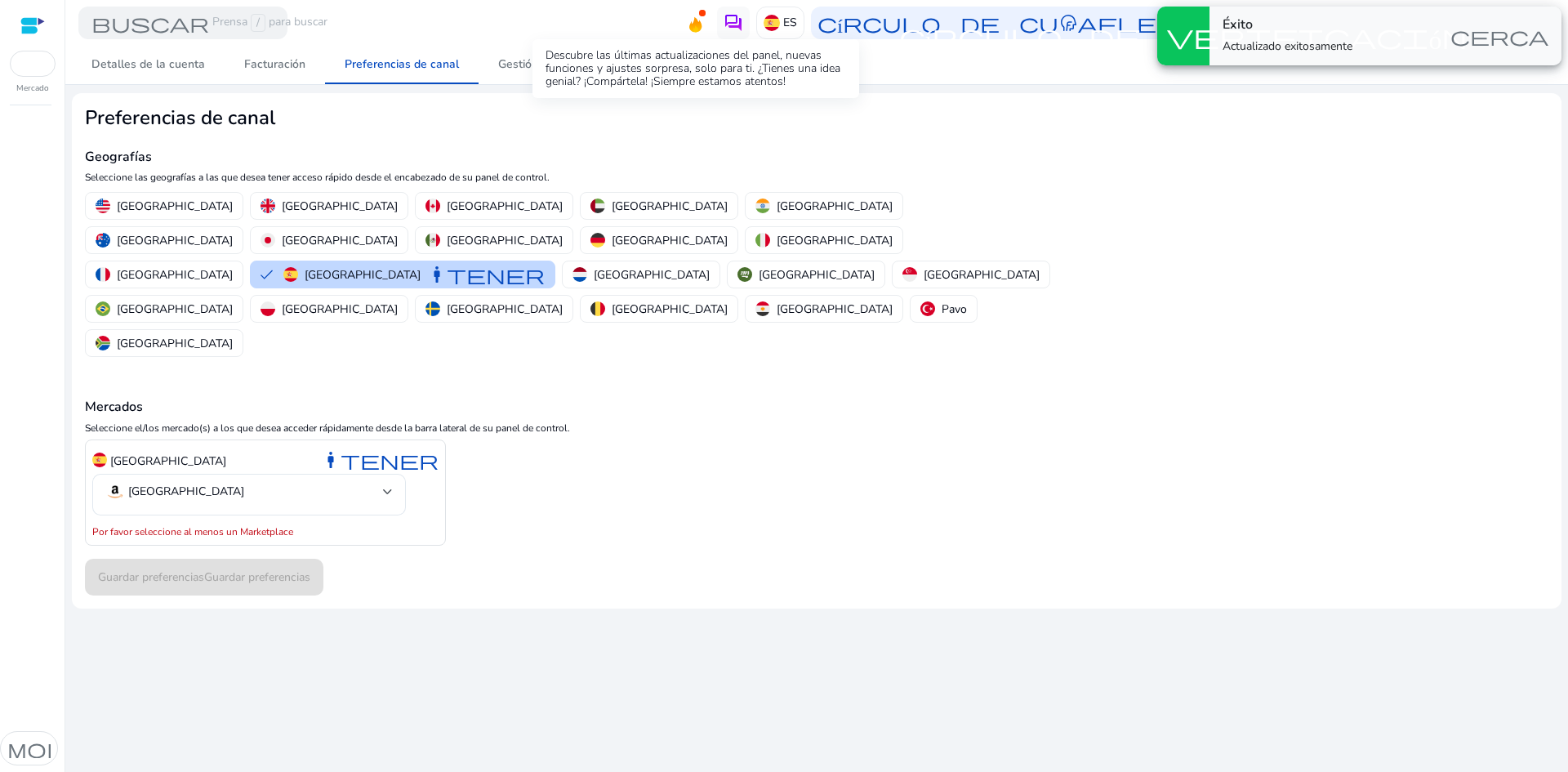
click at [702, 25] on icon at bounding box center [695, 25] width 12 height 15
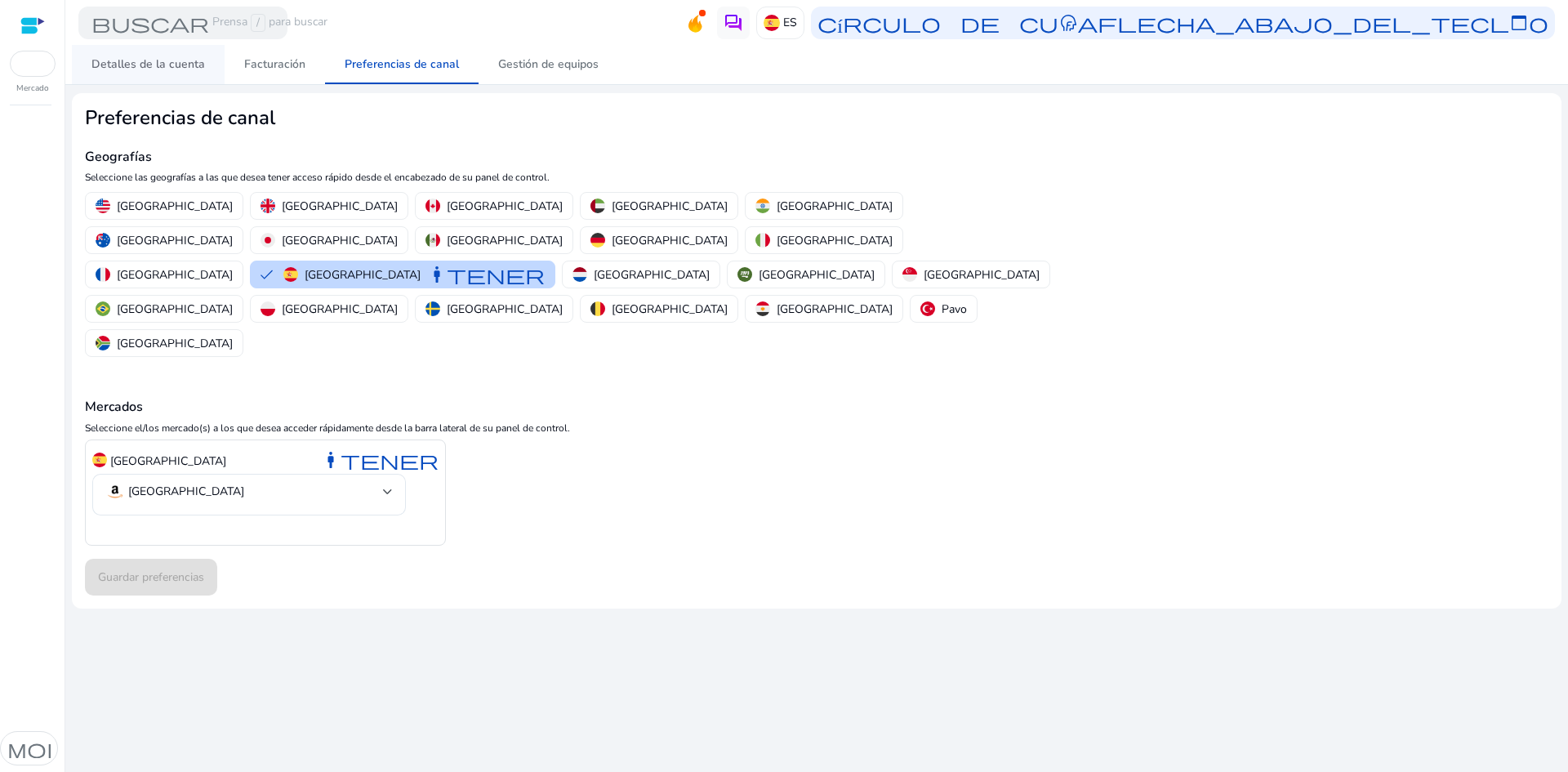
click at [152, 70] on font "Detalles de la cuenta" at bounding box center [148, 64] width 113 height 15
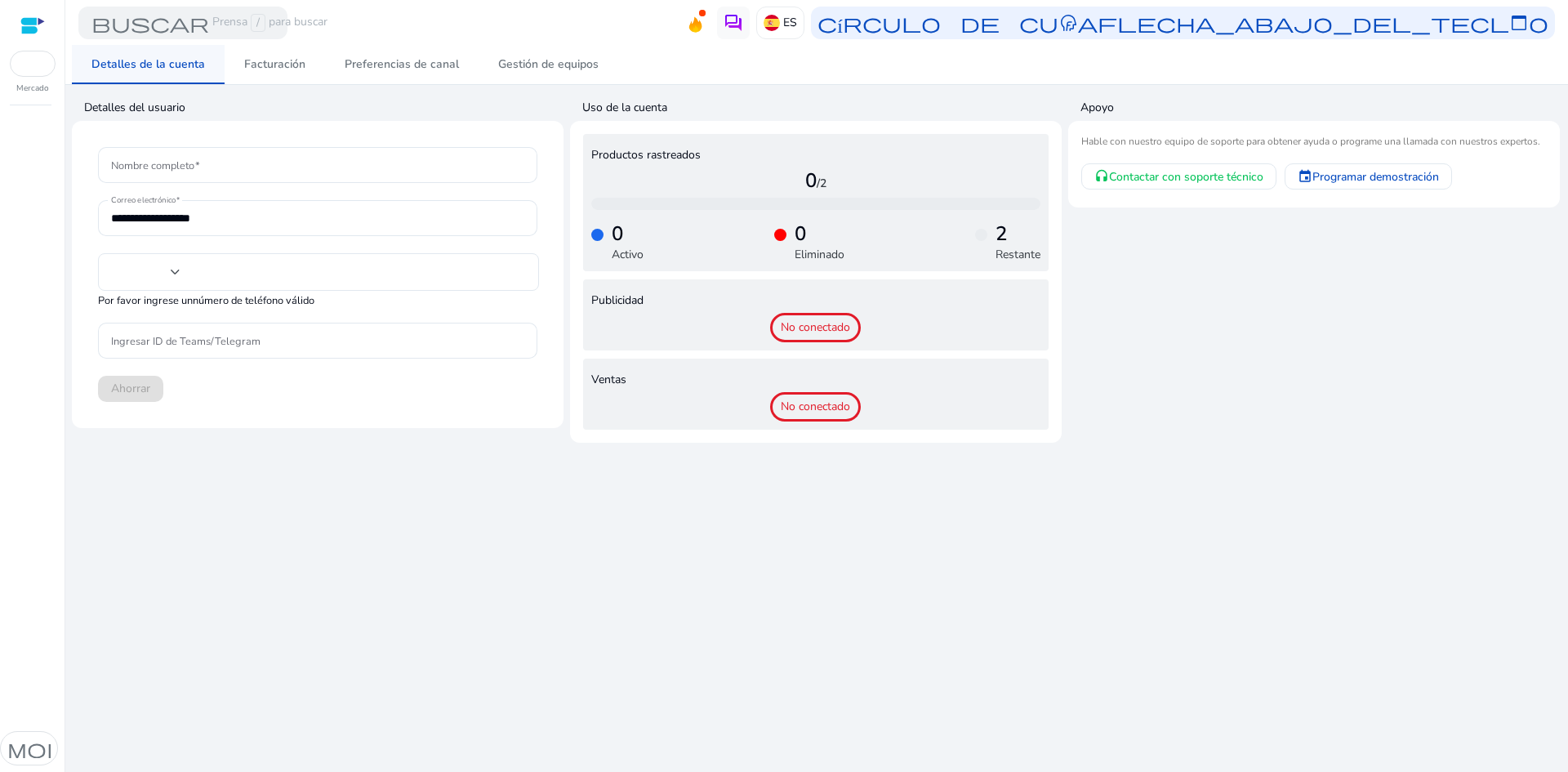
type input "***"
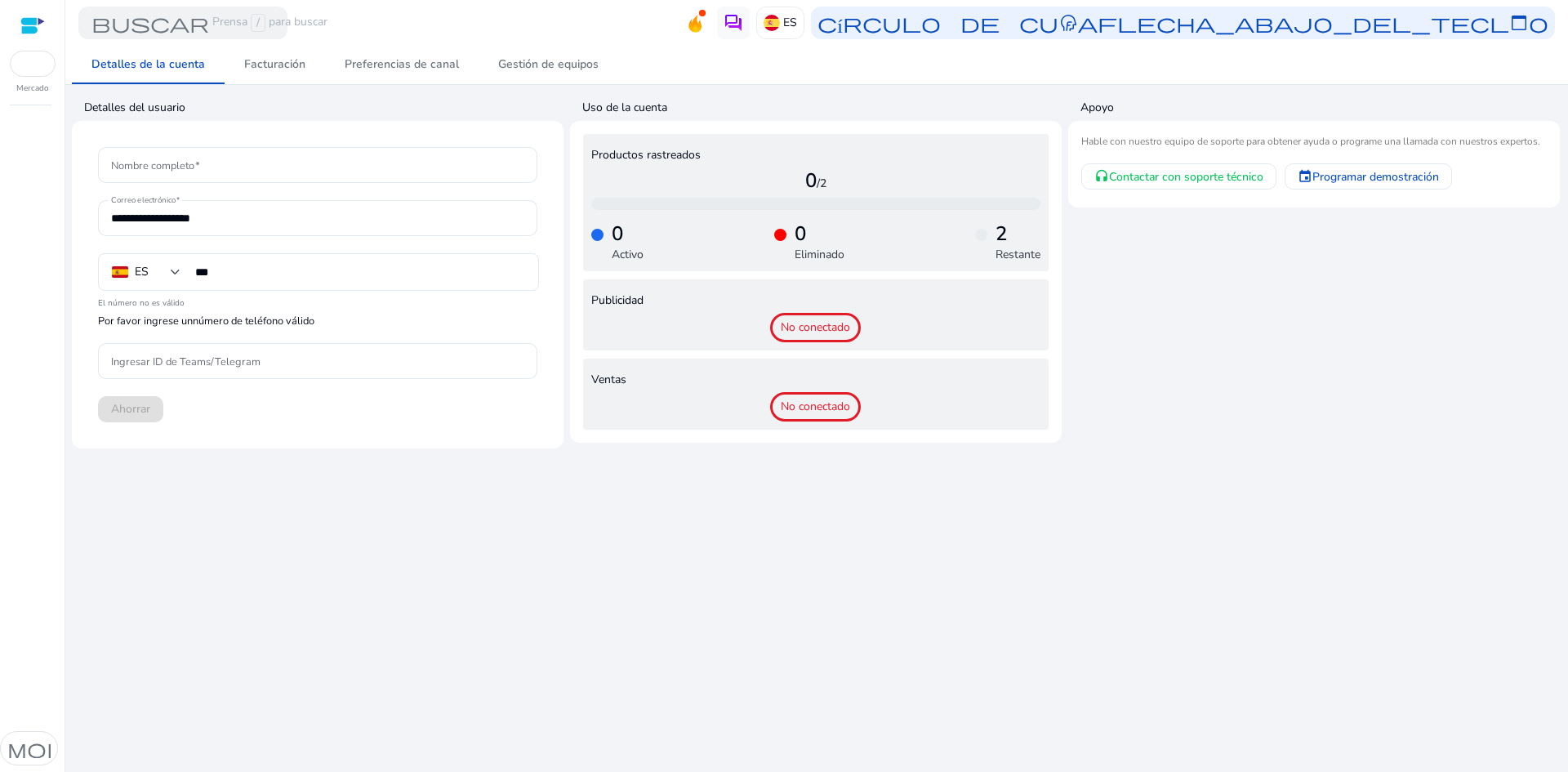
click at [25, 28] on div at bounding box center [33, 26] width 25 height 19
